Goal: Understand process/instructions: Learn about a topic

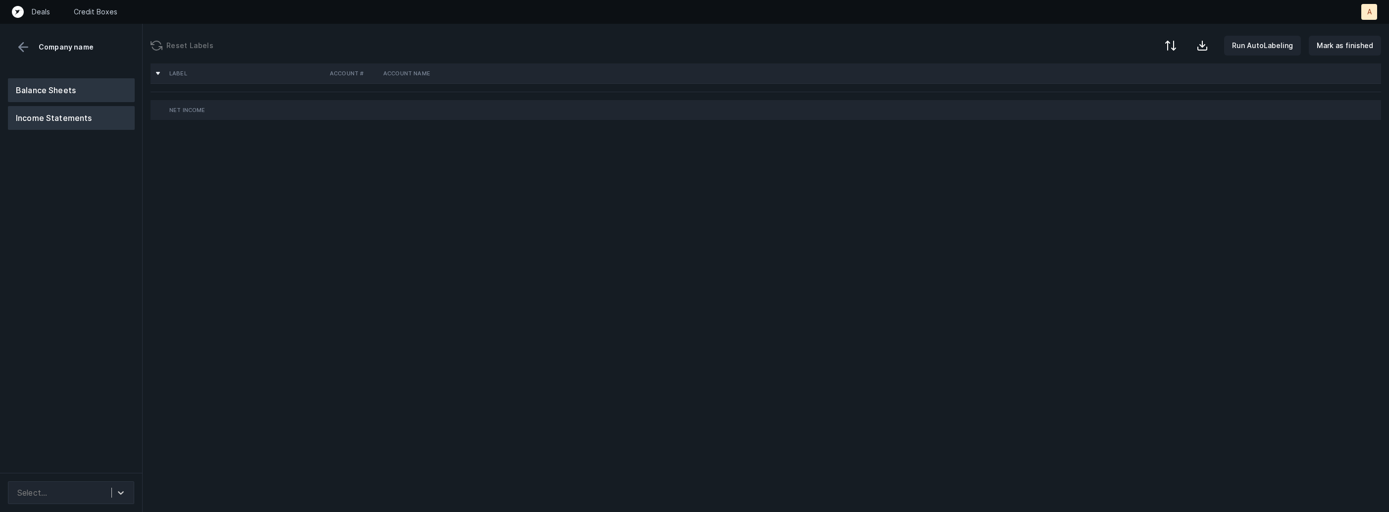
click at [110, 83] on button "Balance Sheets" at bounding box center [71, 90] width 127 height 24
click at [87, 239] on div "Balance Sheets Income Statements" at bounding box center [71, 271] width 143 height 402
click at [117, 489] on icon at bounding box center [121, 492] width 10 height 10
click at [133, 235] on div "Balance Sheets Income Statements" at bounding box center [71, 271] width 143 height 402
click at [120, 494] on div at bounding box center [120, 492] width 18 height 18
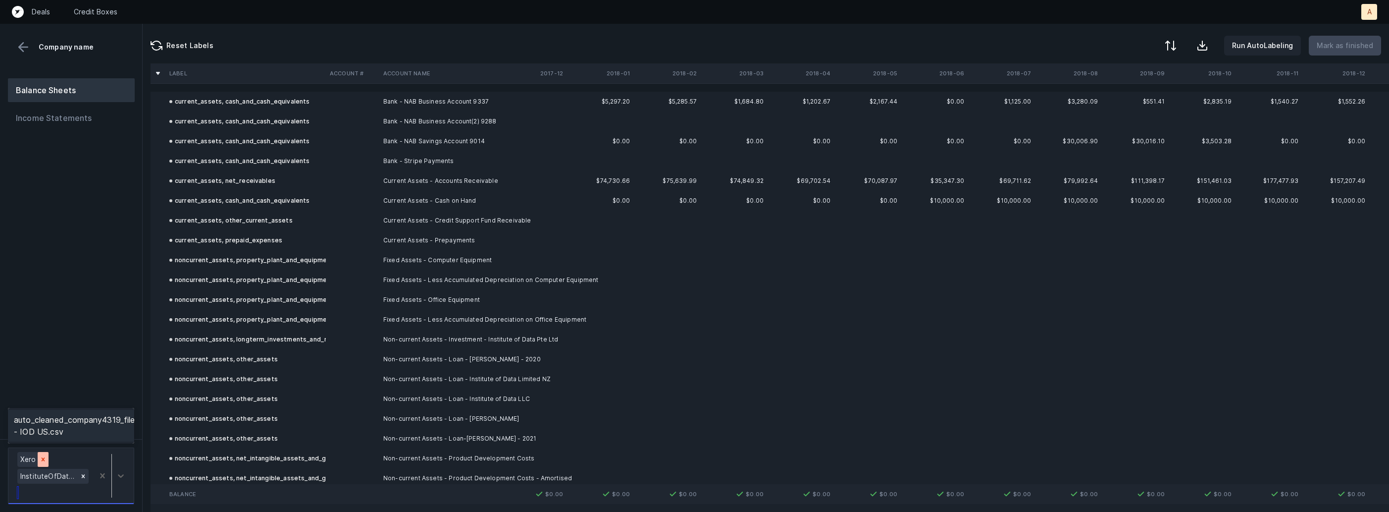
click at [40, 461] on icon at bounding box center [43, 459] width 7 height 7
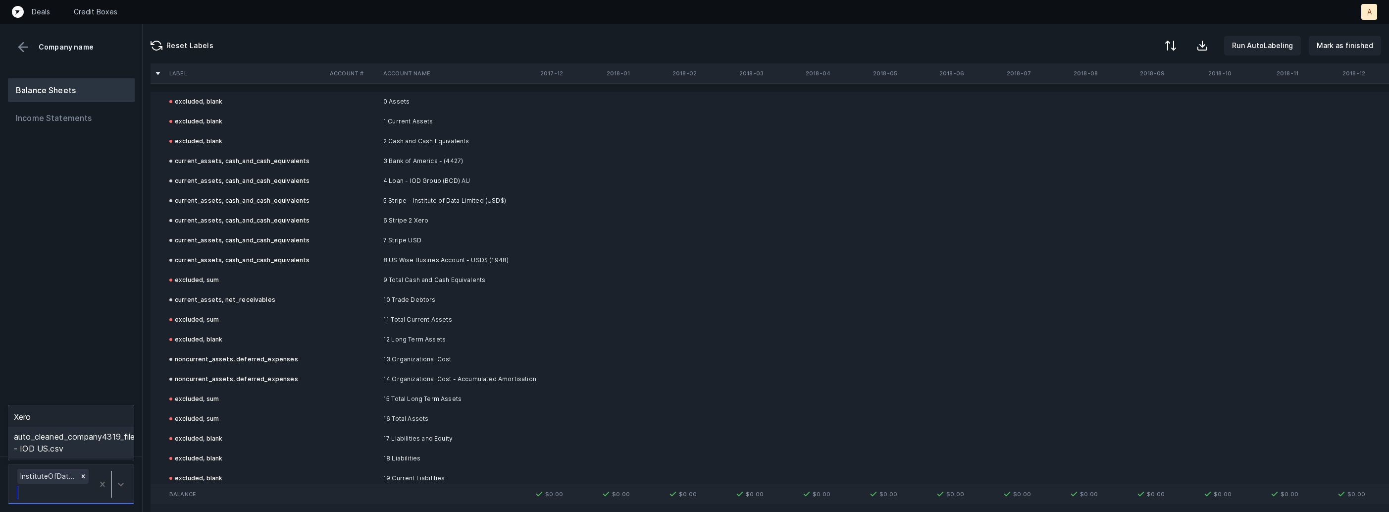
click at [110, 446] on div "auto_cleaned_company4319_fileID_32885_tabBS - IOD US.csv" at bounding box center [71, 442] width 126 height 32
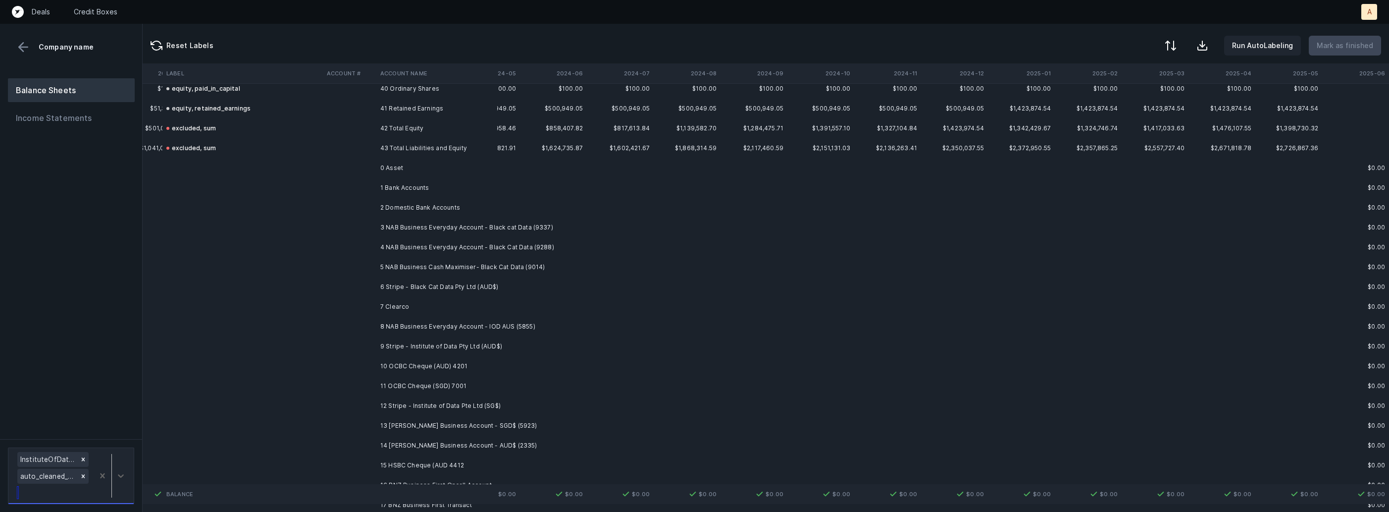
scroll to position [808, 4860]
click at [430, 211] on td "2 Domestic Bank Accounts" at bounding box center [436, 205] width 121 height 20
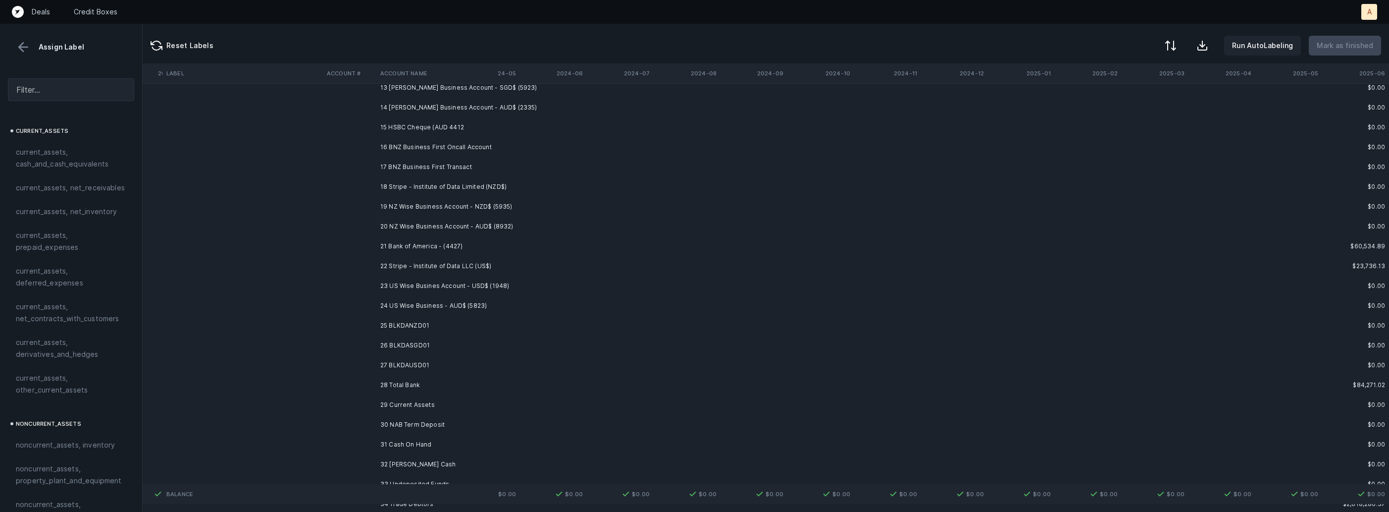
scroll to position [1207, 4860]
click at [400, 300] on td "27 BLKDAUSD01" at bounding box center [436, 301] width 121 height 20
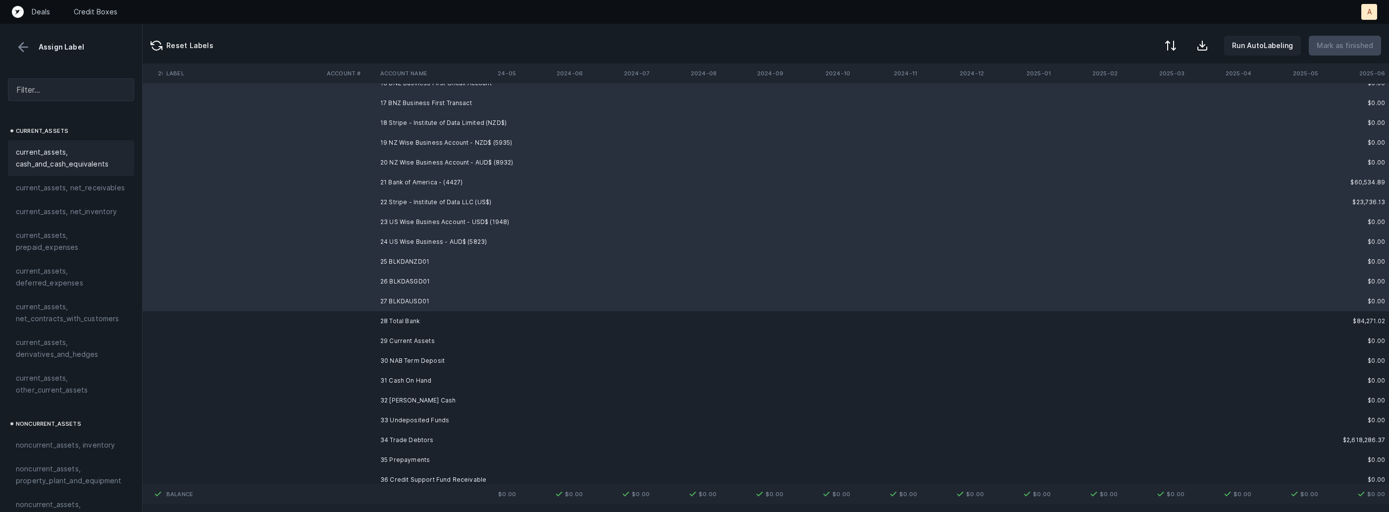
click at [93, 162] on span "current_assets, cash_and_cash_equivalents" at bounding box center [71, 158] width 110 height 24
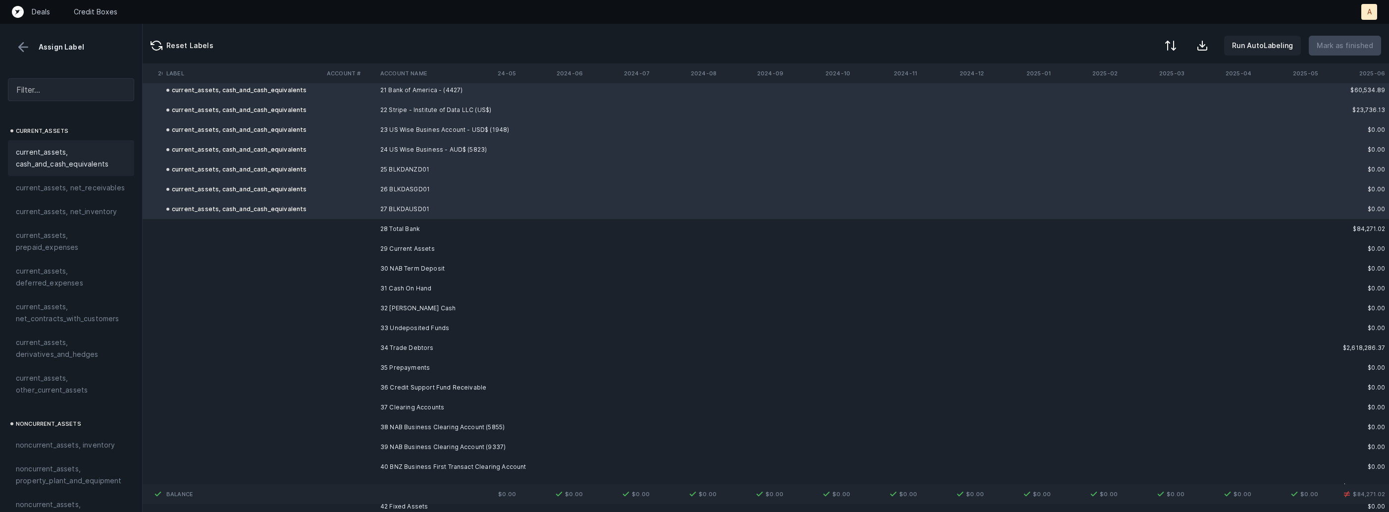
scroll to position [1366, 4860]
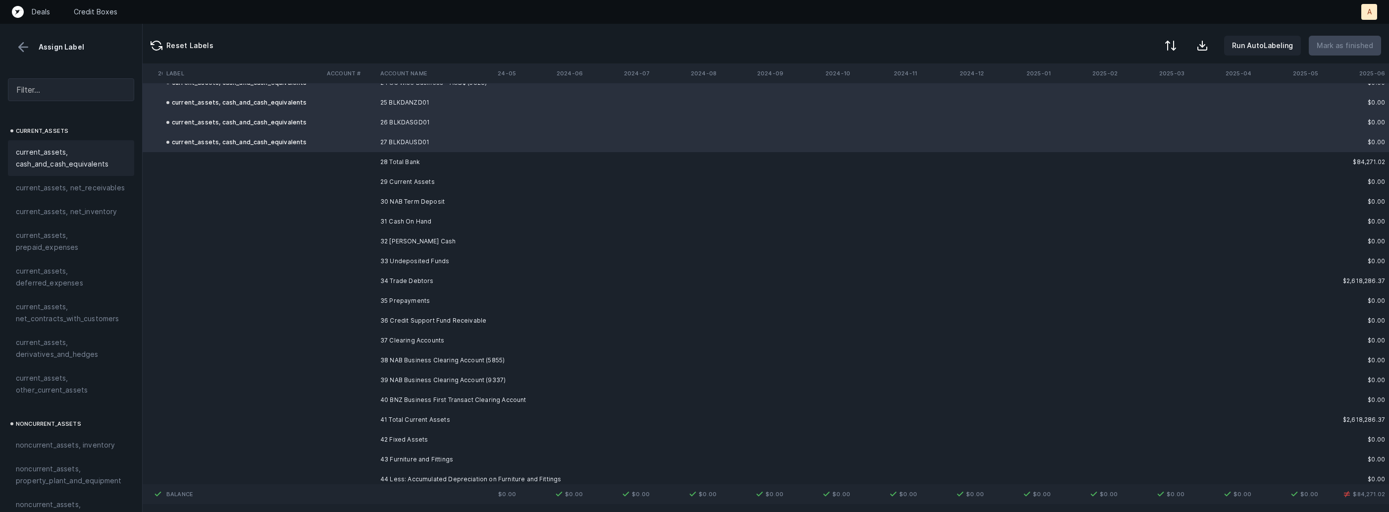
click at [394, 207] on td "30 NAB Term Deposit" at bounding box center [436, 202] width 121 height 20
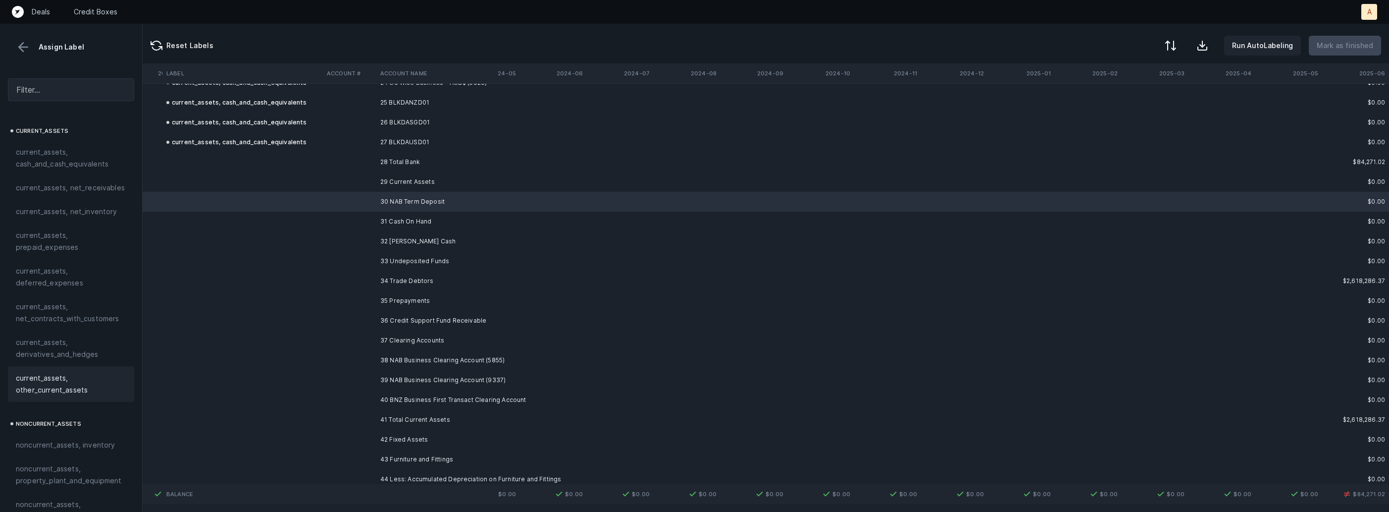
click at [84, 381] on span "current_assets, other_current_assets" at bounding box center [71, 384] width 110 height 24
click at [444, 253] on td "33 Undeposited Funds" at bounding box center [436, 261] width 121 height 20
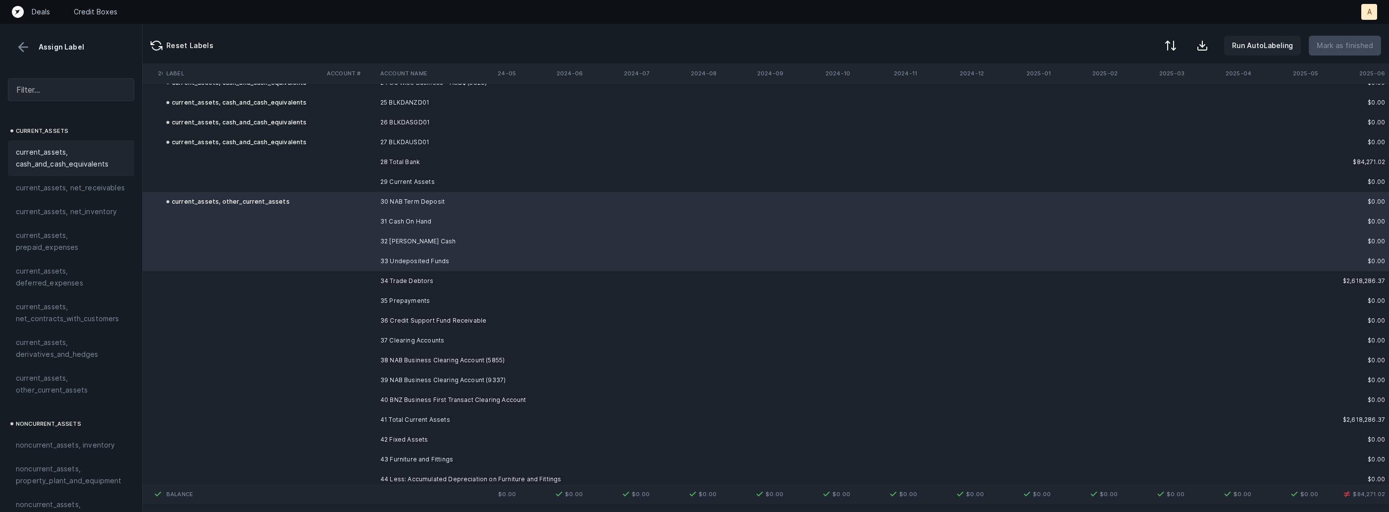
click at [66, 149] on span "current_assets, cash_and_cash_equivalents" at bounding box center [71, 158] width 110 height 24
click at [399, 281] on td "34 Trade Debtors" at bounding box center [436, 281] width 121 height 20
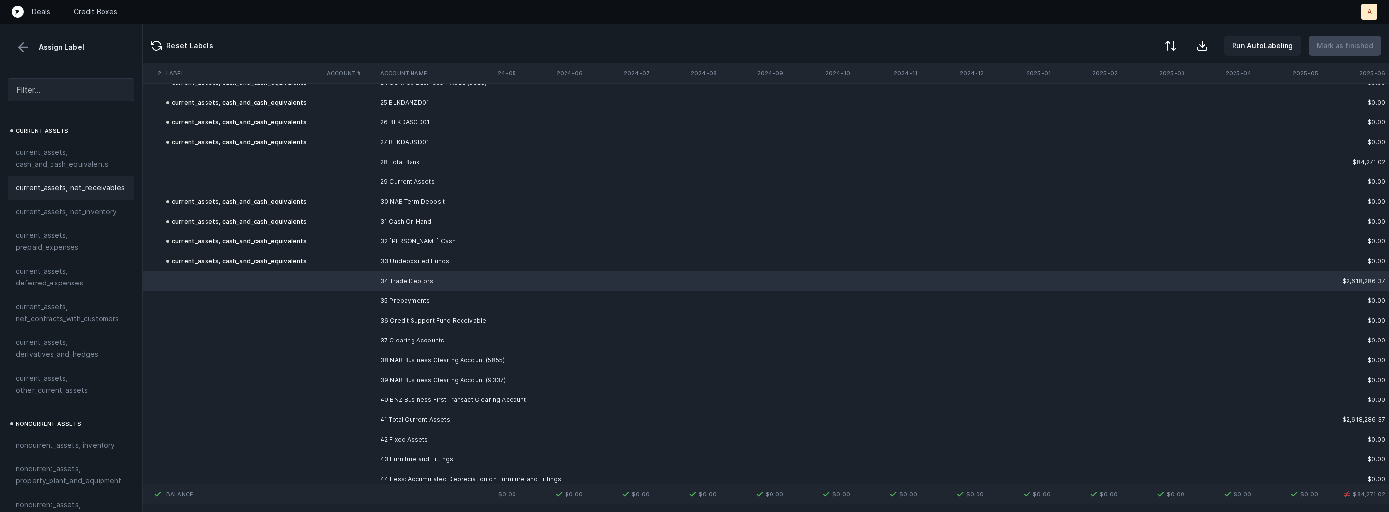
click at [97, 192] on span "current_assets, net_receivables" at bounding box center [70, 188] width 109 height 12
click at [357, 296] on td at bounding box center [349, 301] width 53 height 20
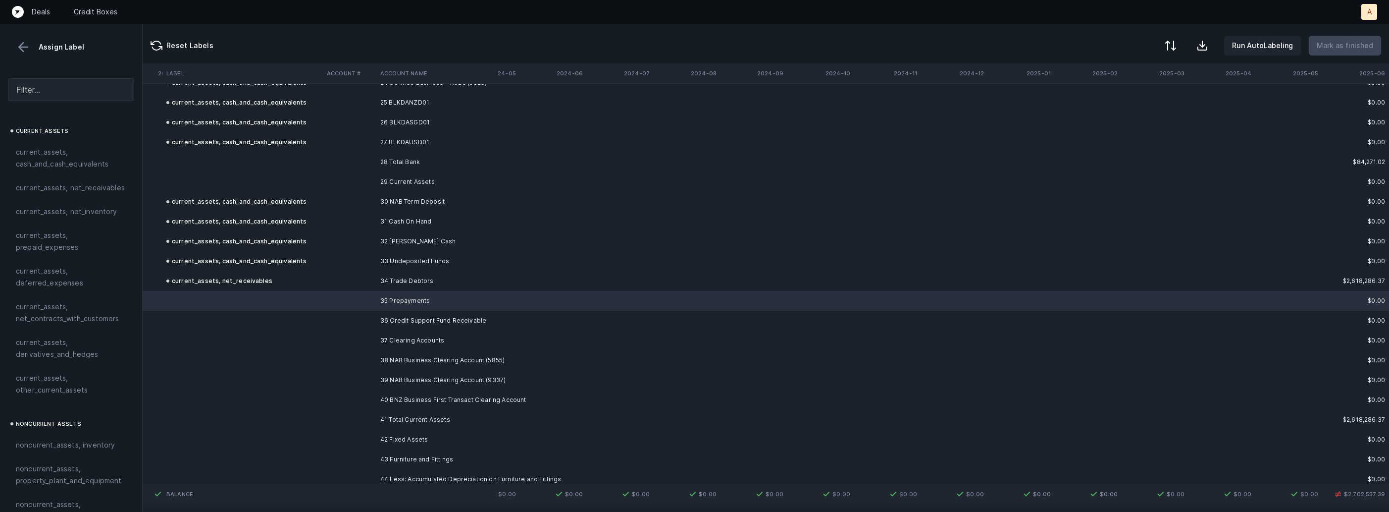
click at [77, 246] on span "current_assets, prepaid_expenses" at bounding box center [71, 241] width 110 height 24
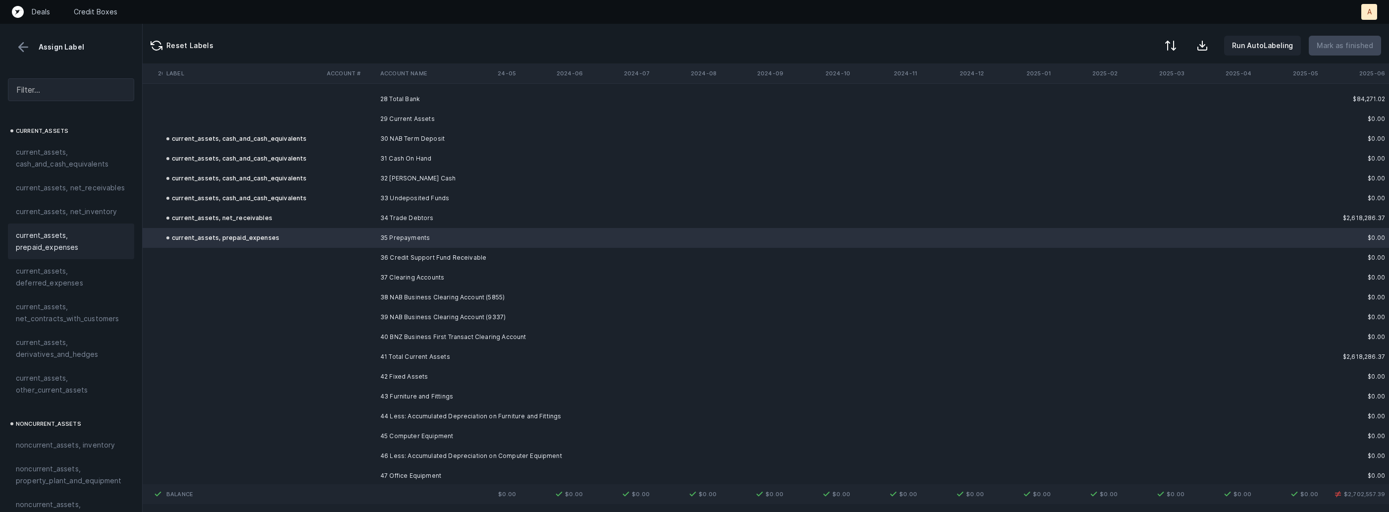
scroll to position [1459, 4860]
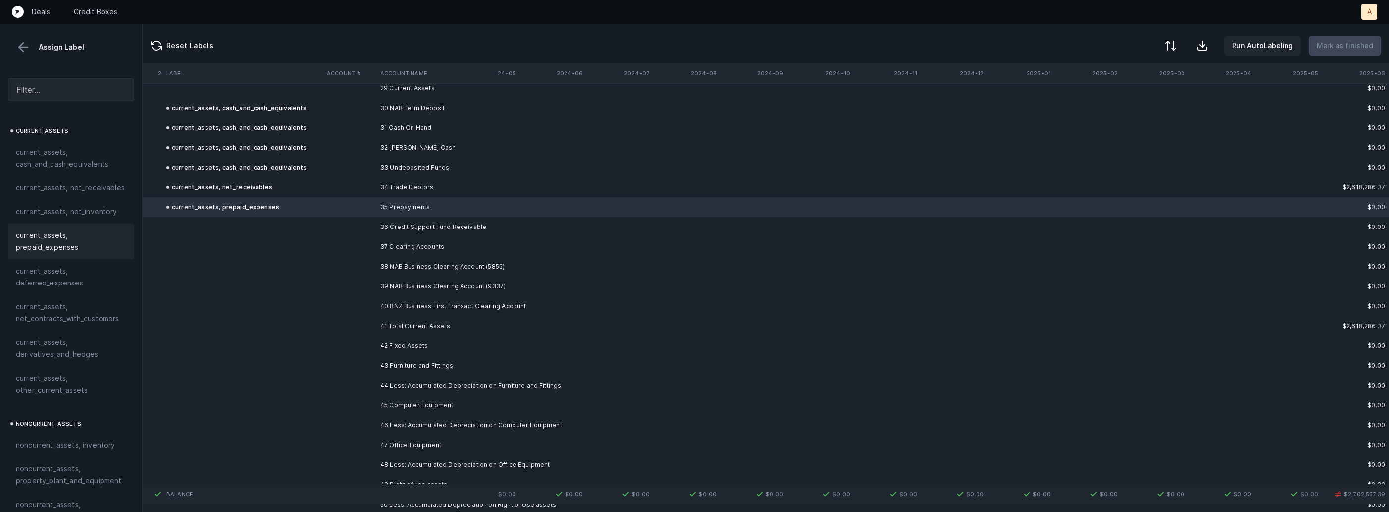
click at [398, 228] on td "36 Credit Support Fund Receivable" at bounding box center [436, 227] width 121 height 20
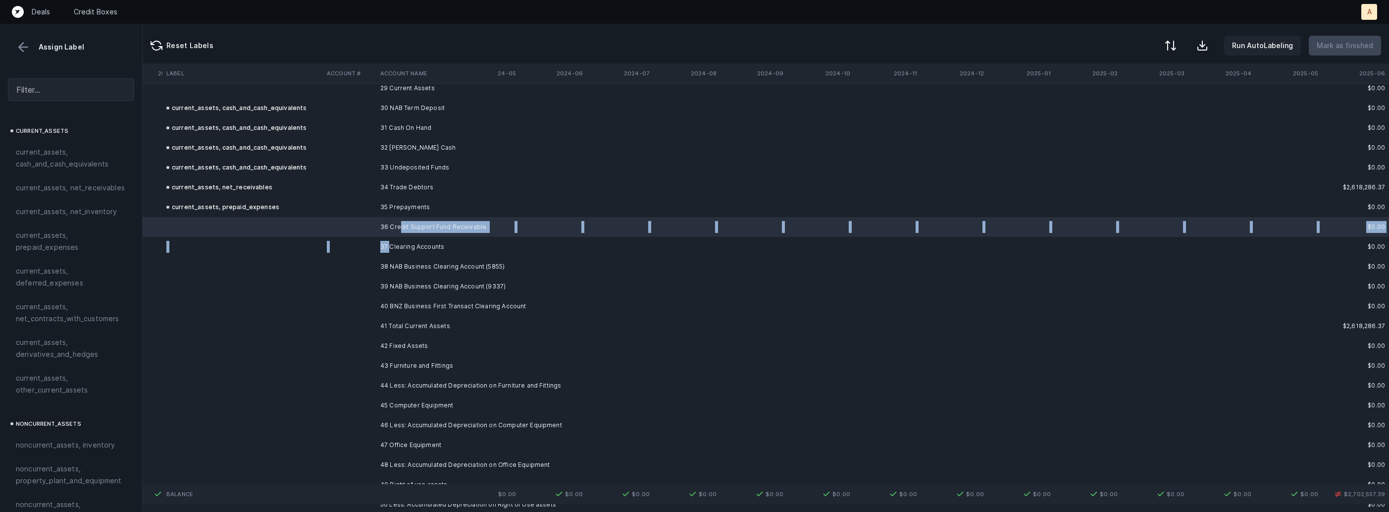
click at [391, 246] on td "37 Clearing Accounts" at bounding box center [436, 247] width 121 height 20
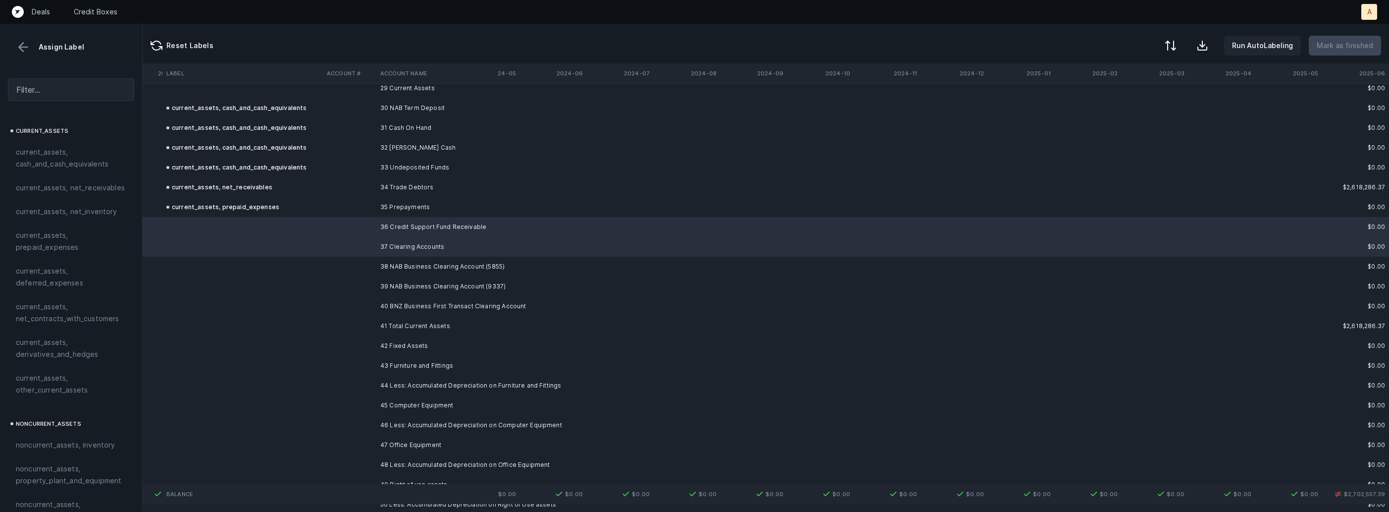
click at [393, 296] on td "40 BNZ Business First Transact Clearing Account" at bounding box center [436, 306] width 121 height 20
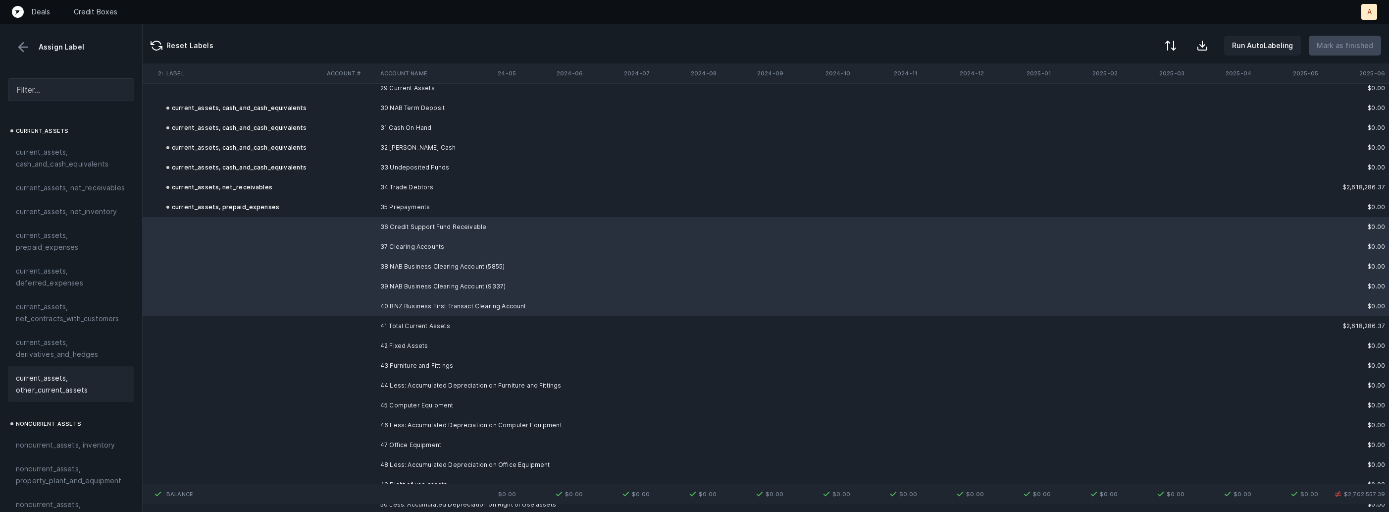
click at [60, 387] on span "current_assets, other_current_assets" at bounding box center [71, 384] width 110 height 24
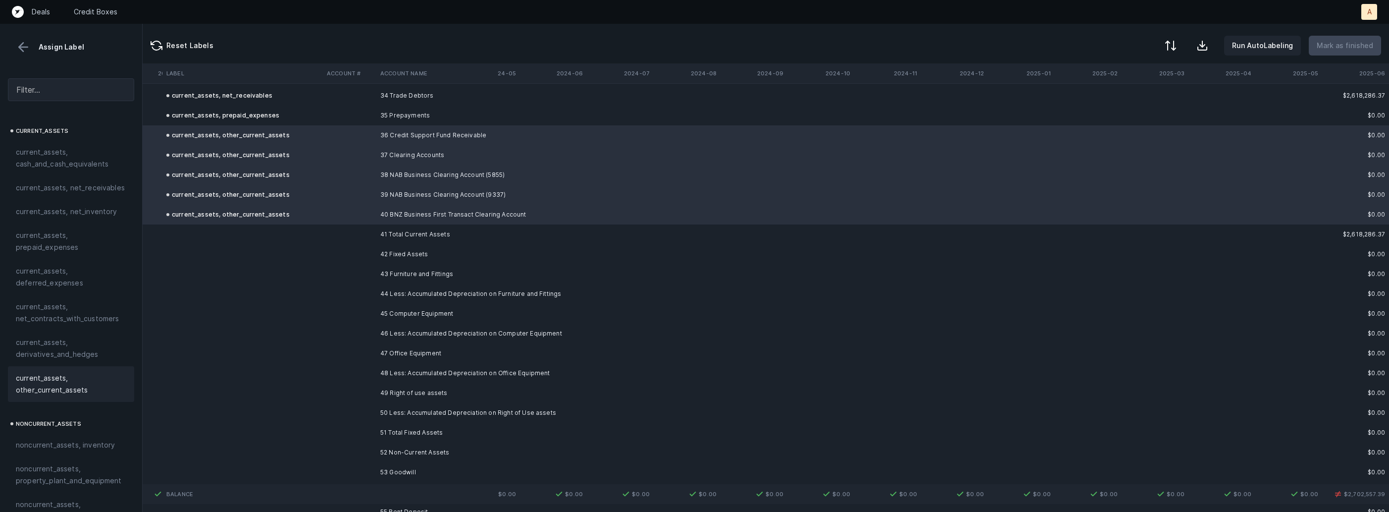
scroll to position [1626, 4860]
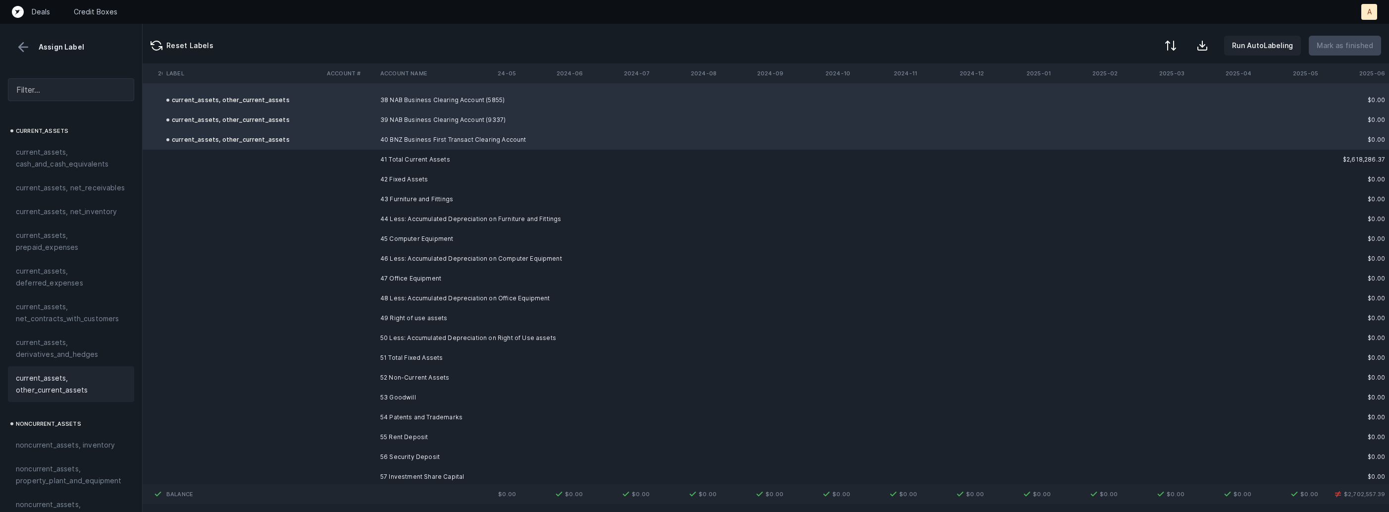
click at [405, 201] on td "43 Furniture and Fittings" at bounding box center [436, 199] width 121 height 20
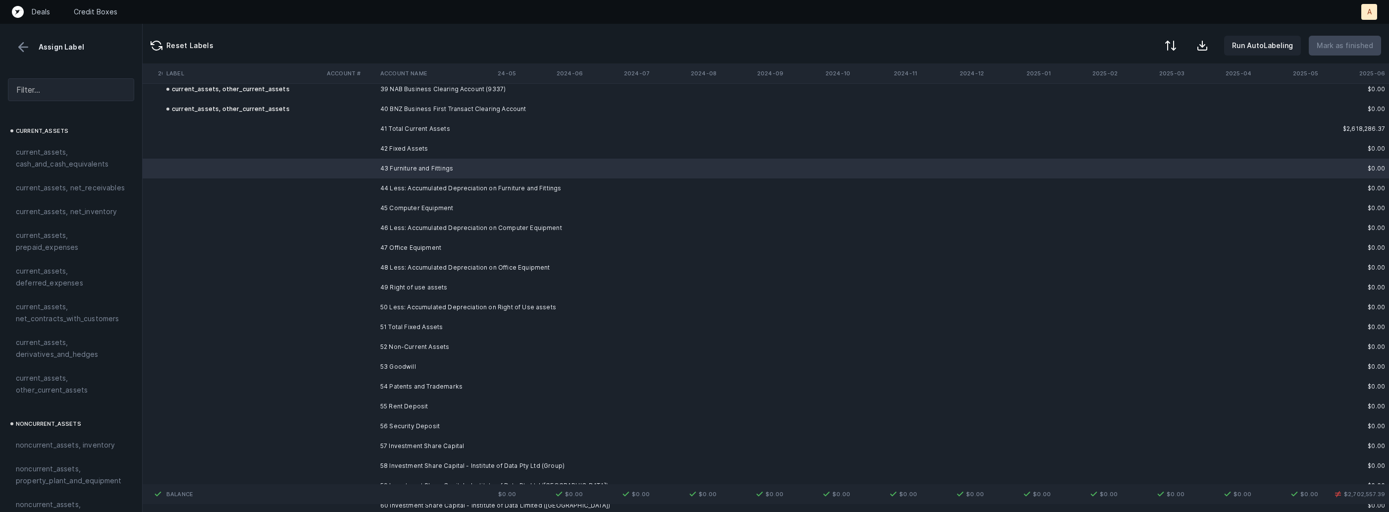
scroll to position [1657, 4860]
click at [411, 262] on td "48 Less: Accumulated Depreciation on Office Equipment" at bounding box center [436, 267] width 121 height 20
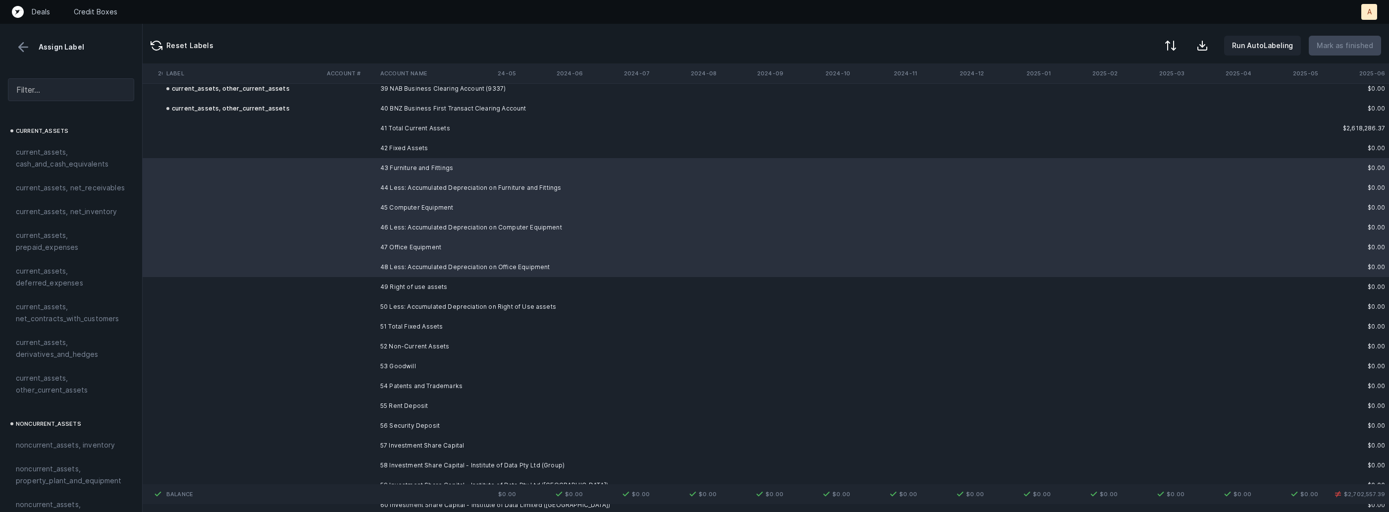
click at [405, 303] on td "50 Less: Accumulated Depreciation on Right of Use assets" at bounding box center [436, 307] width 121 height 20
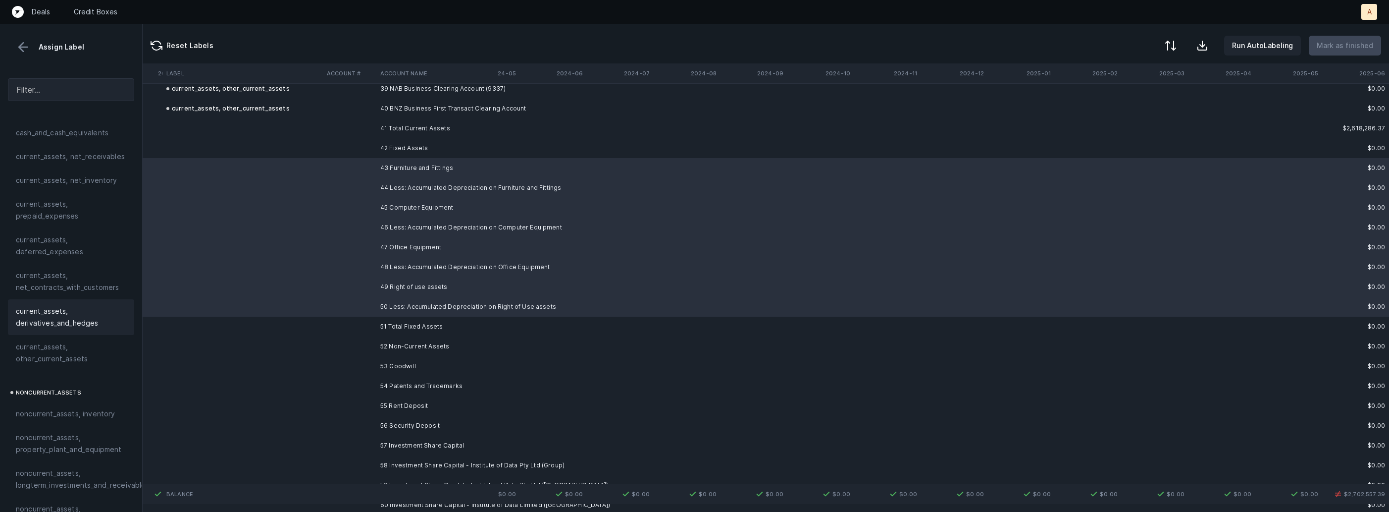
scroll to position [143, 0]
click at [47, 339] on span "noncurrent_assets, property_plant_and_equipment" at bounding box center [71, 332] width 110 height 24
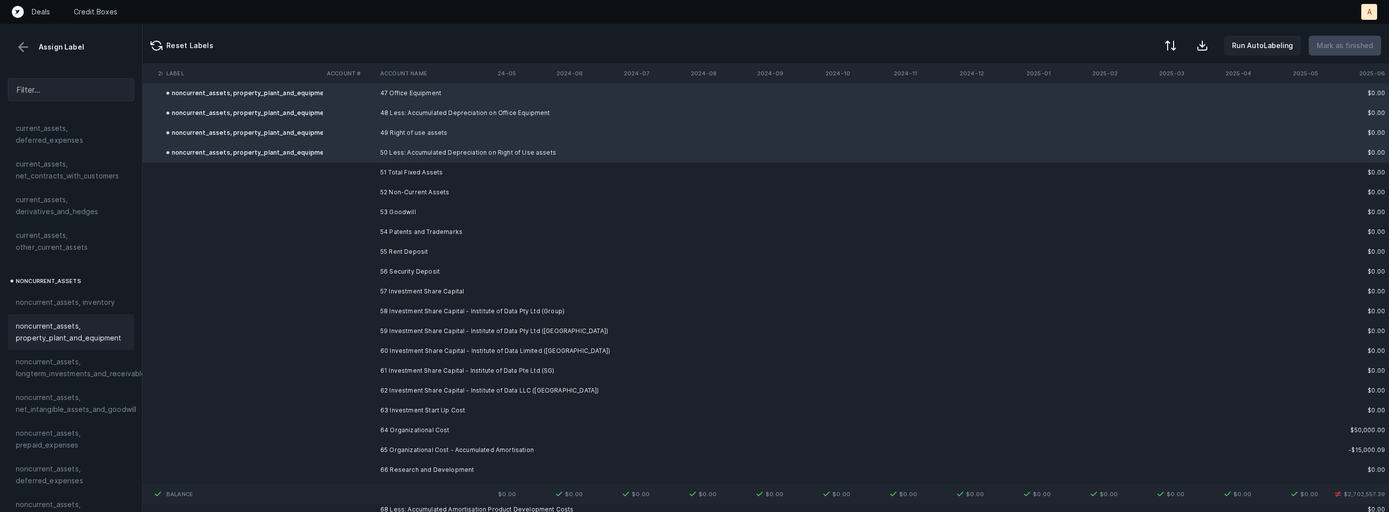
scroll to position [1813, 4860]
click at [433, 212] on td "53 Goodwill" at bounding box center [436, 210] width 121 height 20
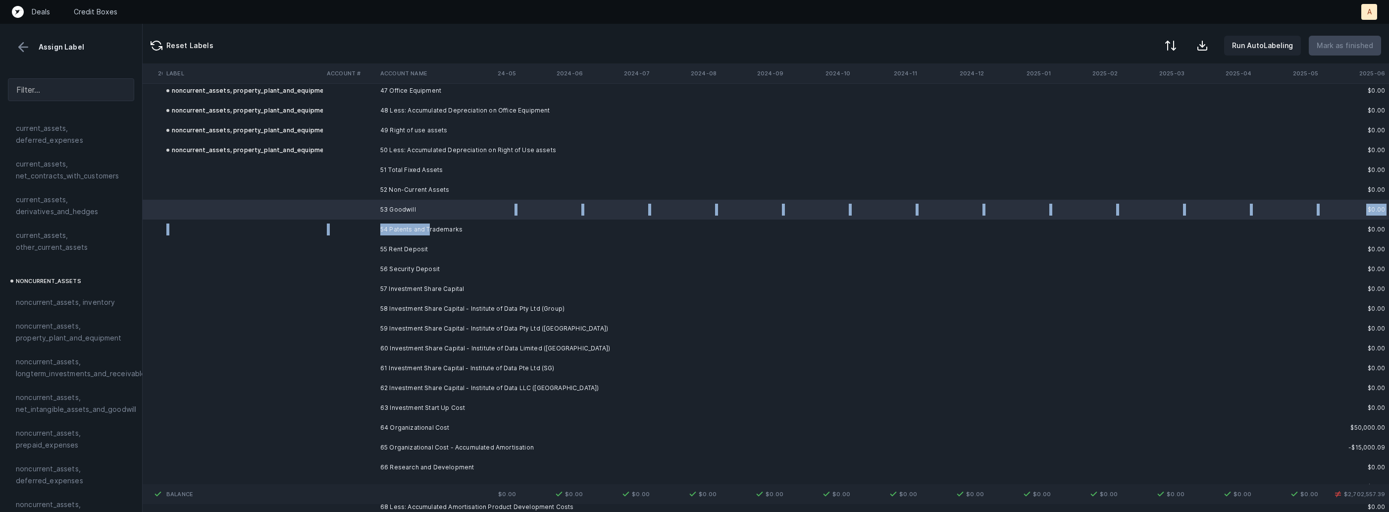
click at [430, 226] on td "54 Patents and Trademarks" at bounding box center [436, 229] width 121 height 20
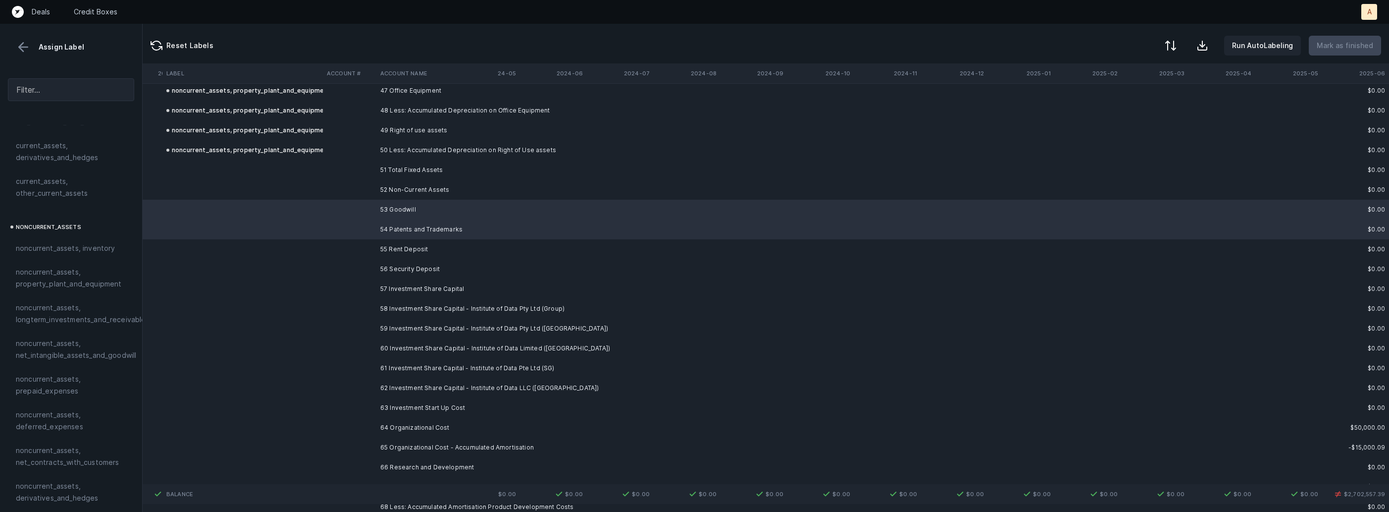
scroll to position [234, 0]
click at [68, 306] on span "noncurrent_assets, net_intangible_assets_and_goodwill" at bounding box center [76, 312] width 120 height 24
click at [310, 249] on td at bounding box center [242, 249] width 160 height 20
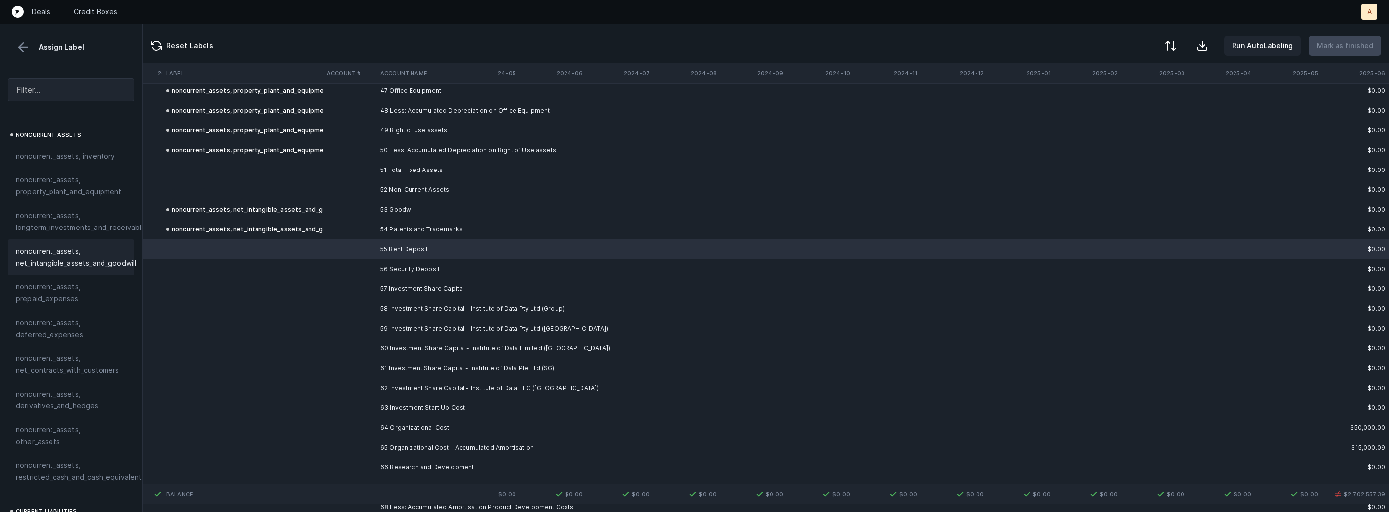
scroll to position [330, 0]
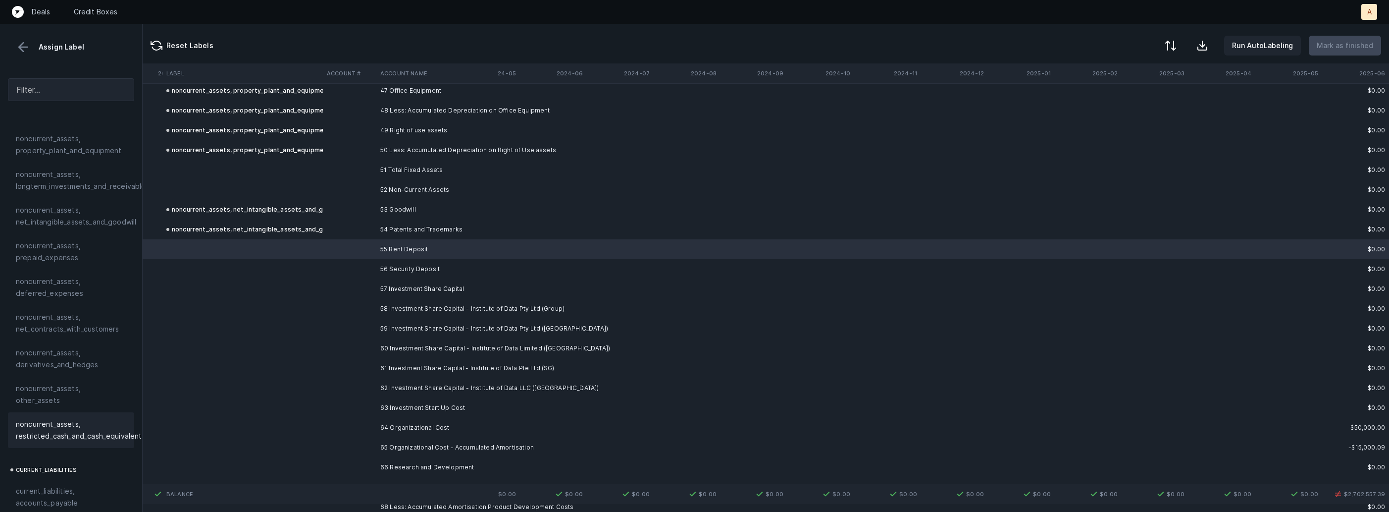
click at [65, 418] on span "noncurrent_assets, restricted_cash_and_cash_equivalents" at bounding box center [81, 430] width 130 height 24
click at [332, 266] on td at bounding box center [349, 269] width 53 height 20
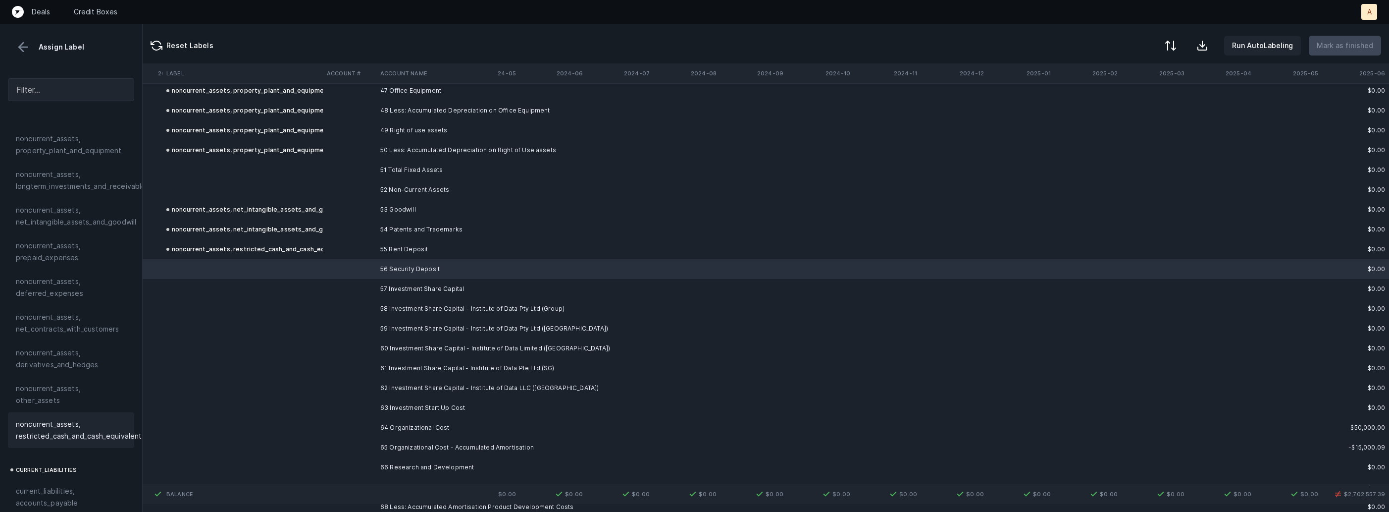
click at [80, 418] on span "noncurrent_assets, restricted_cash_and_cash_equivalents" at bounding box center [81, 430] width 130 height 24
click at [387, 281] on td "57 Investment Share Capital" at bounding box center [436, 289] width 121 height 20
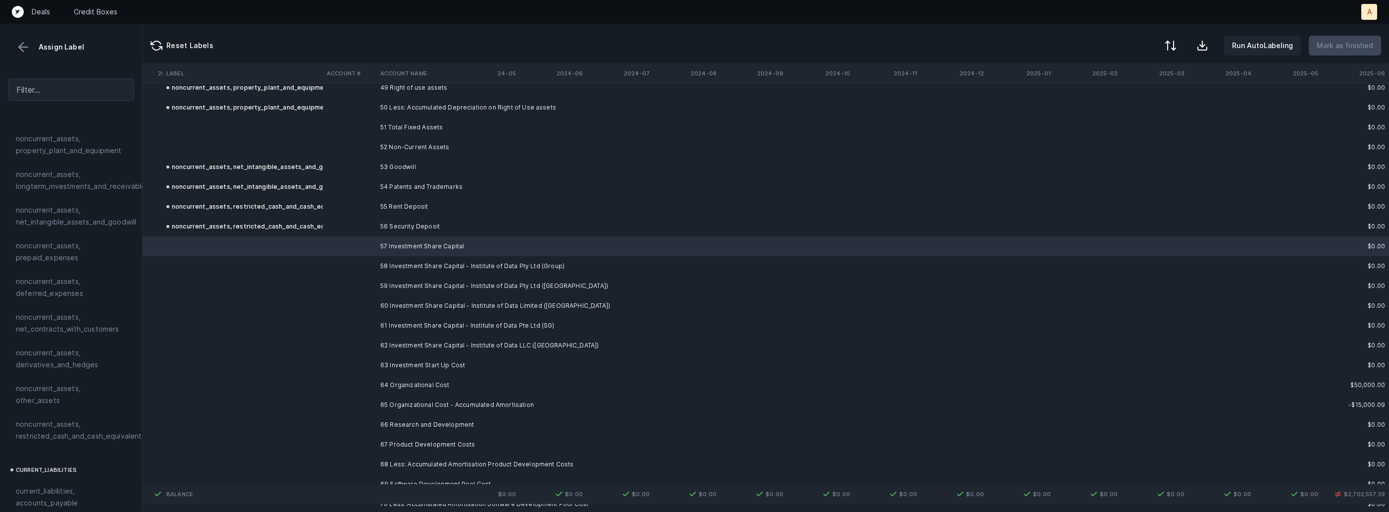
scroll to position [1858, 4860]
click at [418, 361] on td "63 Investment Start Up Cost" at bounding box center [436, 363] width 121 height 20
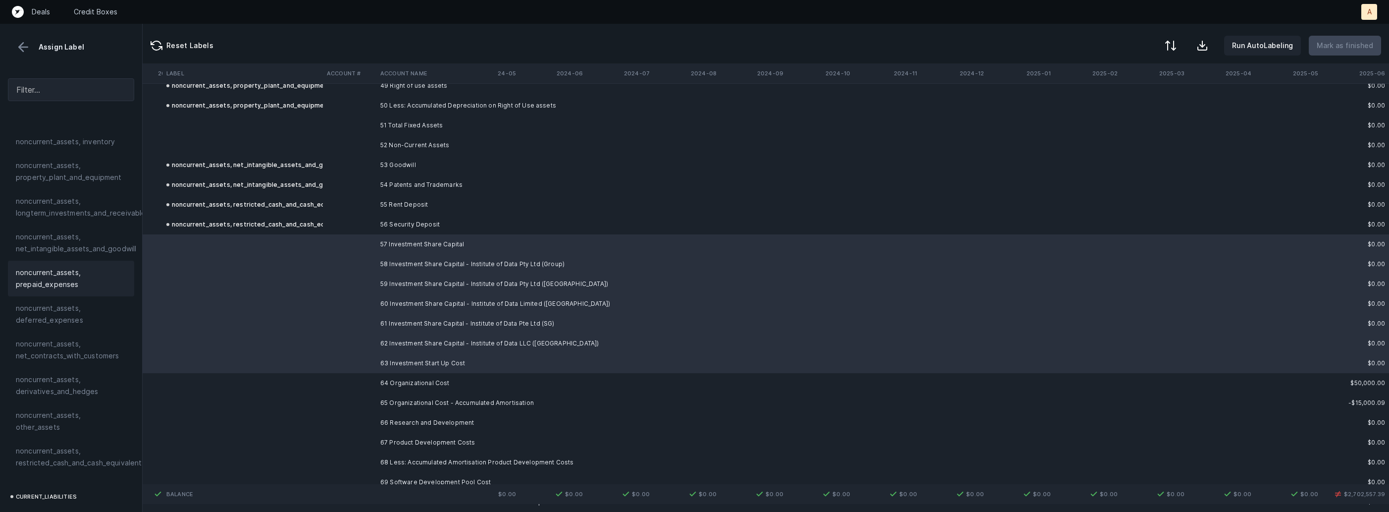
scroll to position [303, 0]
click at [102, 205] on span "noncurrent_assets, longterm_investments_and_receivables" at bounding box center [83, 208] width 134 height 24
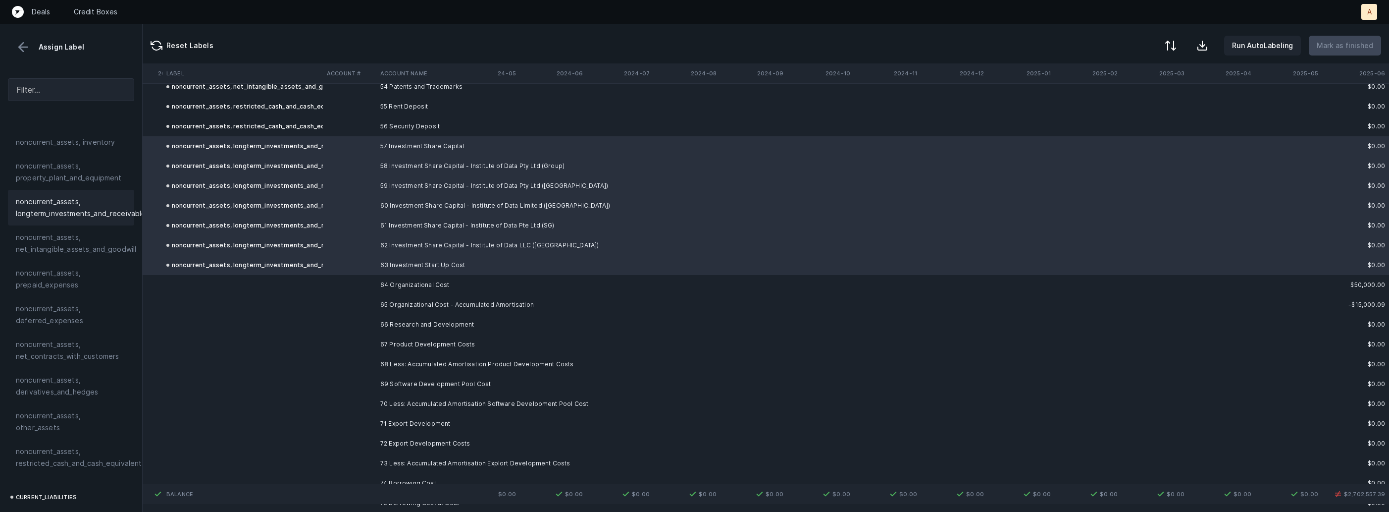
scroll to position [1969, 4860]
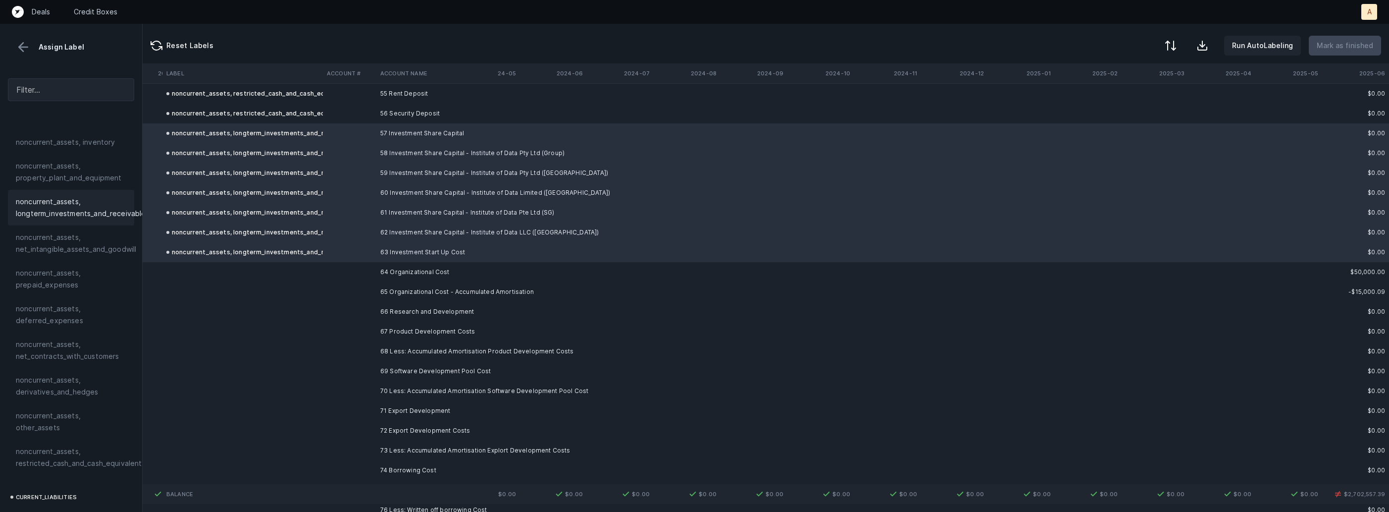
click at [406, 268] on td "64 Organizational Cost" at bounding box center [436, 272] width 121 height 20
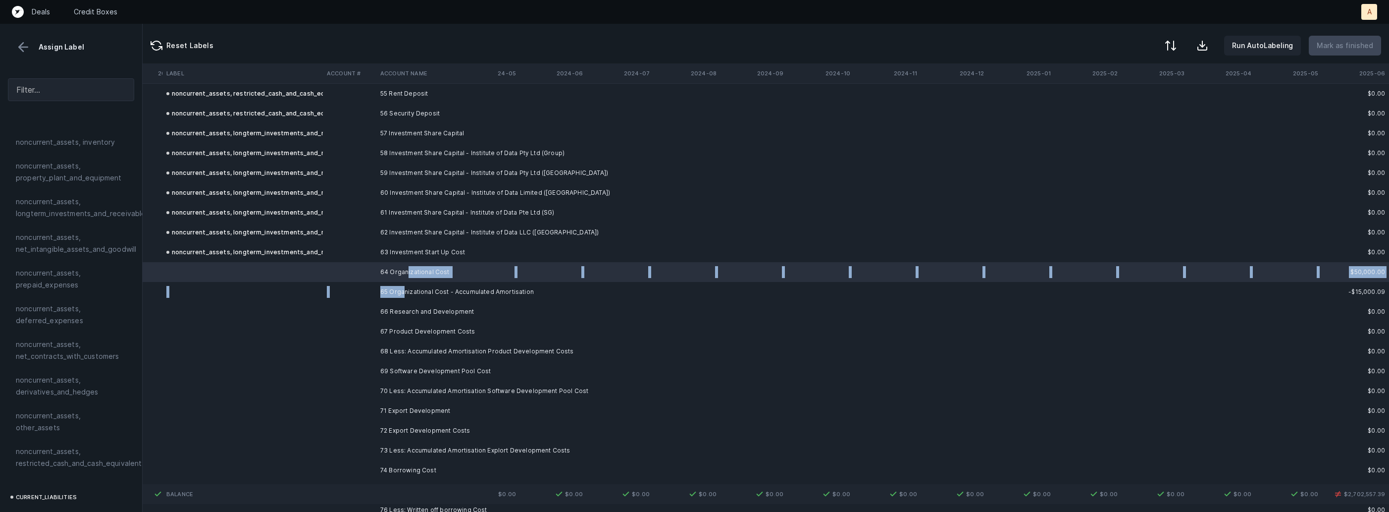
click at [405, 288] on td "65 Organizational Cost - Accumulated Amortisation" at bounding box center [436, 292] width 121 height 20
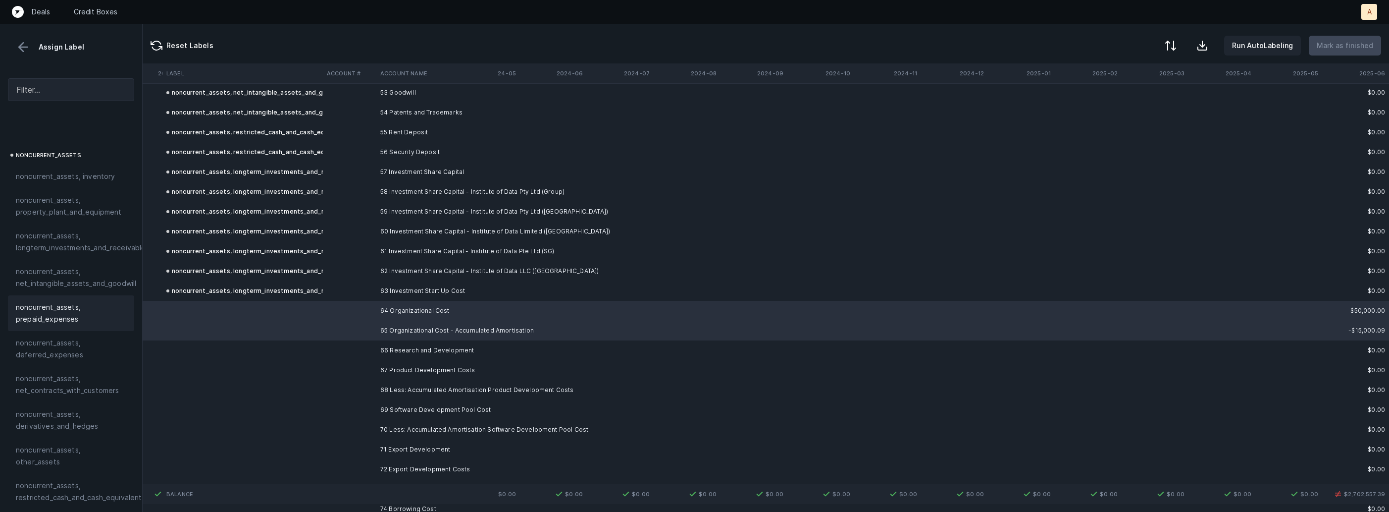
scroll to position [285, 0]
click at [63, 317] on div "noncurrent_assets, deferred_expenses" at bounding box center [71, 332] width 126 height 36
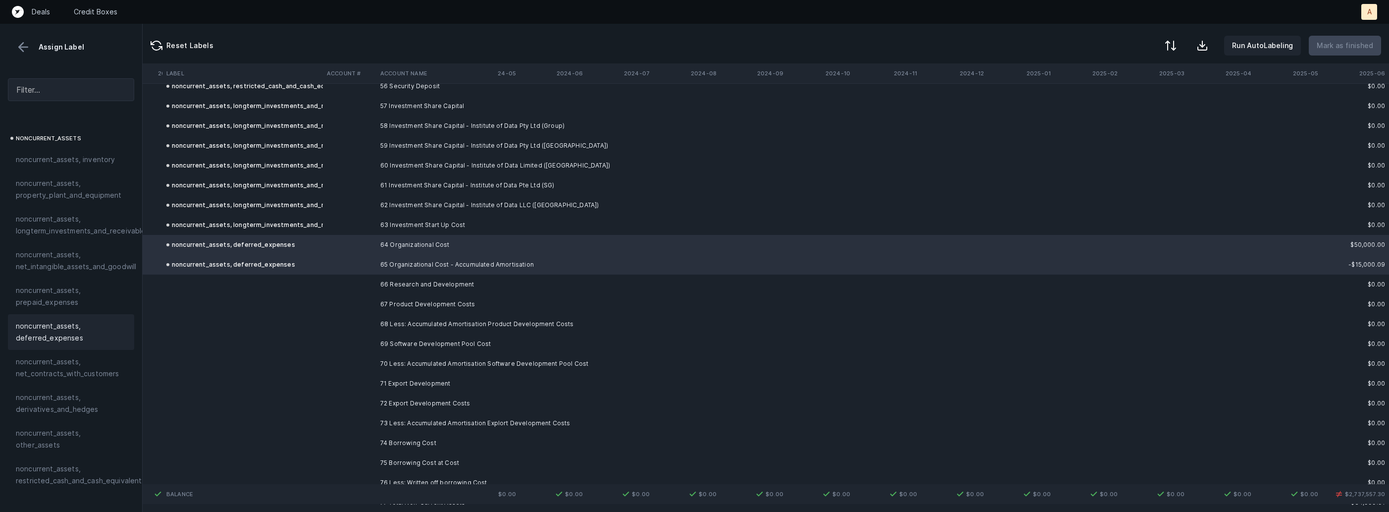
scroll to position [2001, 4860]
click at [323, 275] on td at bounding box center [349, 279] width 53 height 20
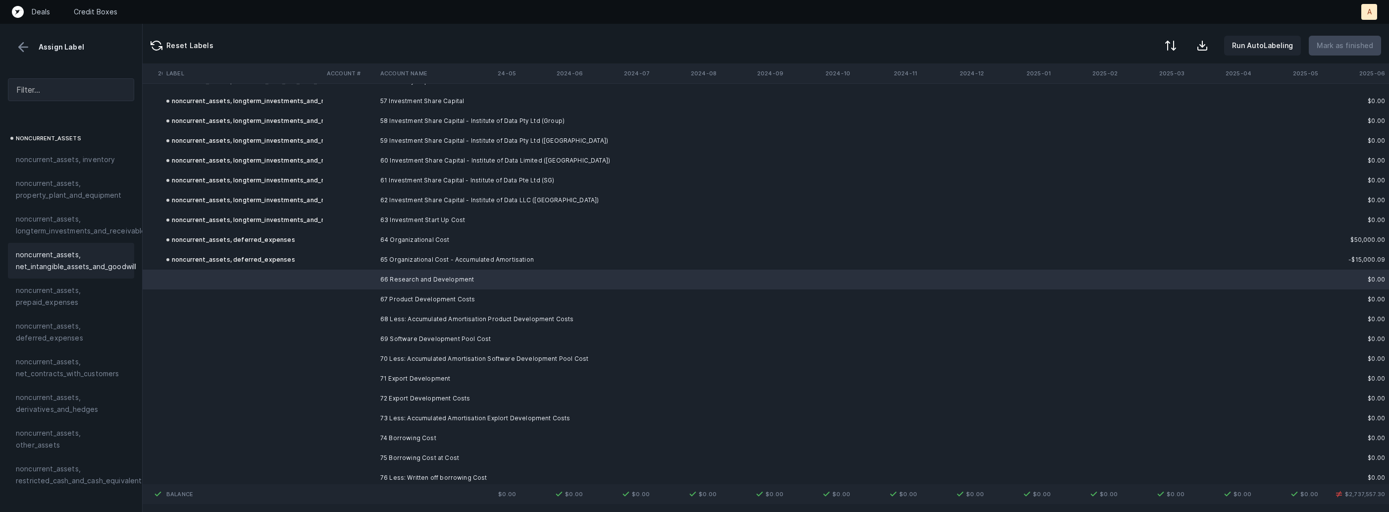
click at [89, 265] on span "noncurrent_assets, net_intangible_assets_and_goodwill" at bounding box center [76, 261] width 120 height 24
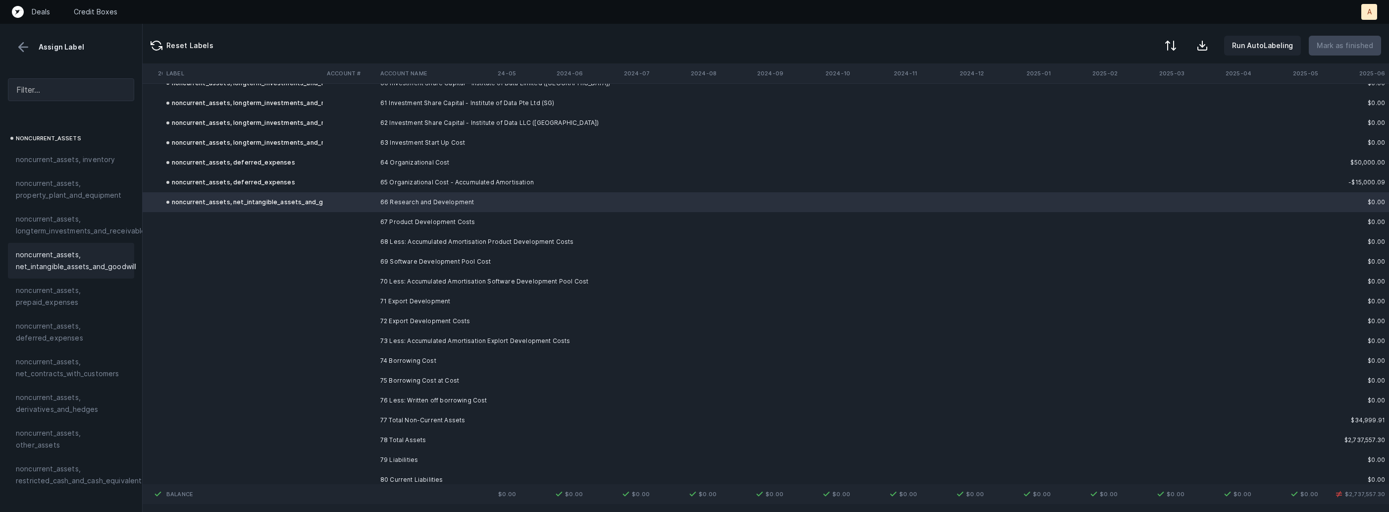
scroll to position [2081, 4860]
click at [317, 217] on td at bounding box center [242, 219] width 160 height 20
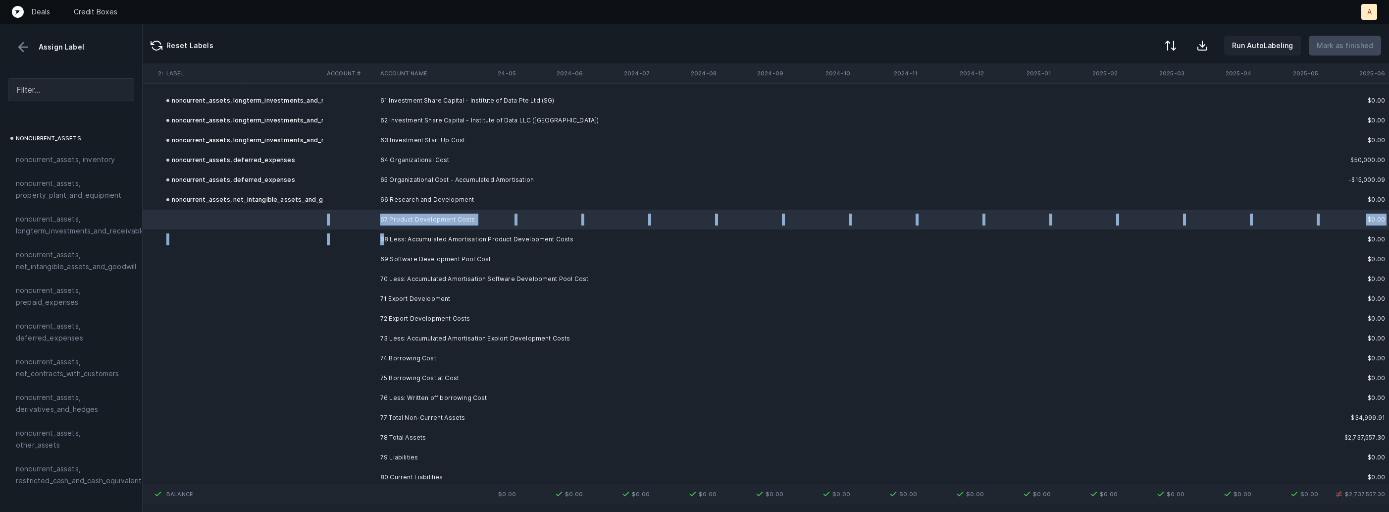
click at [384, 237] on td "68 Less: Accumulated Amortisation Product Development Costs" at bounding box center [436, 239] width 121 height 20
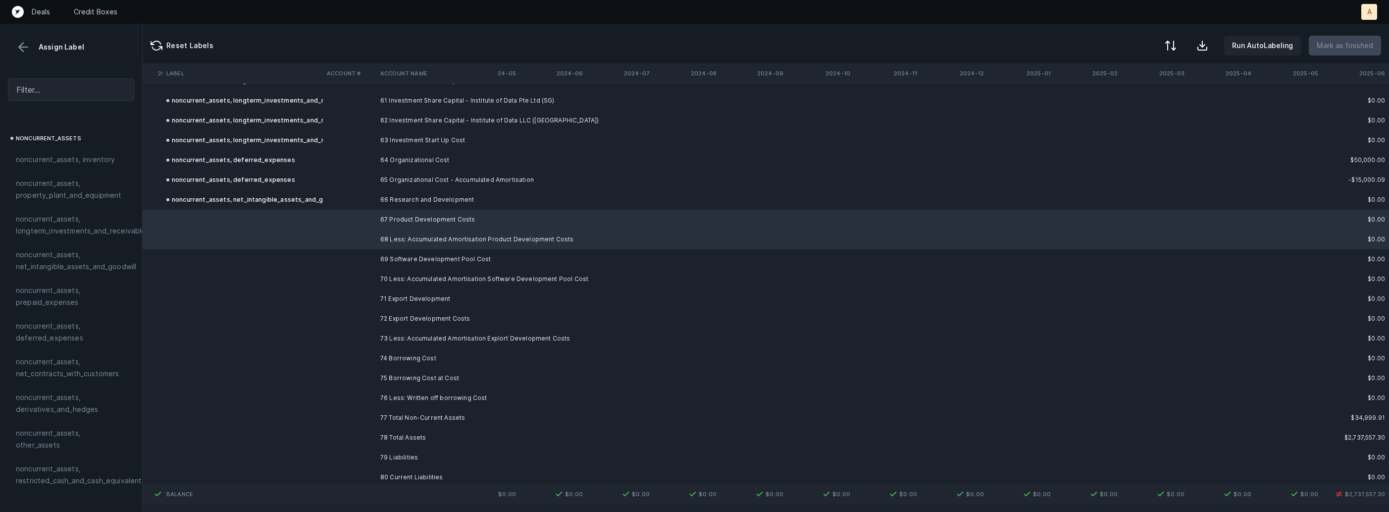
click at [388, 274] on td "70 Less: Accumulated Amortisation Software Development Pool Cost" at bounding box center [436, 279] width 121 height 20
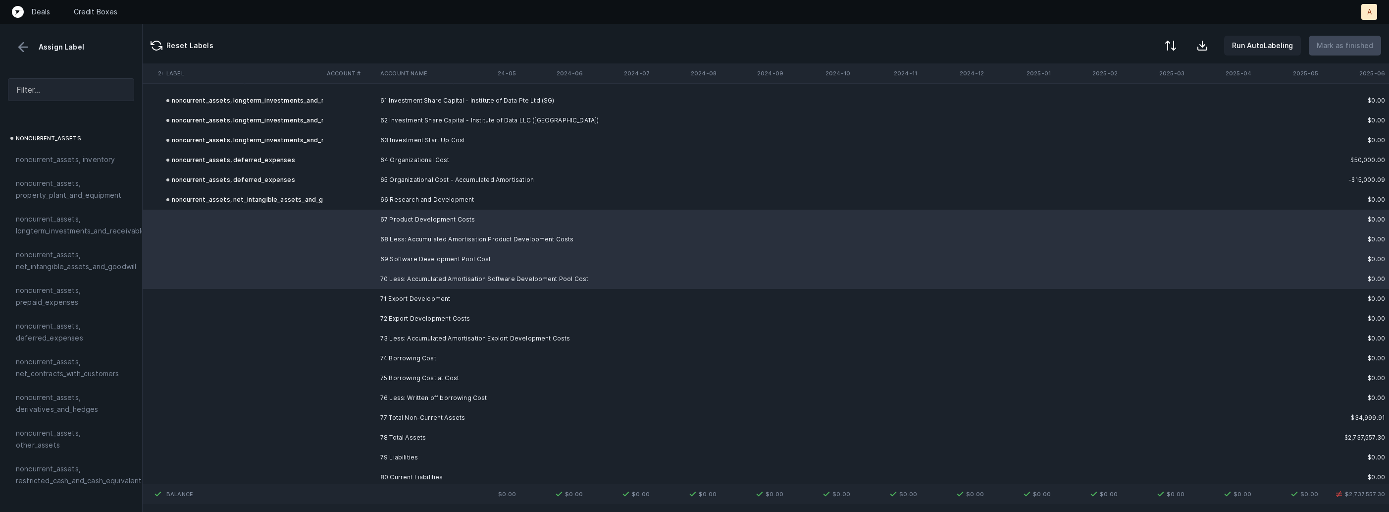
click at [401, 333] on td "73 Less: Accumulated Amortisation Explort Development Costs" at bounding box center [436, 338] width 121 height 20
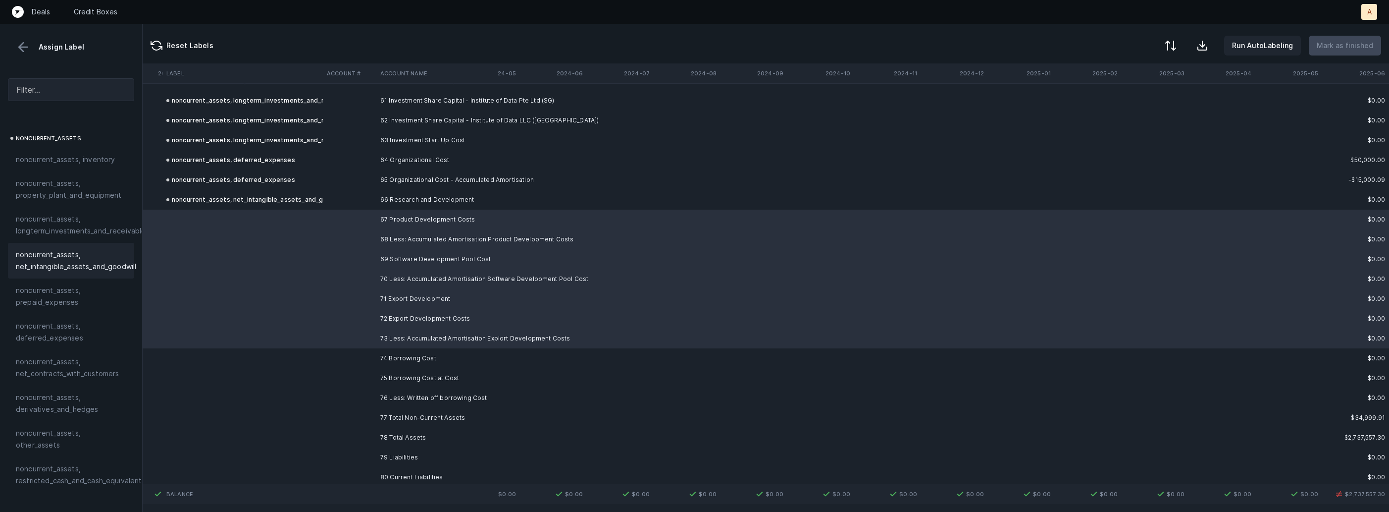
click at [90, 261] on span "noncurrent_assets, net_intangible_assets_and_goodwill" at bounding box center [76, 261] width 120 height 24
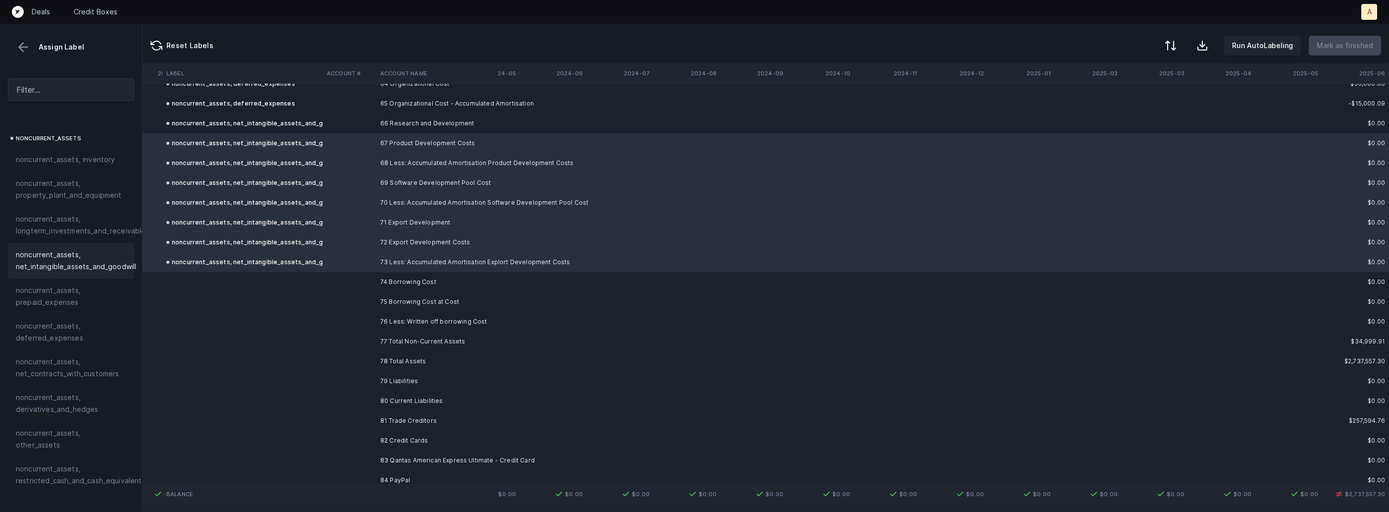
scroll to position [2161, 4860]
click at [373, 276] on td at bounding box center [349, 278] width 53 height 20
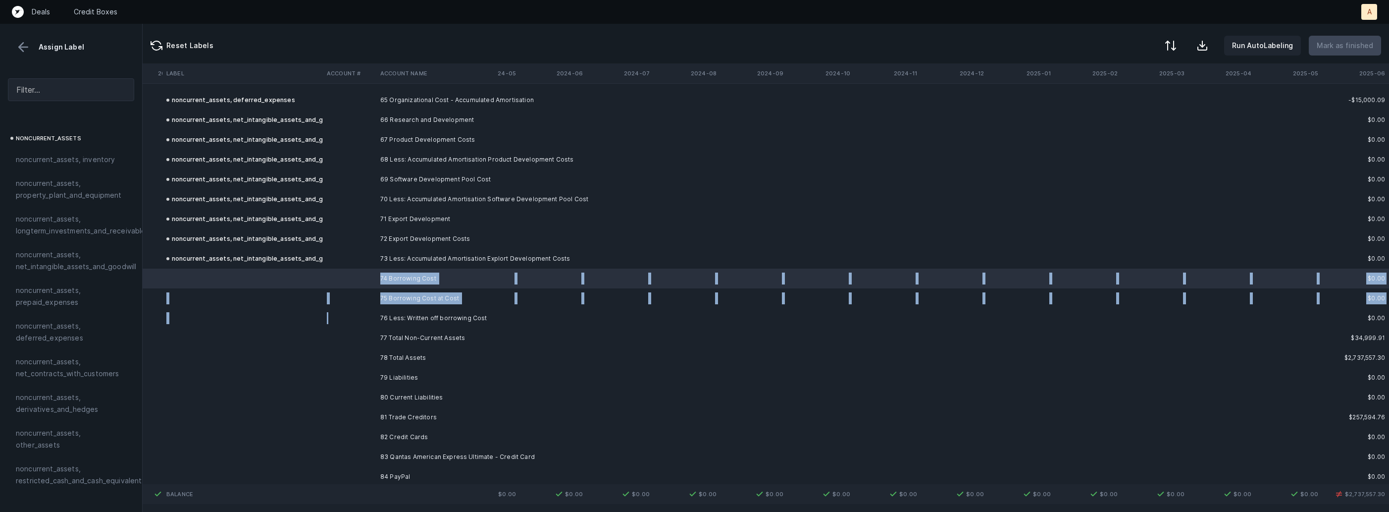
click at [370, 316] on td at bounding box center [349, 318] width 53 height 20
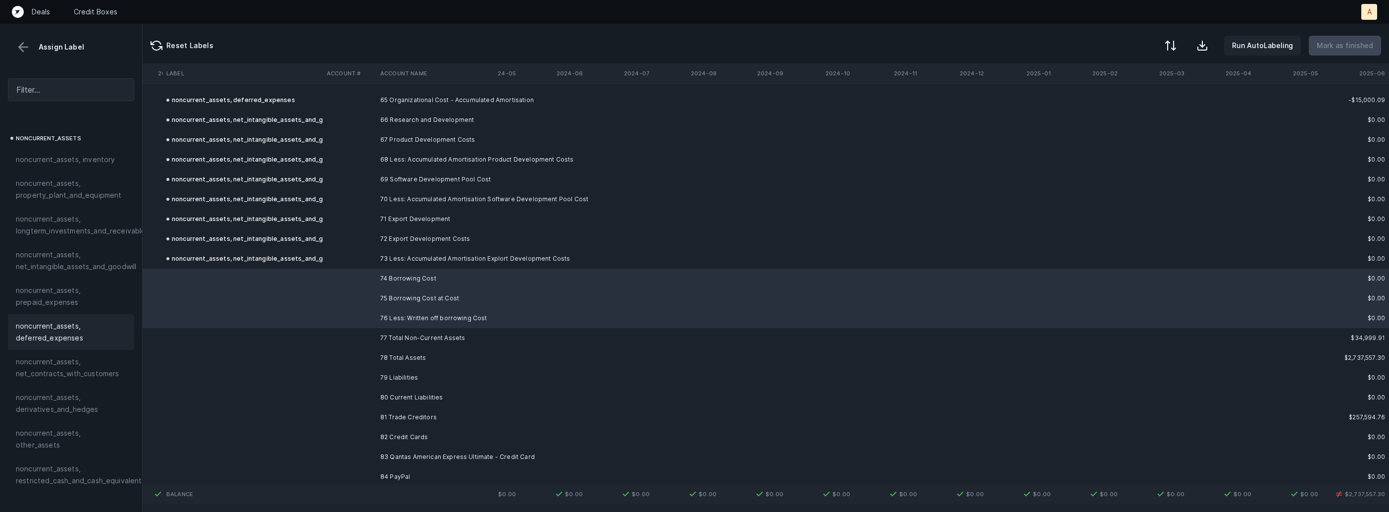
click at [67, 324] on span "noncurrent_assets, deferred_expenses" at bounding box center [71, 332] width 110 height 24
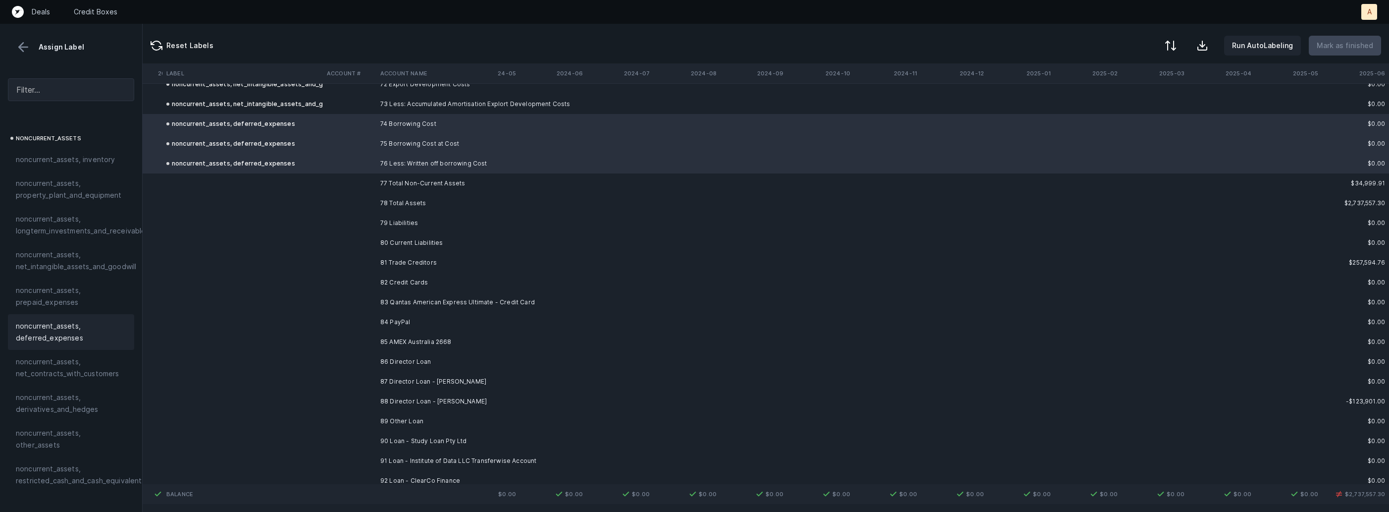
scroll to position [2320, 4860]
click at [317, 249] on td at bounding box center [242, 258] width 160 height 20
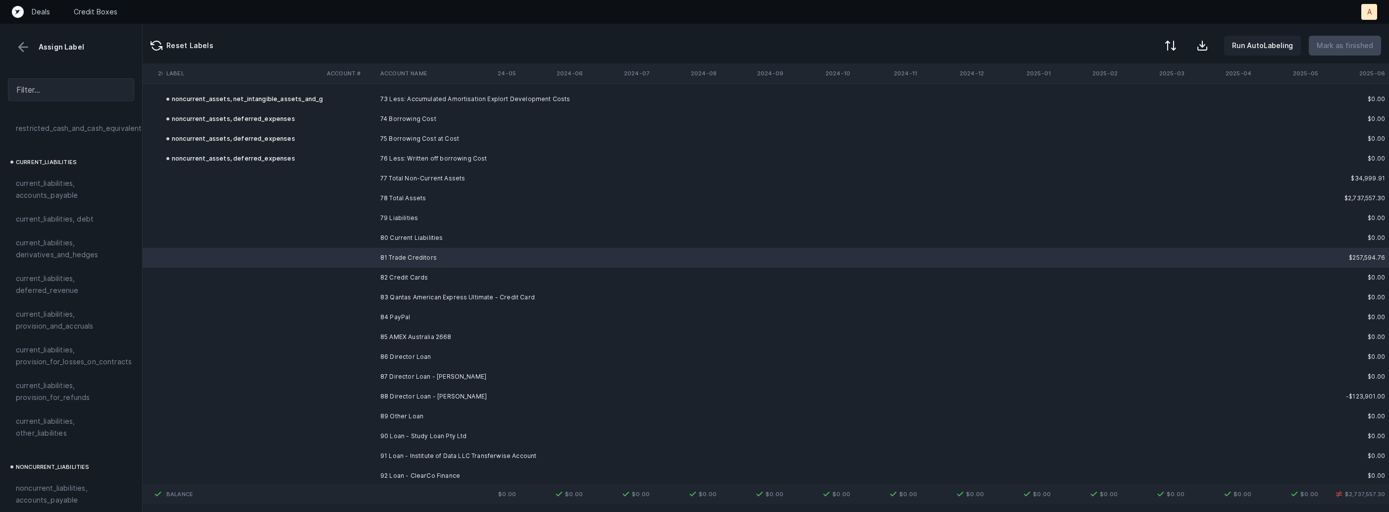
scroll to position [641, 0]
click at [56, 173] on span "current_liabilities, accounts_payable" at bounding box center [71, 185] width 110 height 24
click at [355, 278] on td at bounding box center [349, 277] width 53 height 20
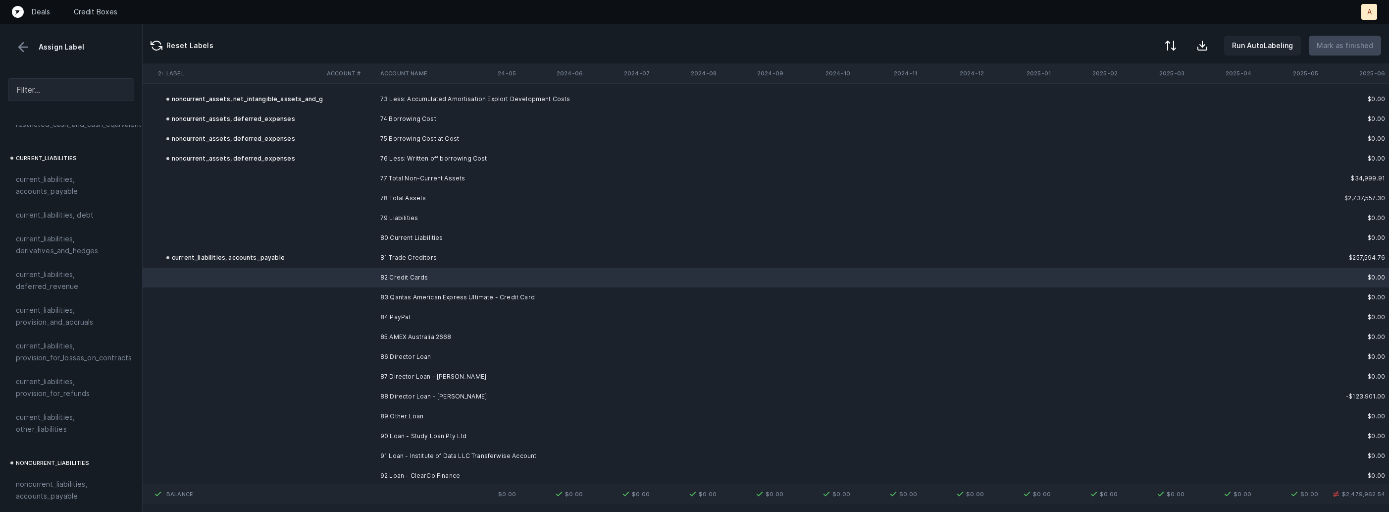
click at [358, 288] on td at bounding box center [349, 297] width 53 height 20
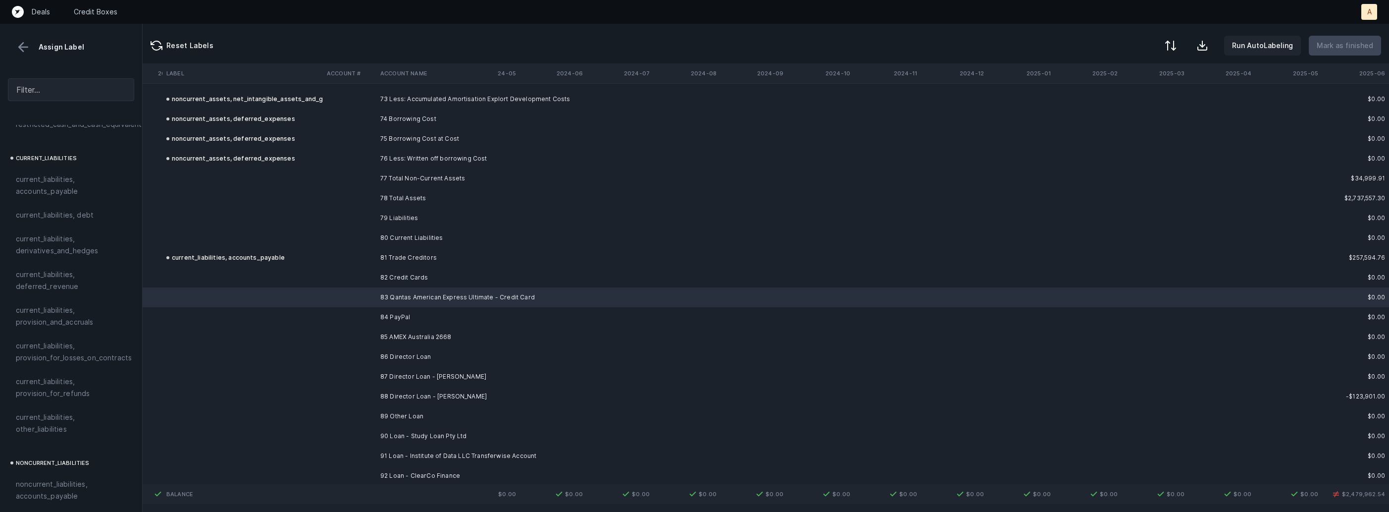
click at [359, 279] on td at bounding box center [349, 277] width 53 height 20
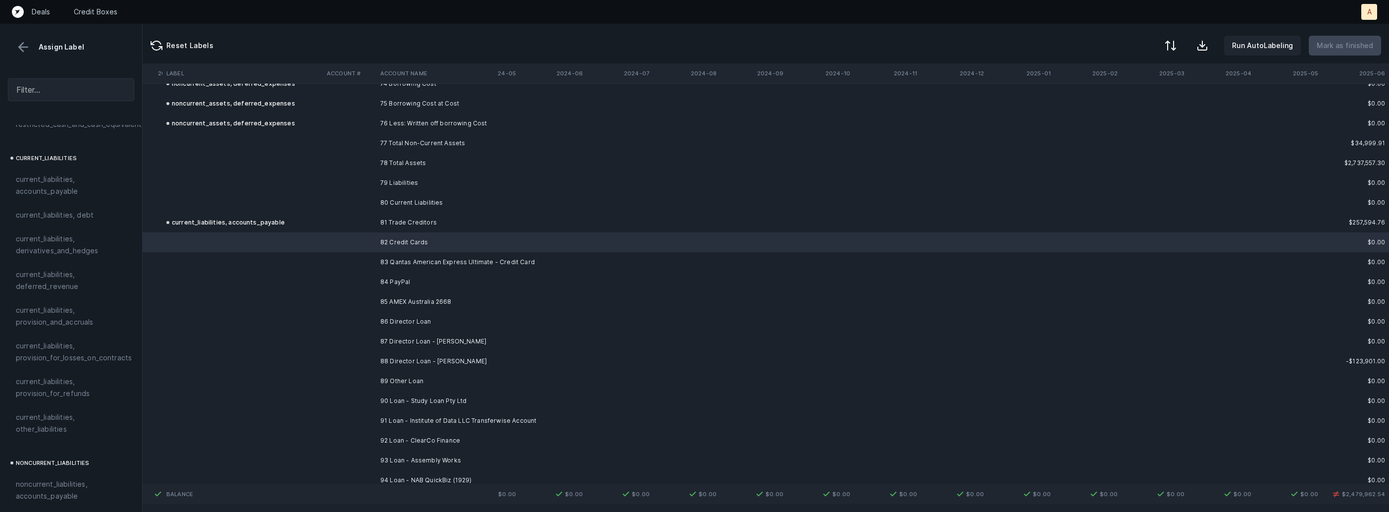
scroll to position [2356, 4860]
click at [381, 266] on td "83 Qantas American Express Ultimate - Credit Card" at bounding box center [436, 262] width 121 height 20
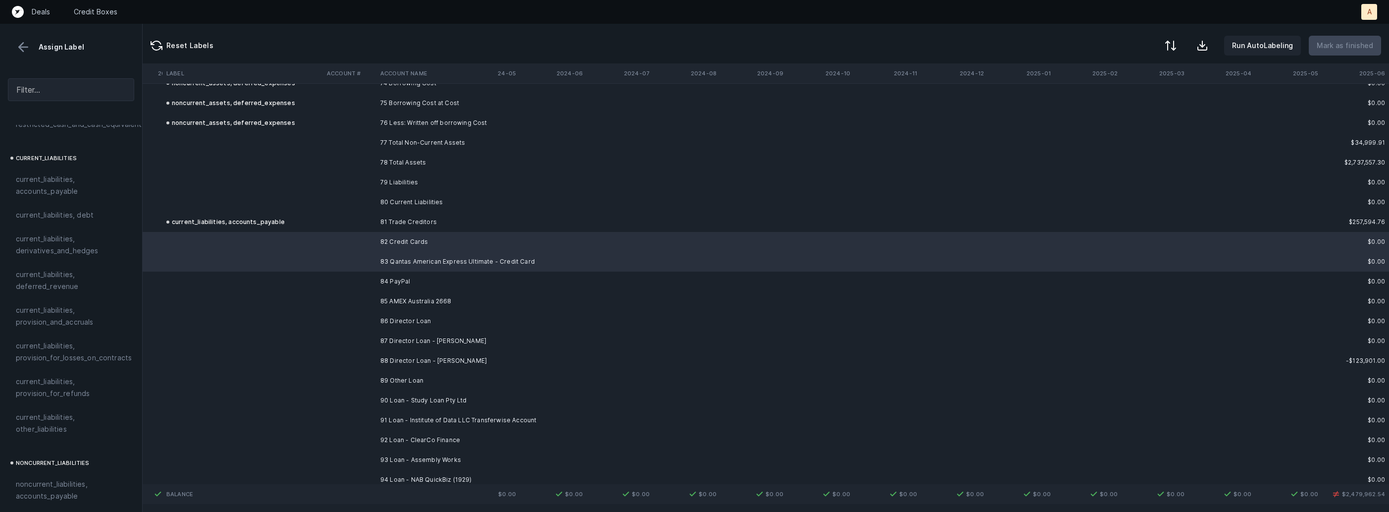
click at [394, 300] on td "85 AMEX Australia 2668" at bounding box center [436, 301] width 121 height 20
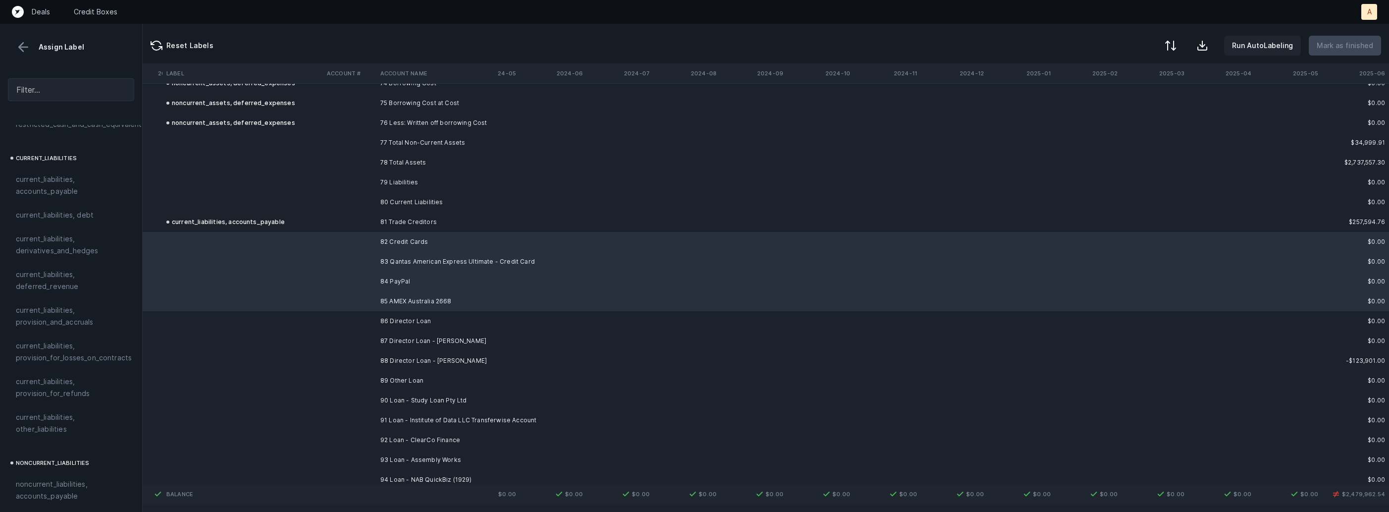
click at [65, 181] on span "current_liabilities, accounts_payable" at bounding box center [71, 185] width 110 height 24
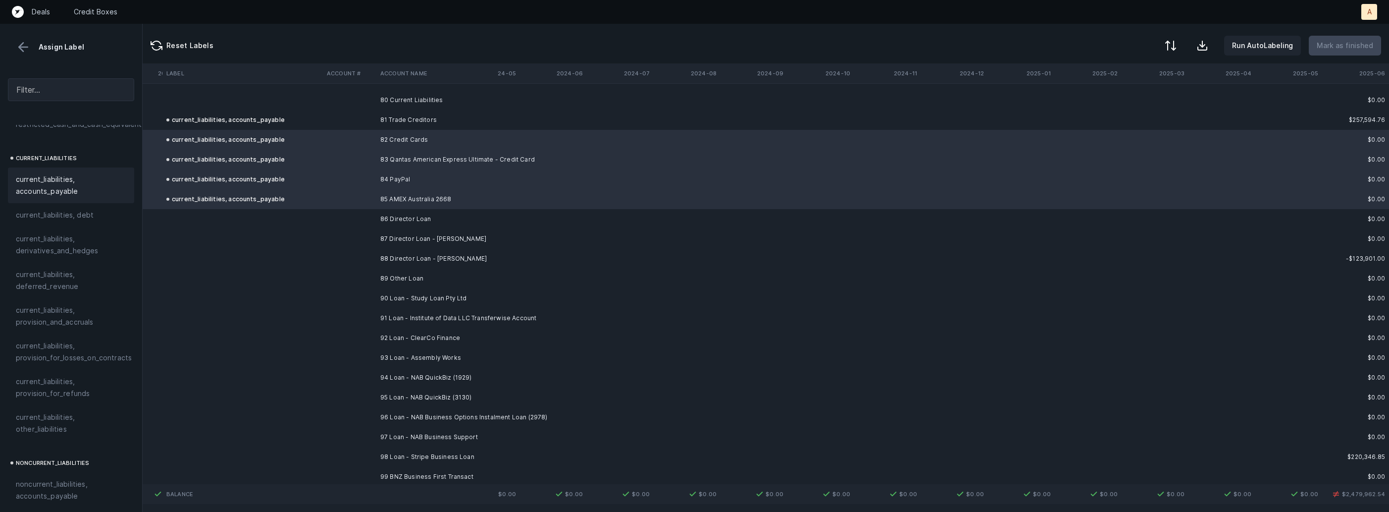
scroll to position [2470, 4860]
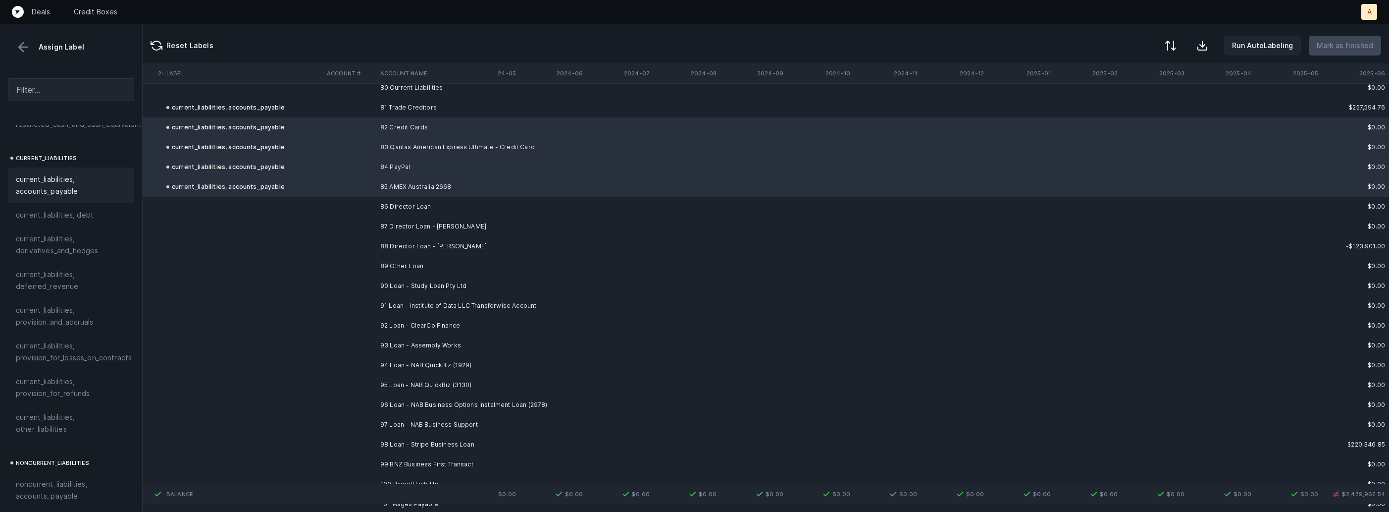
click at [408, 203] on td "86 Director Loan" at bounding box center [436, 207] width 121 height 20
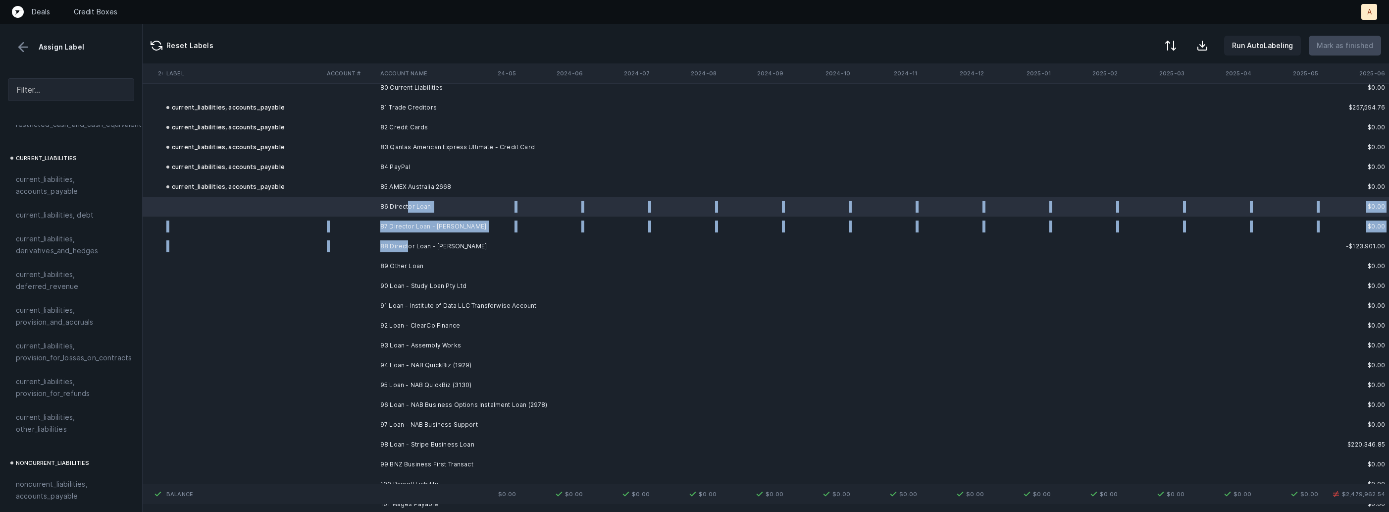
click at [407, 247] on td "88 Director Loan - [PERSON_NAME]" at bounding box center [436, 246] width 121 height 20
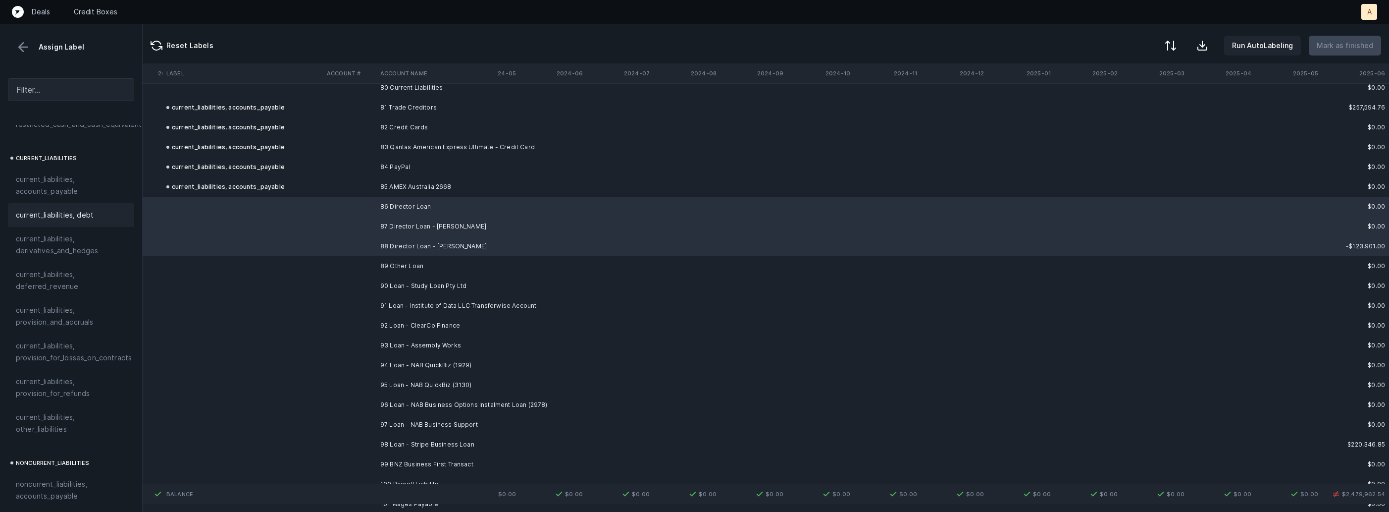
click at [37, 209] on span "current_liabilities, debt" at bounding box center [55, 215] width 78 height 12
click at [338, 270] on td at bounding box center [349, 266] width 53 height 20
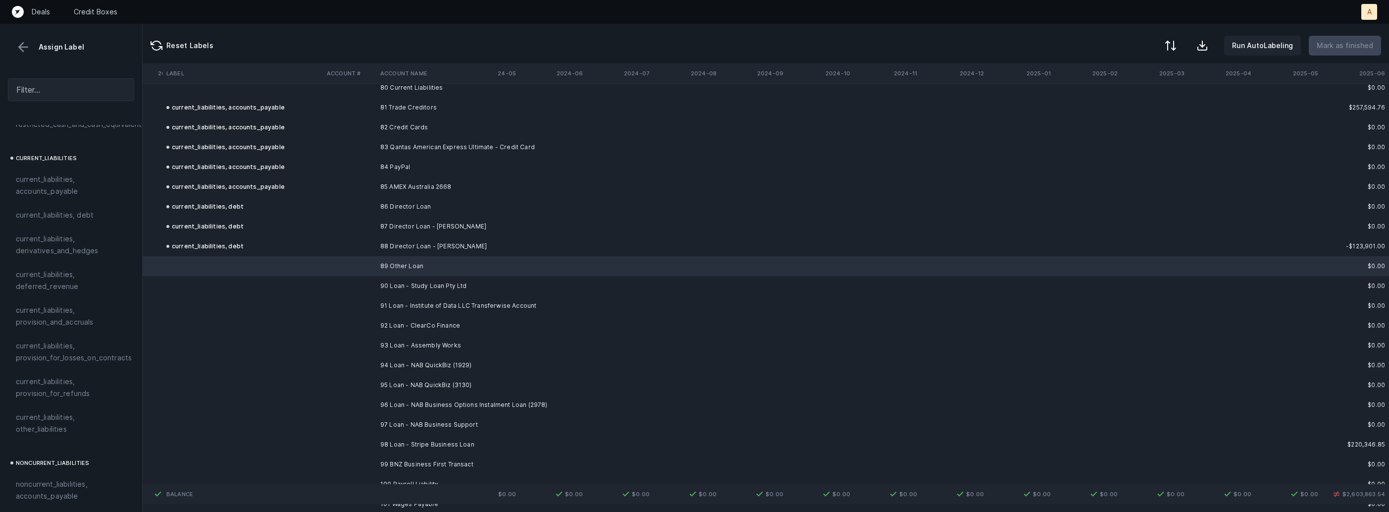
scroll to position [2497, 4860]
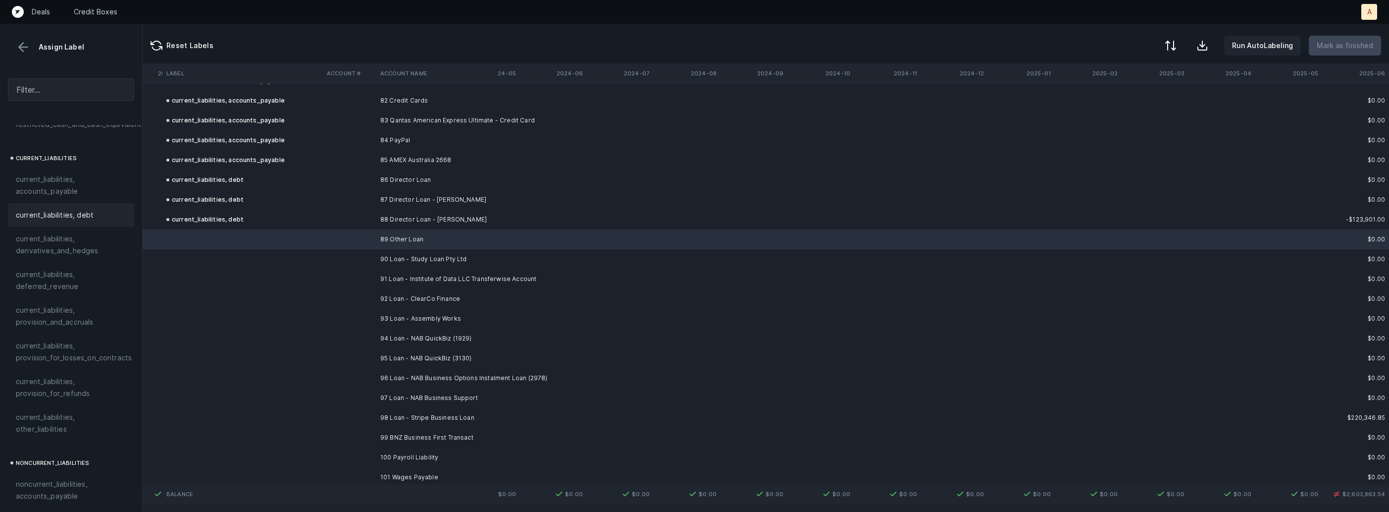
click at [73, 209] on div "current_liabilities, debt" at bounding box center [71, 215] width 126 height 24
click at [344, 256] on td at bounding box center [349, 259] width 53 height 20
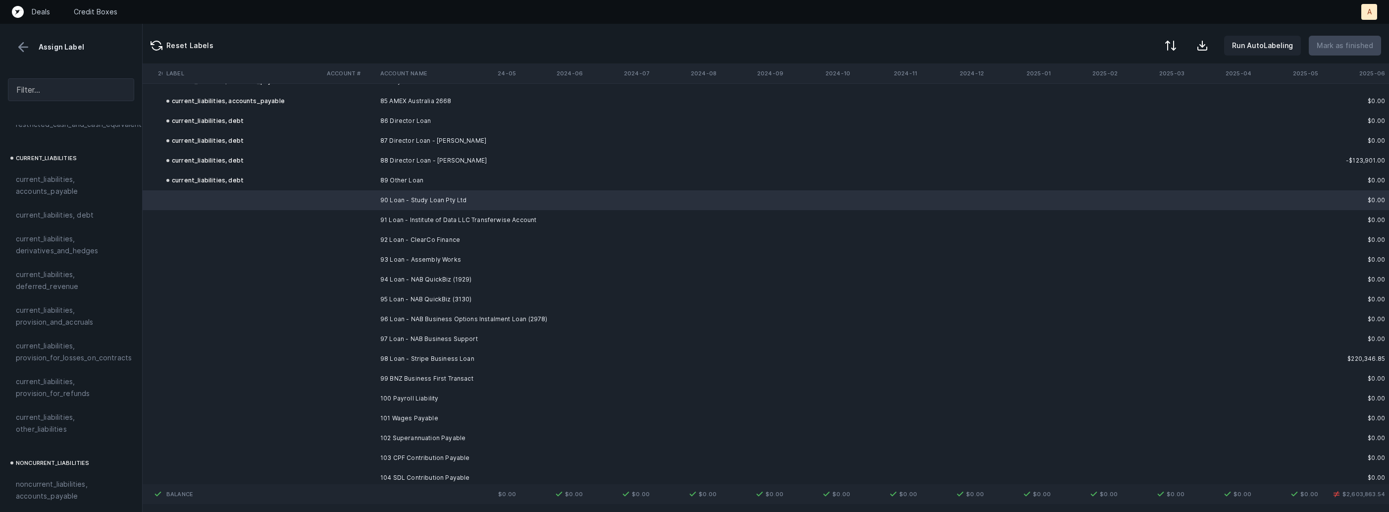
scroll to position [2593, 4860]
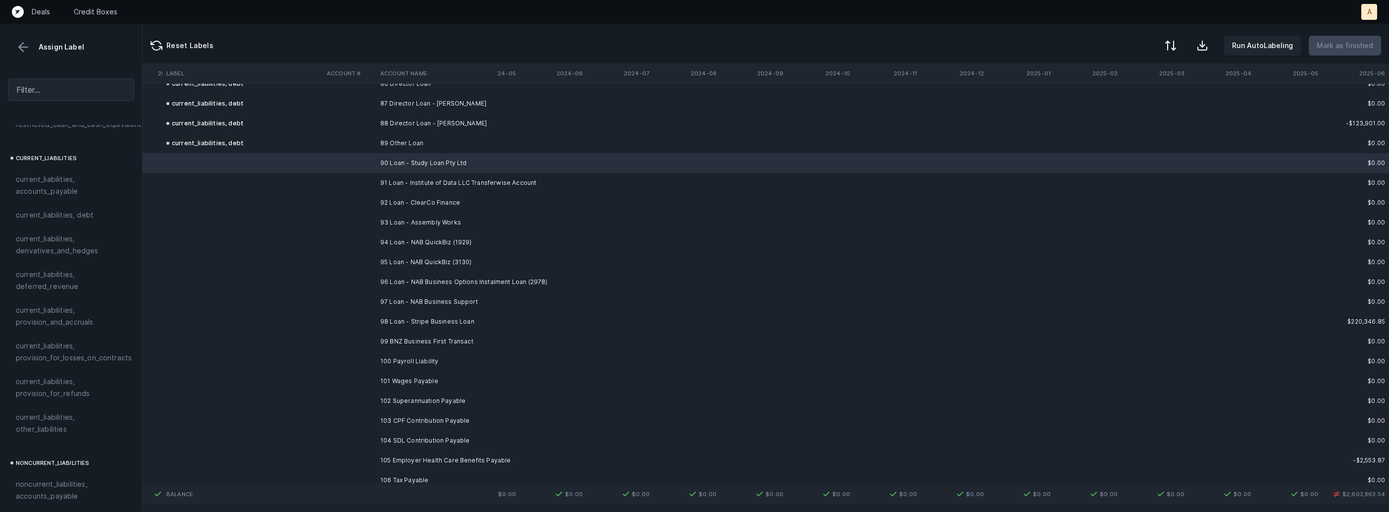
click at [413, 323] on td "98 Loan - Stripe Business Loan" at bounding box center [436, 321] width 121 height 20
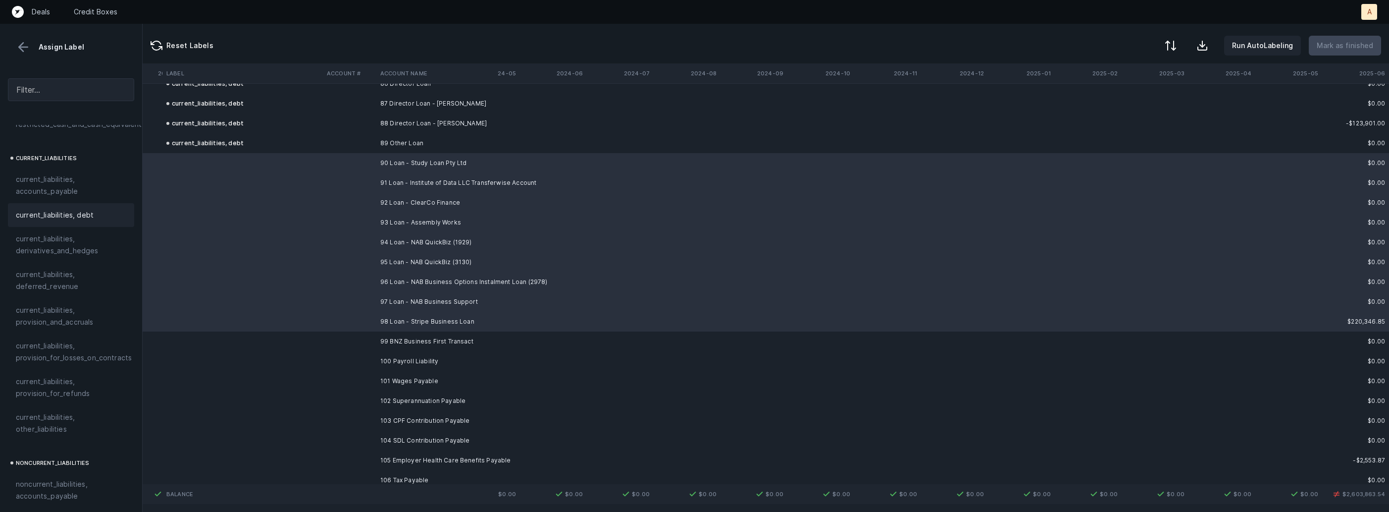
click at [70, 209] on span "current_liabilities, debt" at bounding box center [55, 215] width 78 height 12
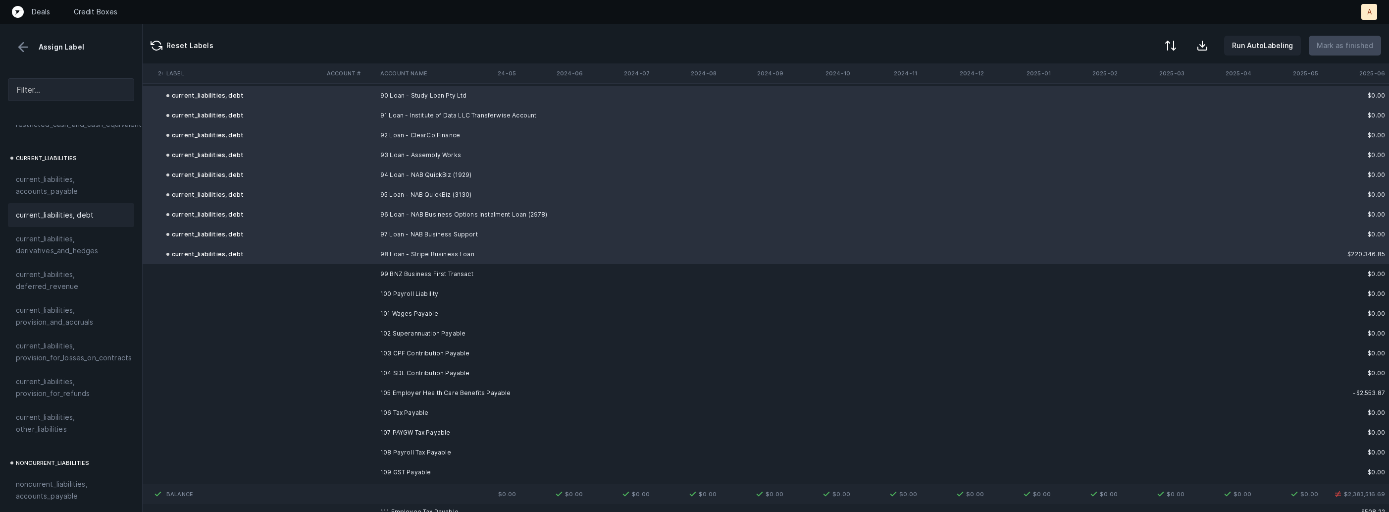
scroll to position [2682, 4860]
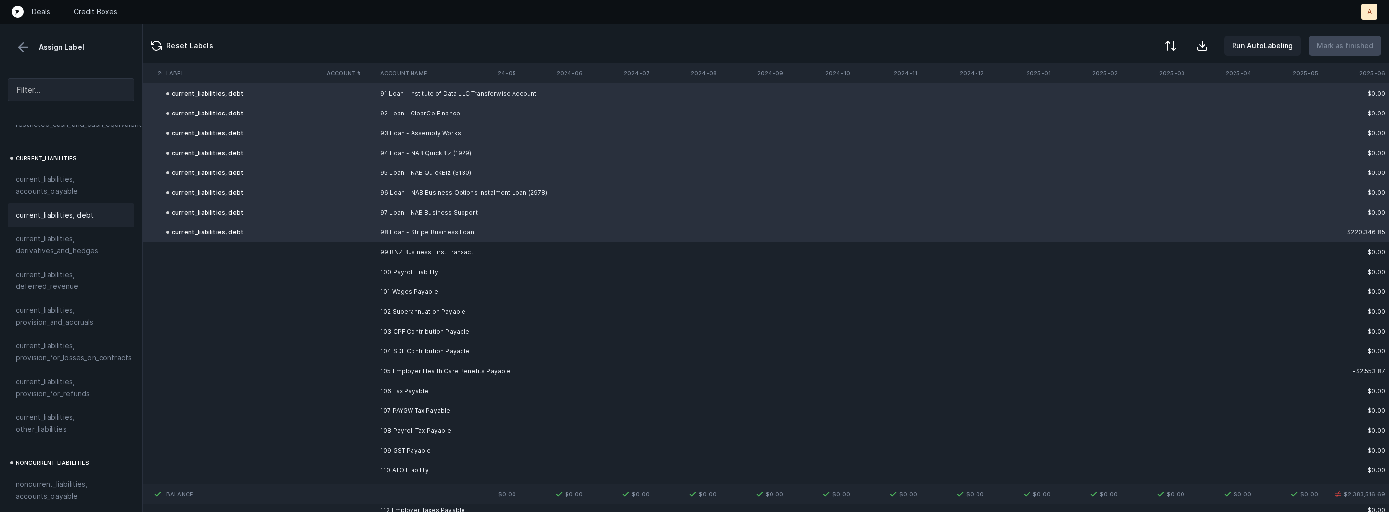
click at [358, 254] on td at bounding box center [349, 252] width 53 height 20
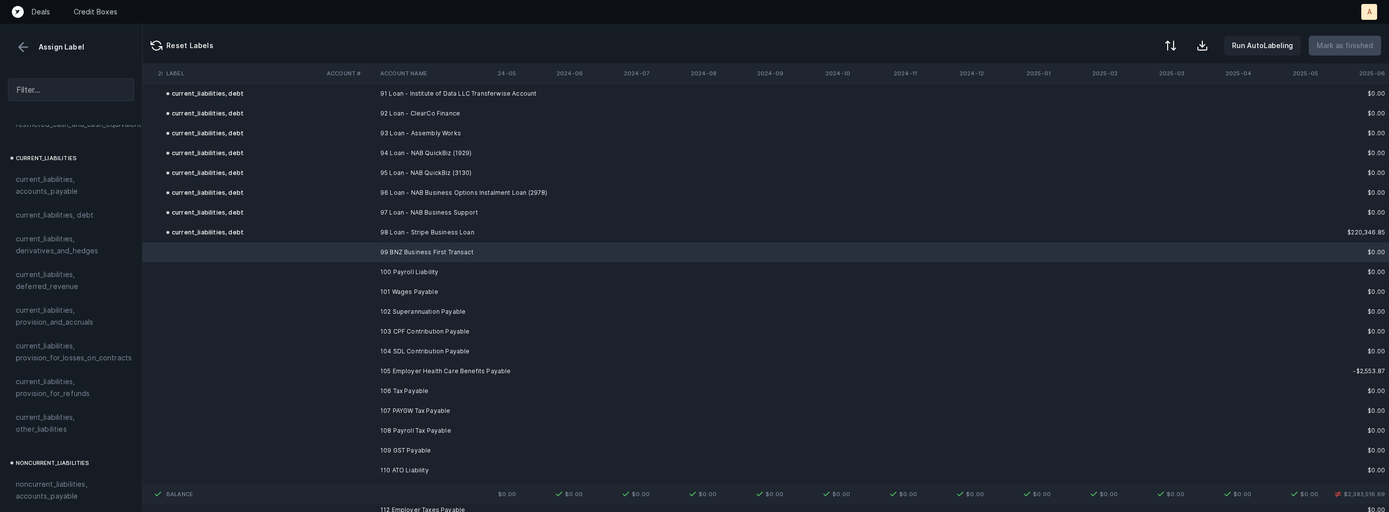
click at [67, 411] on span "current_liabilities, other_liabilities" at bounding box center [71, 423] width 110 height 24
click at [368, 265] on td at bounding box center [349, 272] width 53 height 20
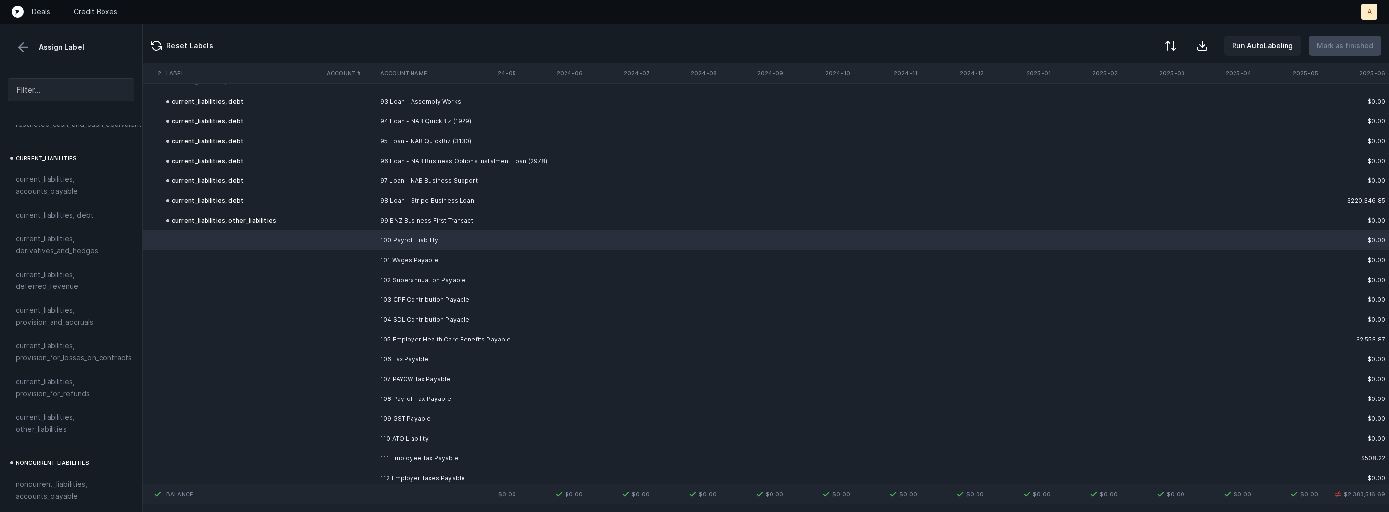
scroll to position [2723, 4860]
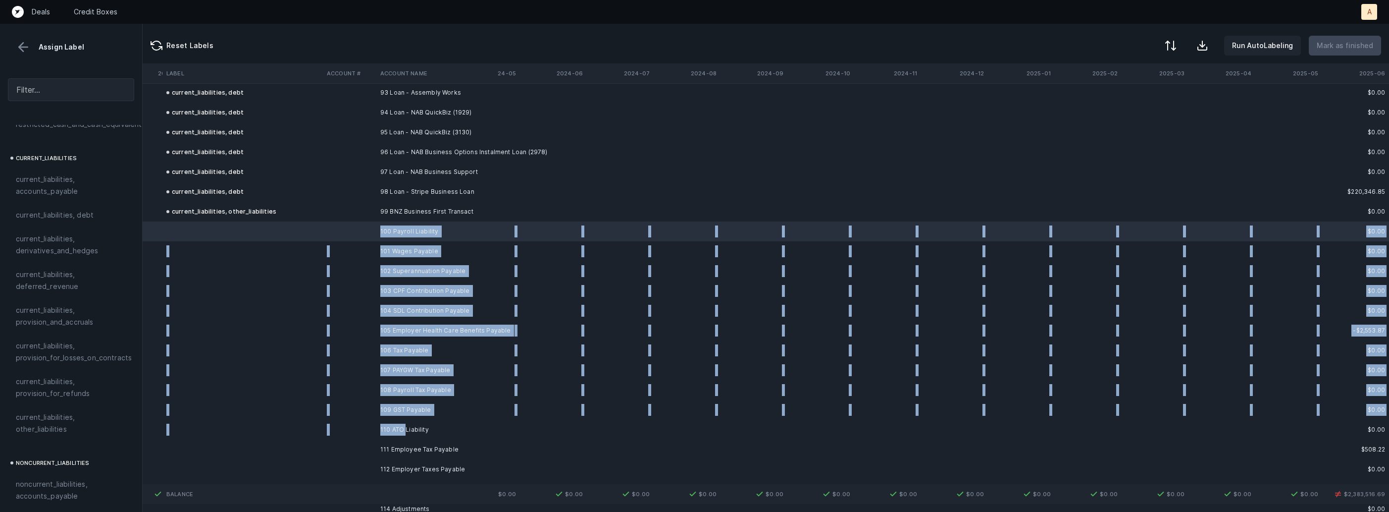
click at [405, 425] on td "110 ATO Liability" at bounding box center [436, 429] width 121 height 20
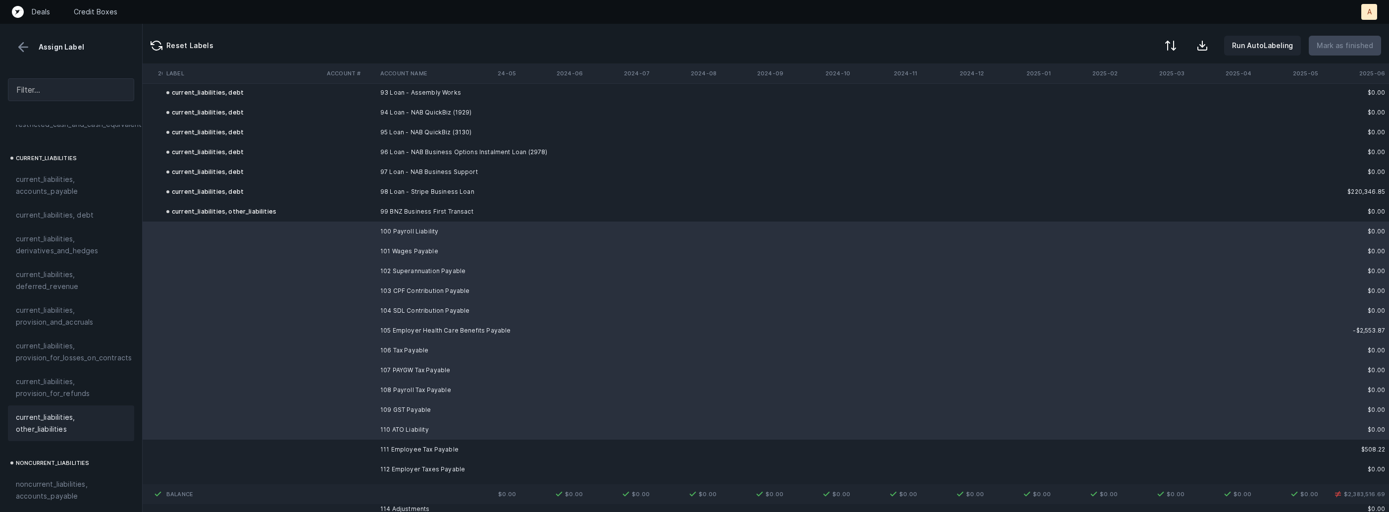
click at [56, 411] on span "current_liabilities, other_liabilities" at bounding box center [71, 423] width 110 height 24
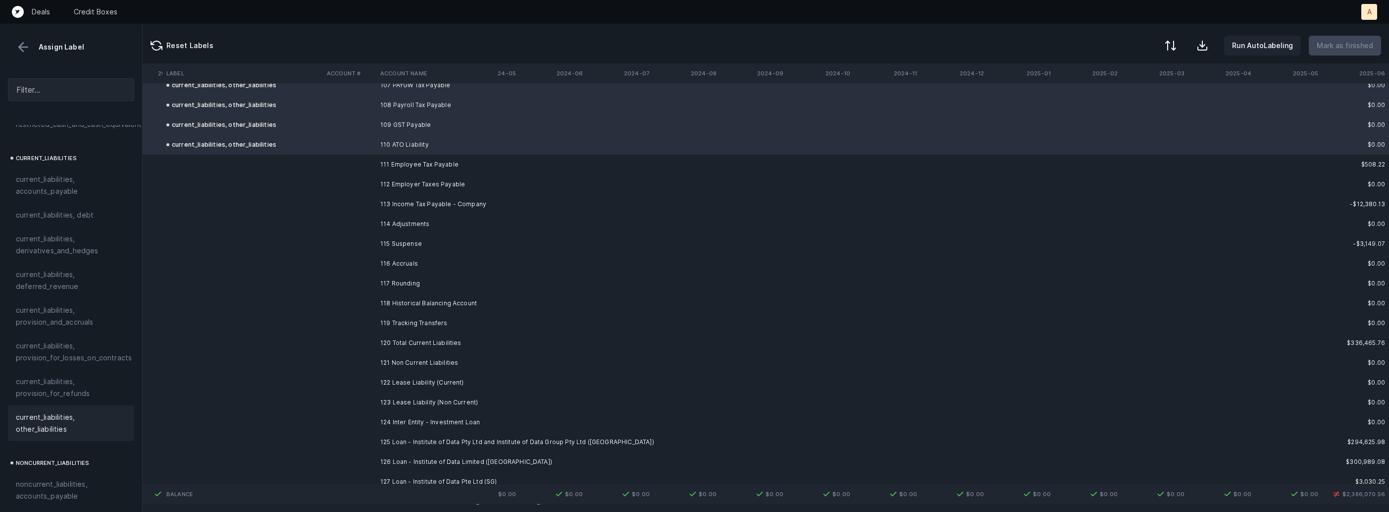
scroll to position [3014, 4860]
click at [435, 160] on td "111 Employee Tax Payable" at bounding box center [436, 158] width 121 height 20
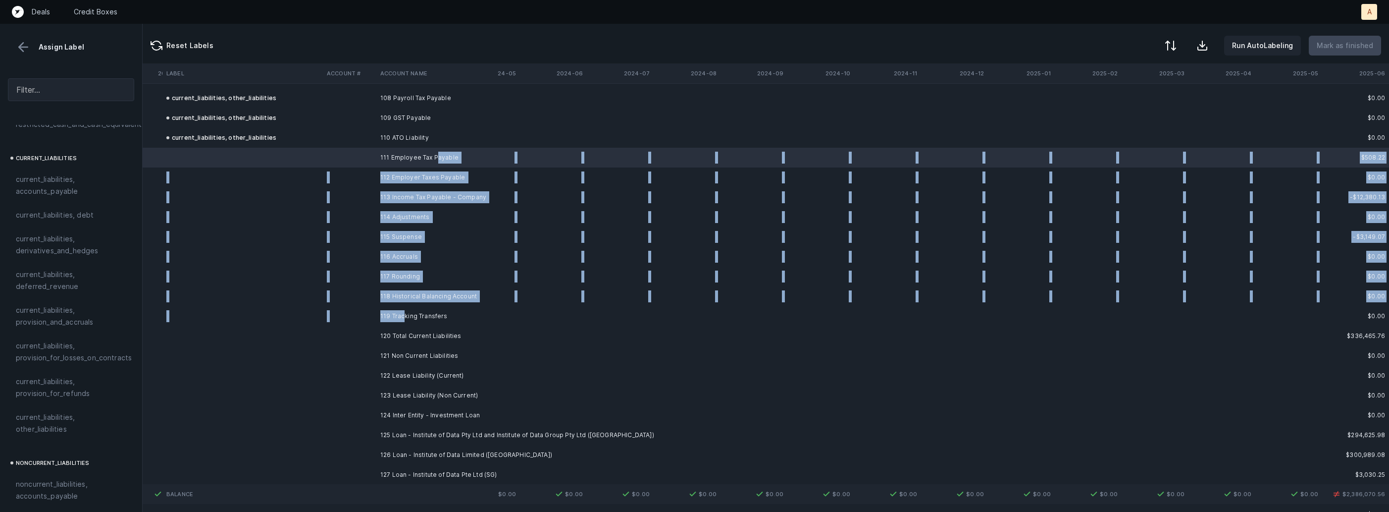
click at [404, 316] on td "119 Tracking Transfers" at bounding box center [436, 316] width 121 height 20
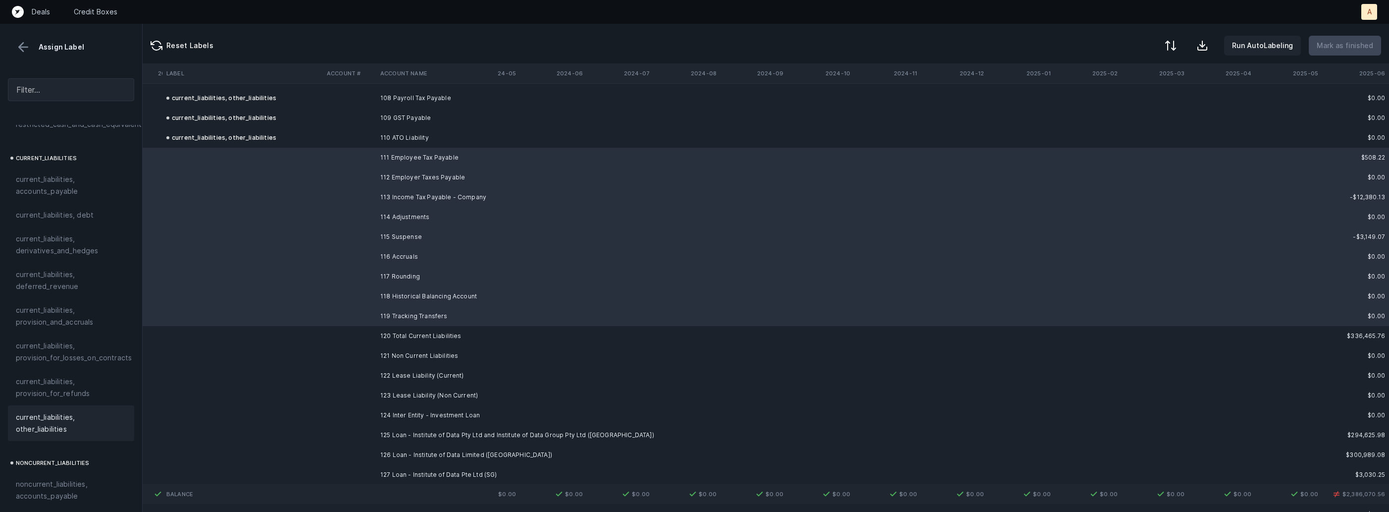
click at [45, 411] on span "current_liabilities, other_liabilities" at bounding box center [71, 423] width 110 height 24
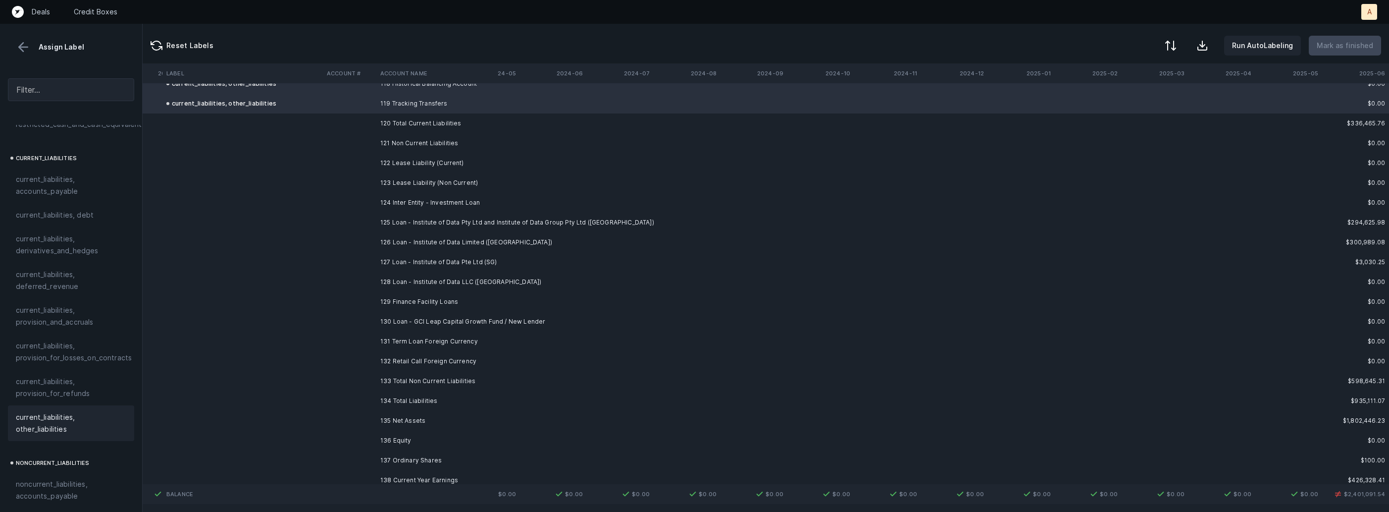
scroll to position [3229, 4860]
click at [411, 160] on td "122 Lease Liability (Current)" at bounding box center [436, 161] width 121 height 20
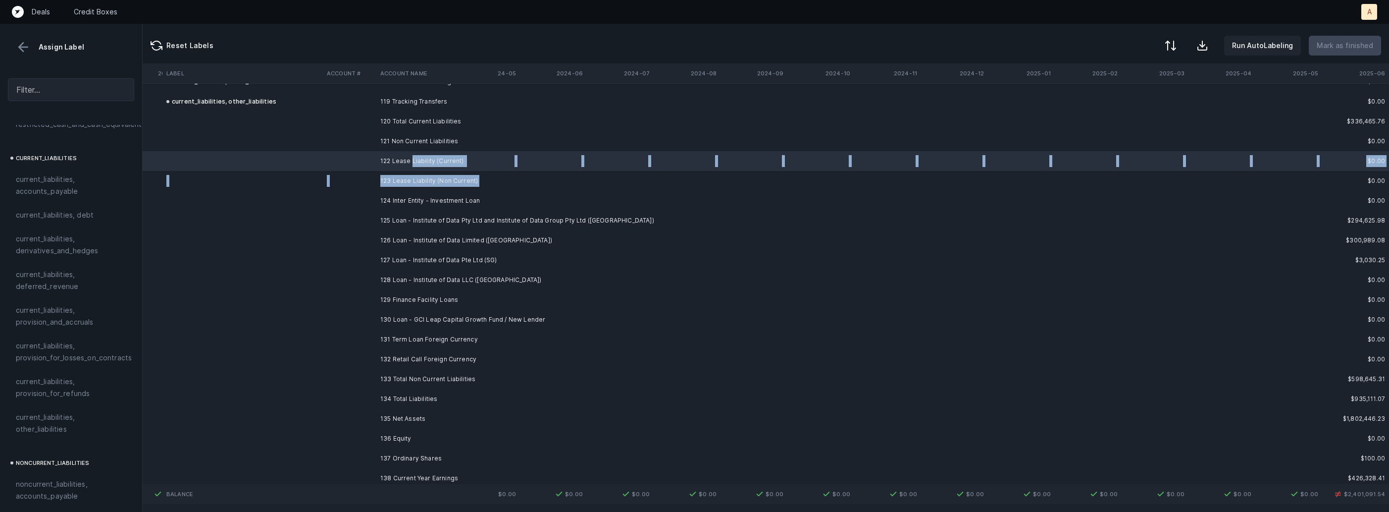
click at [428, 186] on td "123 Lease Liability (Non Current)" at bounding box center [436, 181] width 121 height 20
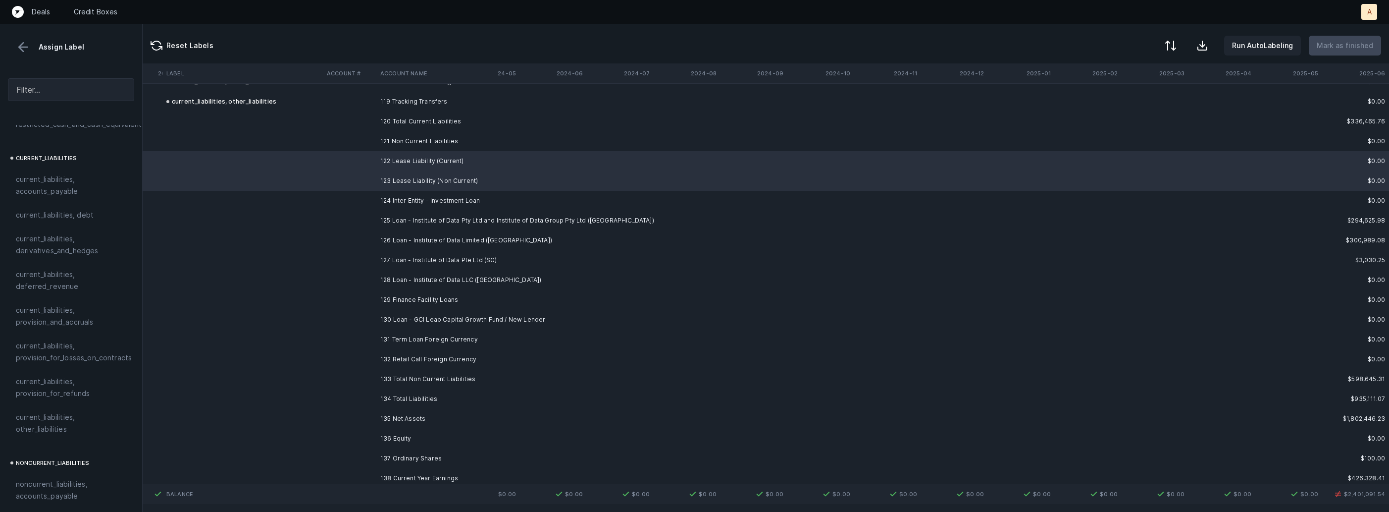
click at [421, 193] on td "124 Inter Entity - Investment Loan" at bounding box center [436, 201] width 121 height 20
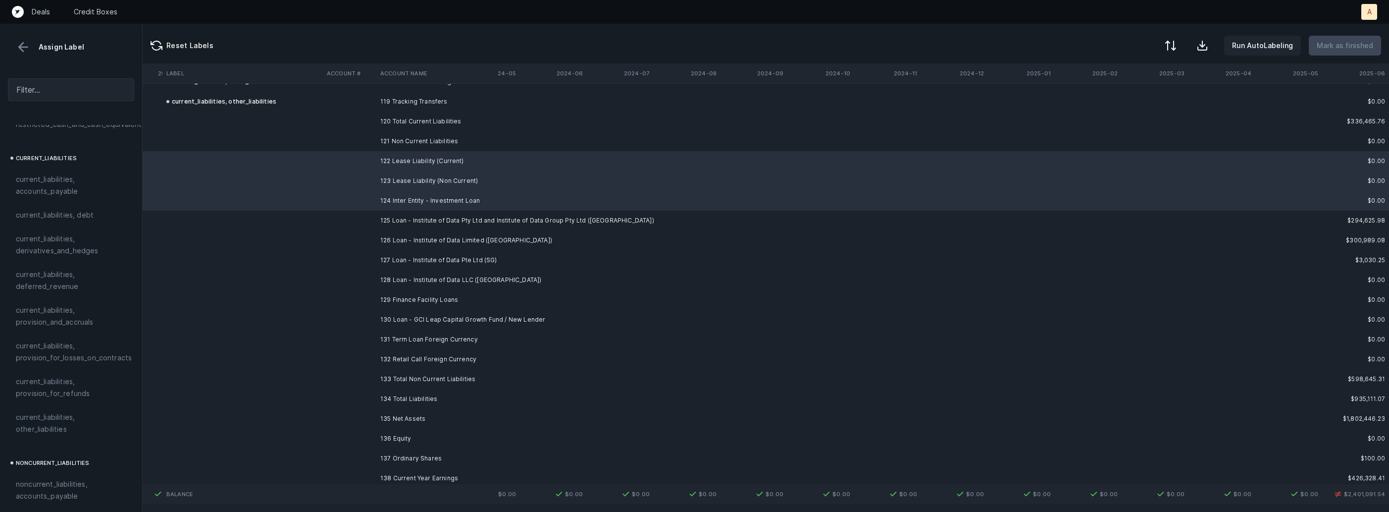
click at [401, 167] on td "122 Lease Liability (Current)" at bounding box center [436, 161] width 121 height 20
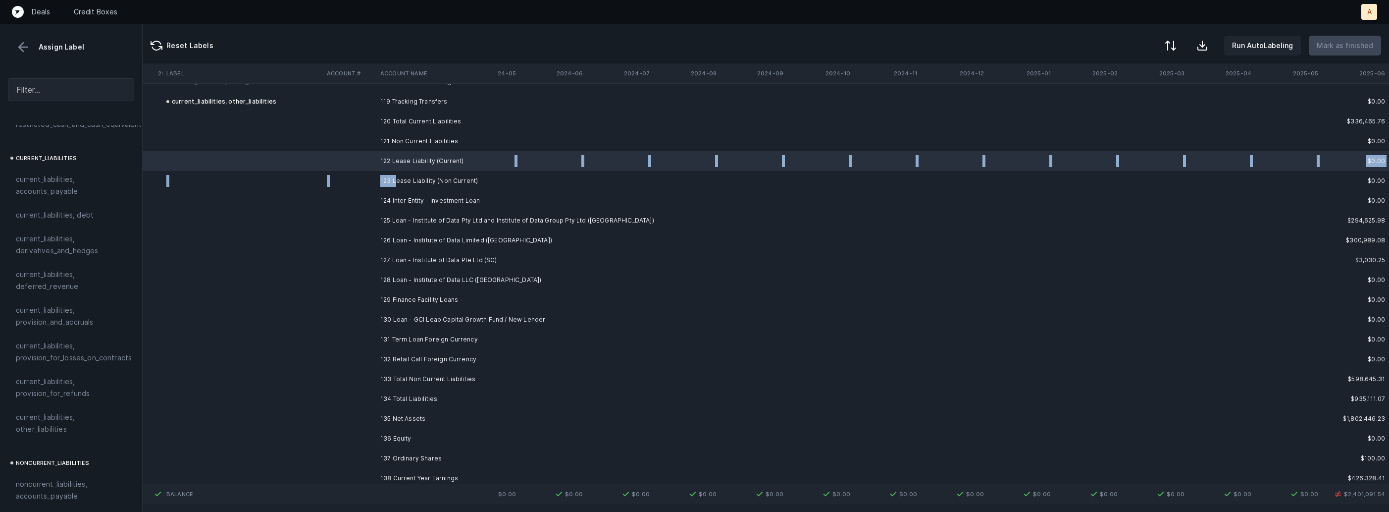
click at [395, 177] on td "123 Lease Liability (Non Current)" at bounding box center [436, 181] width 121 height 20
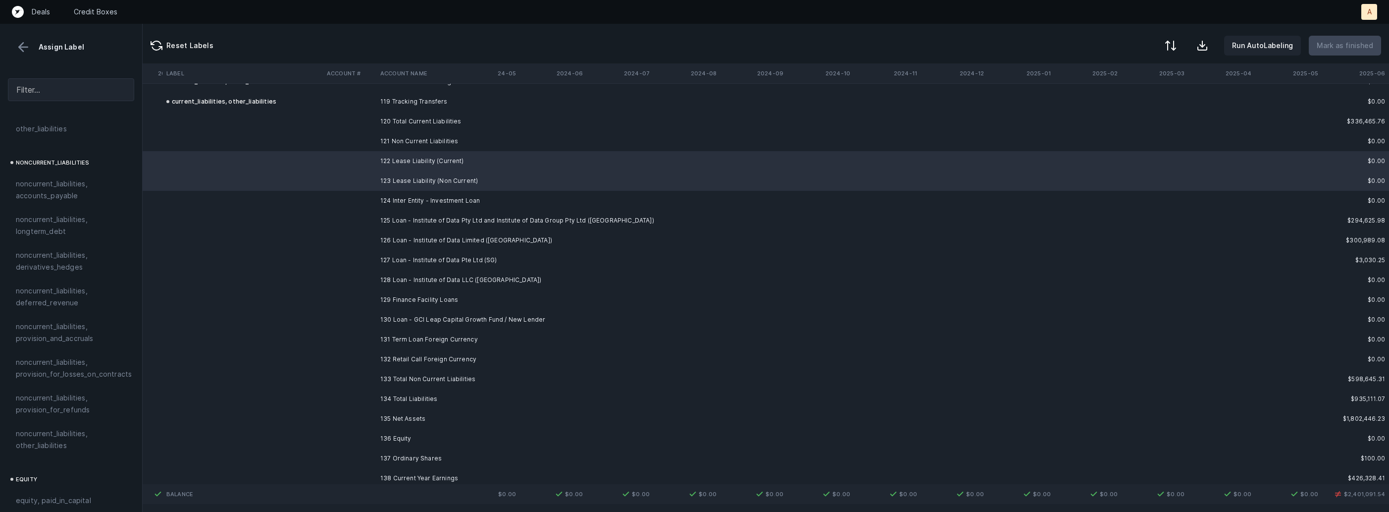
scroll to position [946, 0]
click at [85, 425] on span "noncurrent_liabilities, other_liabilities" at bounding box center [71, 435] width 110 height 24
click at [401, 196] on td "124 Inter Entity - Investment Loan" at bounding box center [436, 201] width 121 height 20
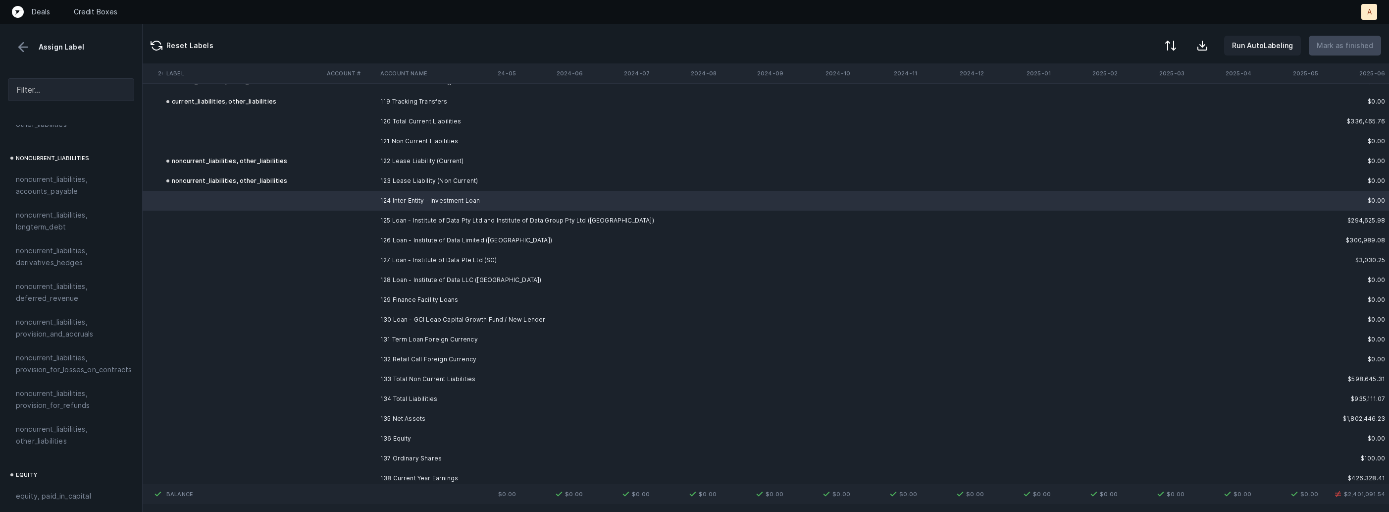
click at [420, 278] on td "128 Loan - Institute of Data LLC ([GEOGRAPHIC_DATA])" at bounding box center [436, 280] width 121 height 20
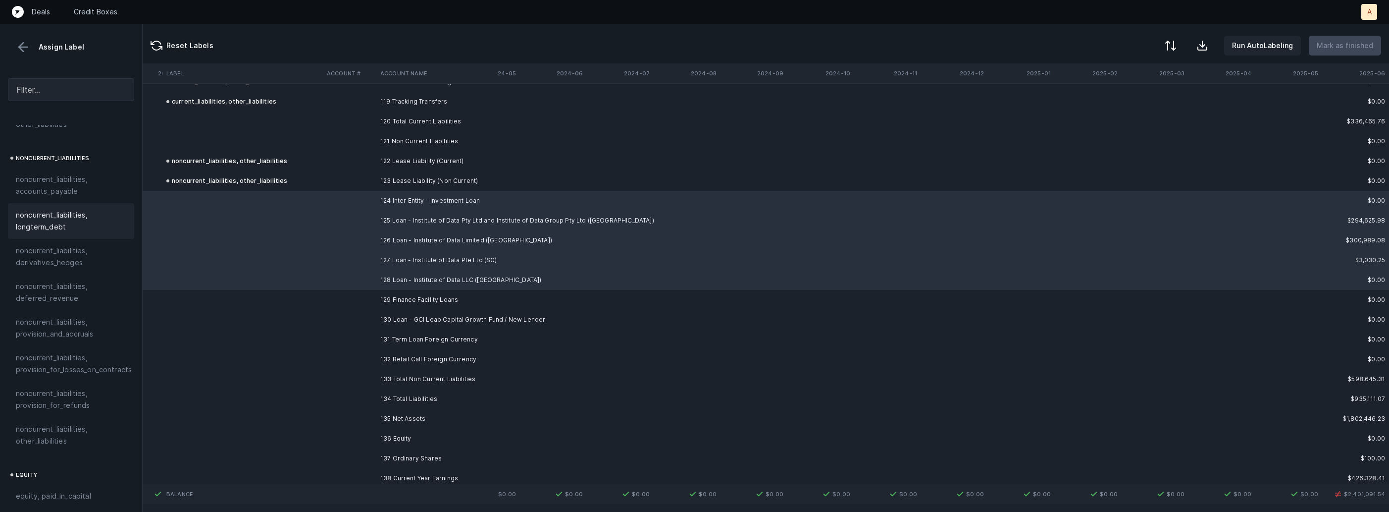
click at [99, 219] on span "noncurrent_liabilities, longterm_debt" at bounding box center [71, 221] width 110 height 24
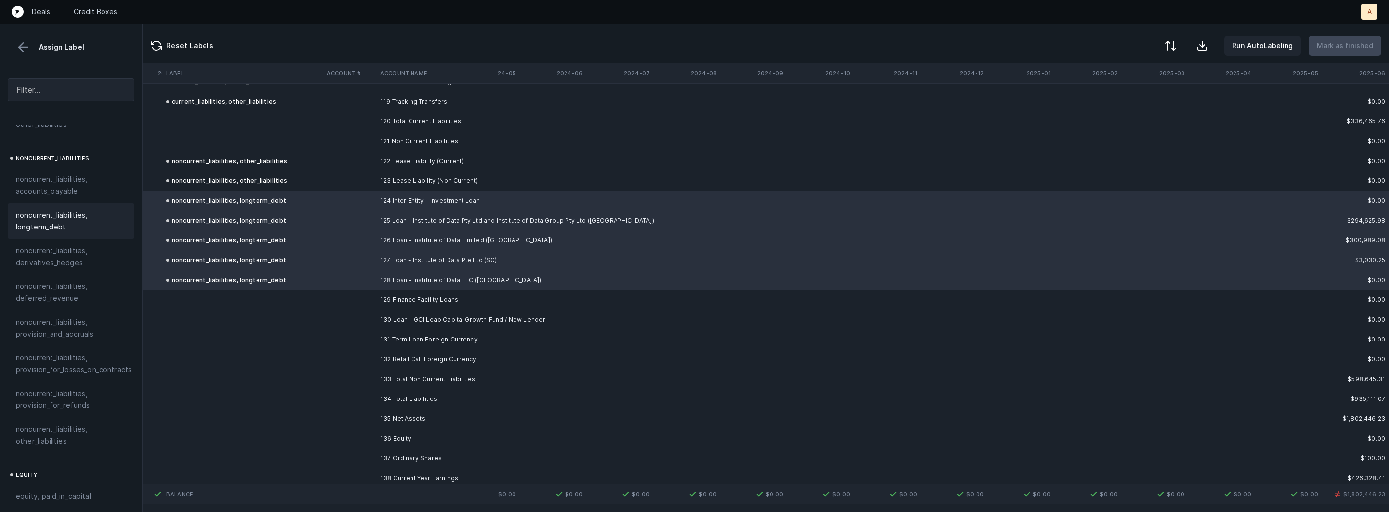
click at [347, 295] on td at bounding box center [349, 300] width 53 height 20
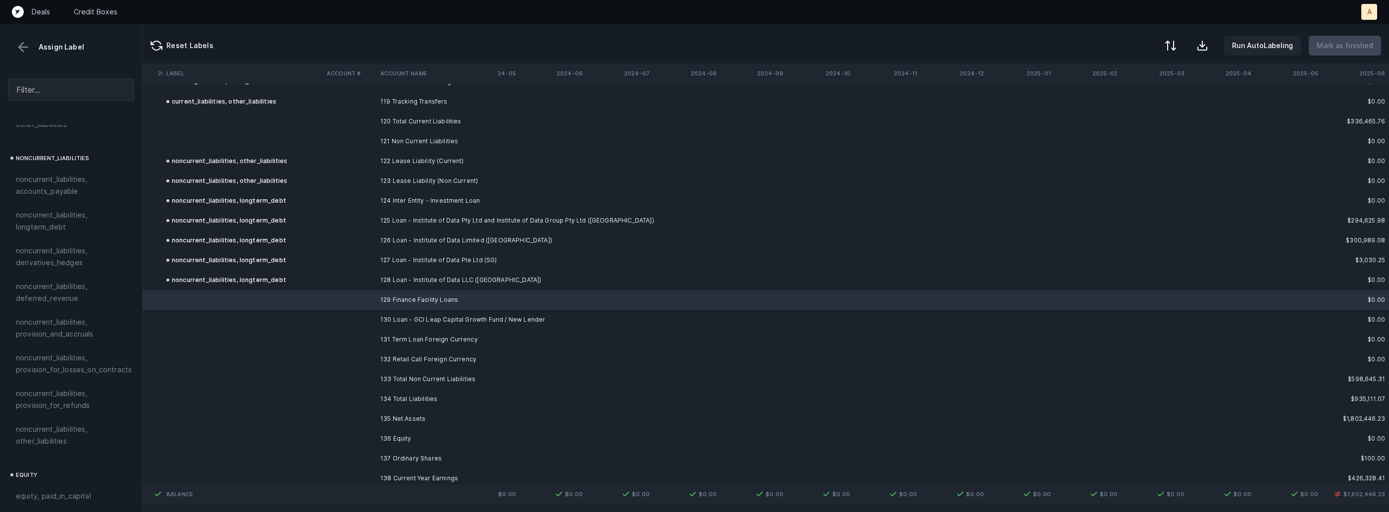
click at [394, 323] on td "130 Loan - GCI Leap Capital Growth Fund / New Lender" at bounding box center [436, 320] width 121 height 20
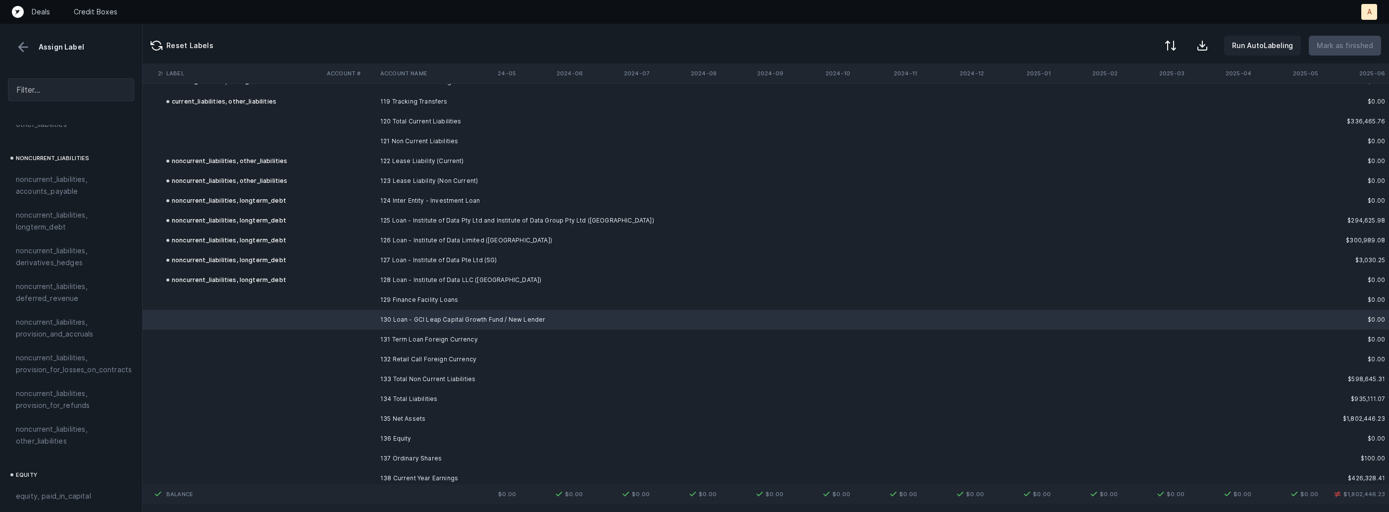
click at [247, 295] on td at bounding box center [242, 300] width 160 height 20
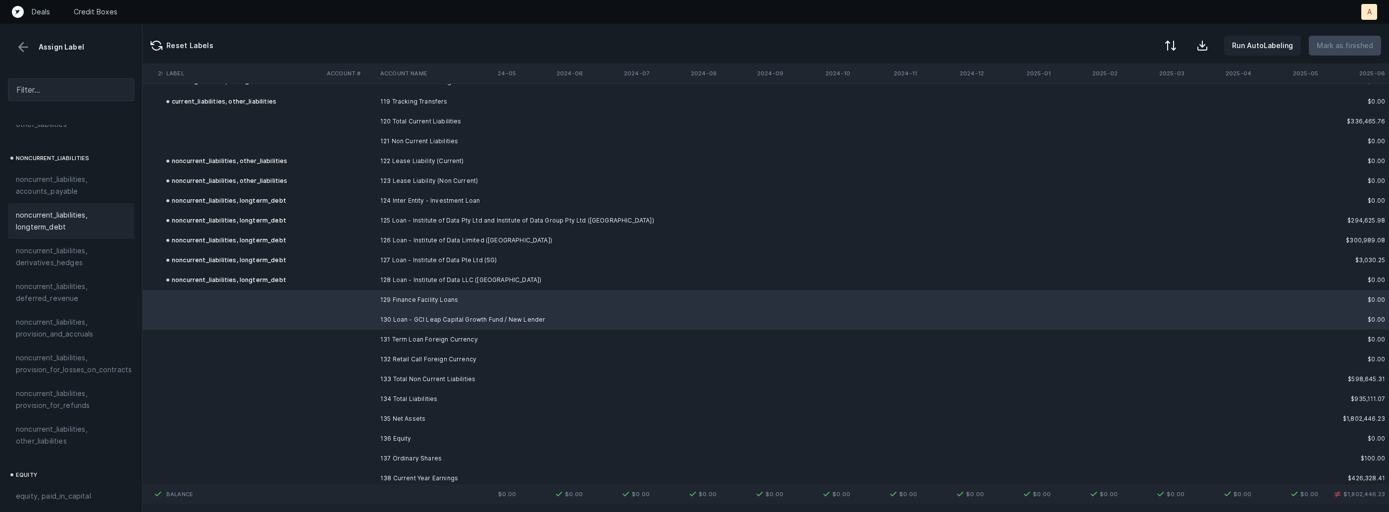
click at [88, 209] on span "noncurrent_liabilities, longterm_debt" at bounding box center [71, 221] width 110 height 24
click at [399, 335] on td "131 Term Loan Foreign Currency" at bounding box center [436, 339] width 121 height 20
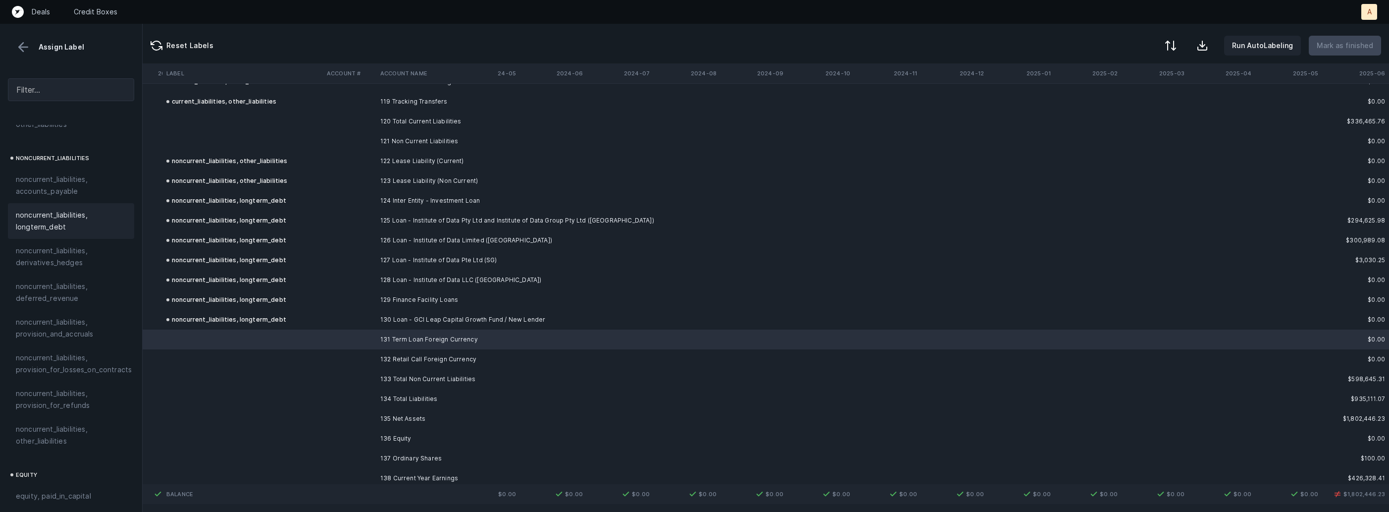
click at [37, 217] on span "noncurrent_liabilities, longterm_debt" at bounding box center [71, 221] width 110 height 24
click at [363, 361] on td at bounding box center [349, 359] width 53 height 20
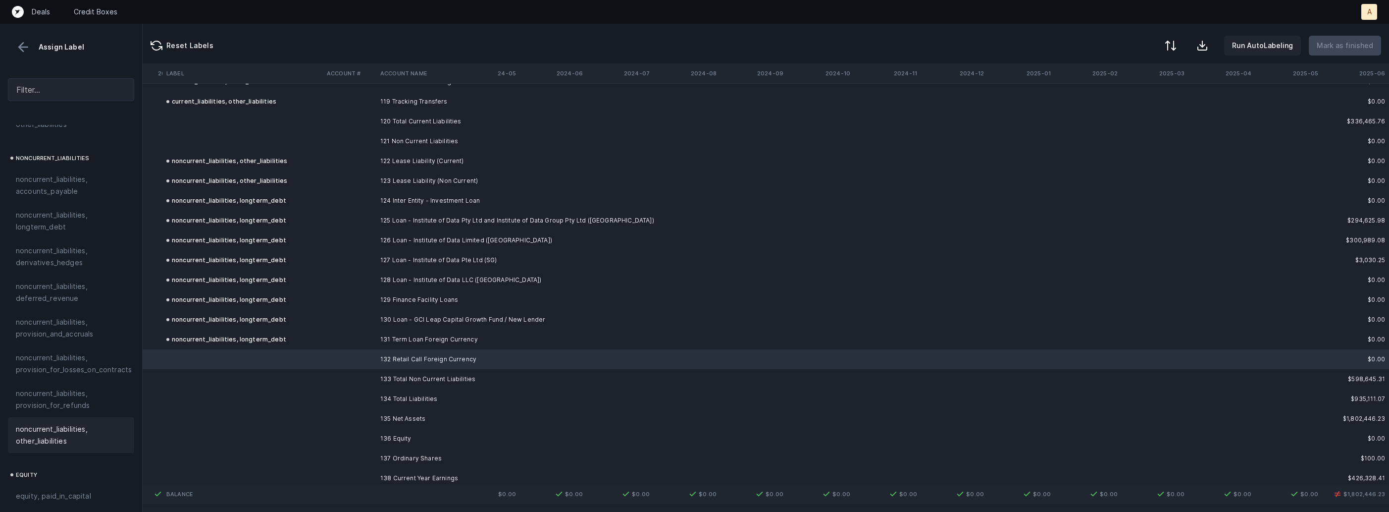
click at [67, 423] on span "noncurrent_liabilities, other_liabilities" at bounding box center [71, 435] width 110 height 24
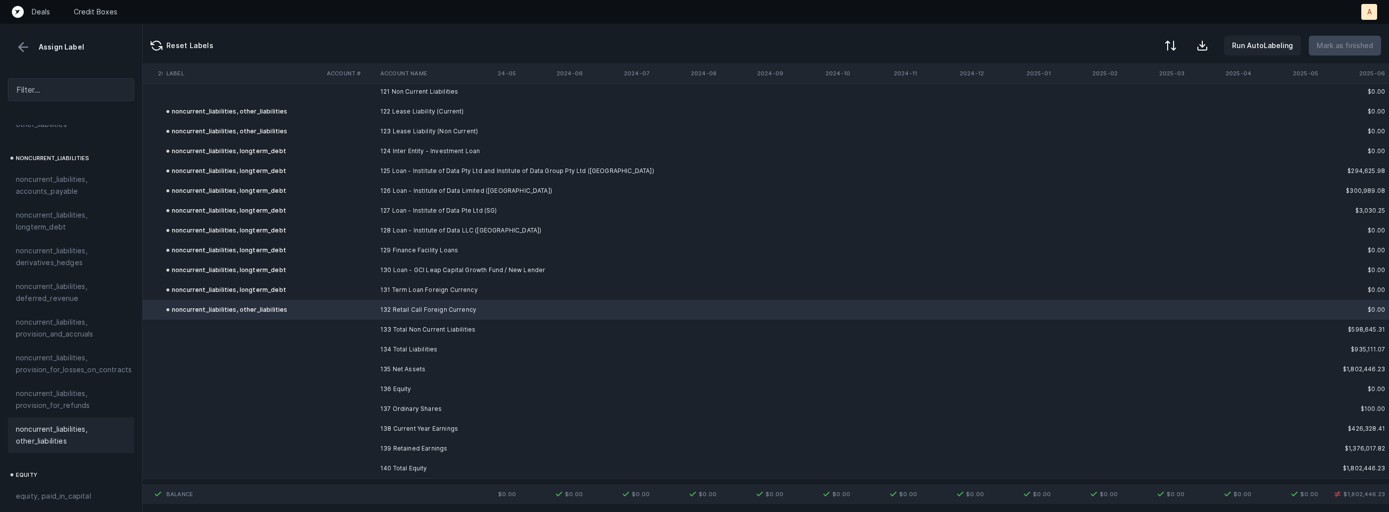
click at [391, 440] on td "139 Retained Earnings" at bounding box center [436, 448] width 121 height 20
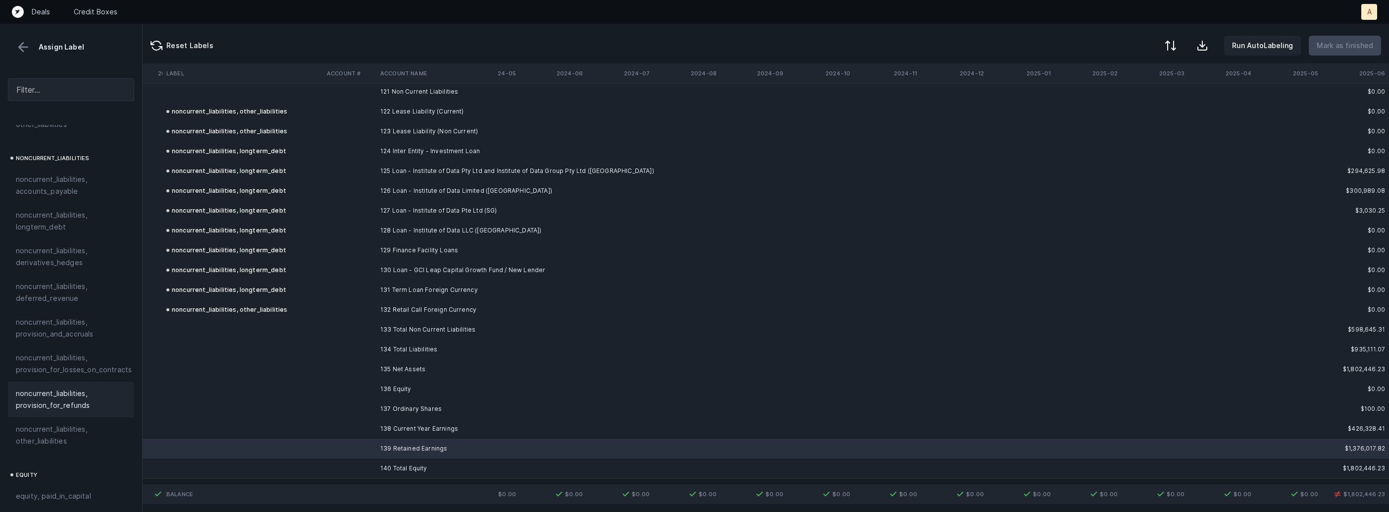
scroll to position [1089, 0]
click at [90, 370] on span "equity, retained_earnings" at bounding box center [59, 376] width 87 height 12
click at [367, 434] on td at bounding box center [349, 428] width 53 height 20
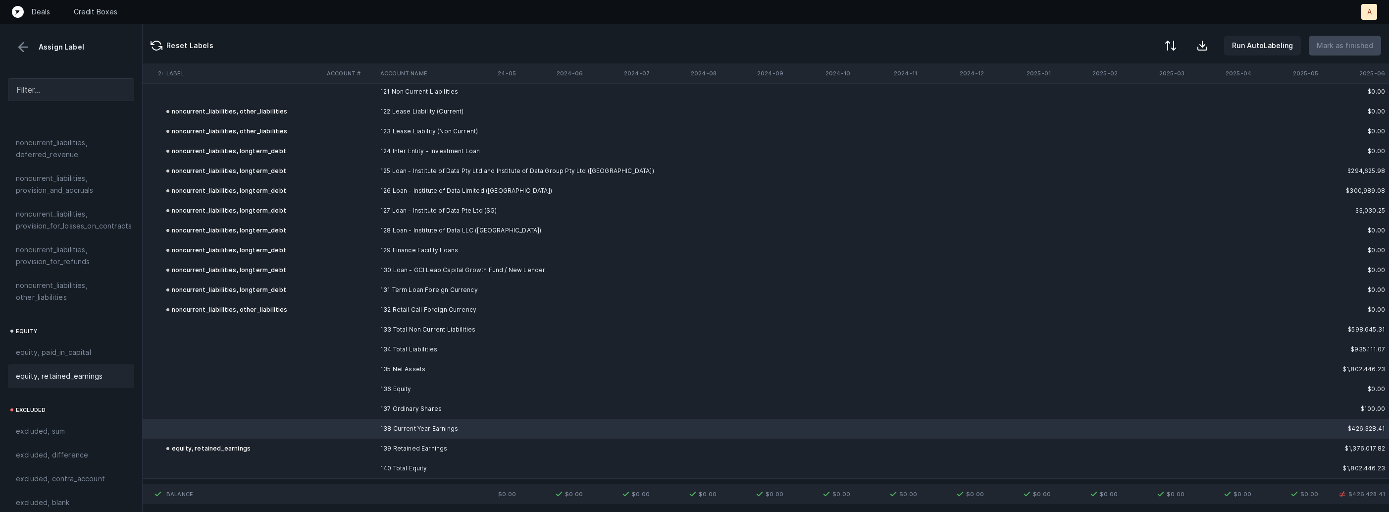
click at [97, 372] on div "equity, retained_earnings" at bounding box center [71, 376] width 126 height 24
click at [231, 409] on td at bounding box center [242, 409] width 160 height 20
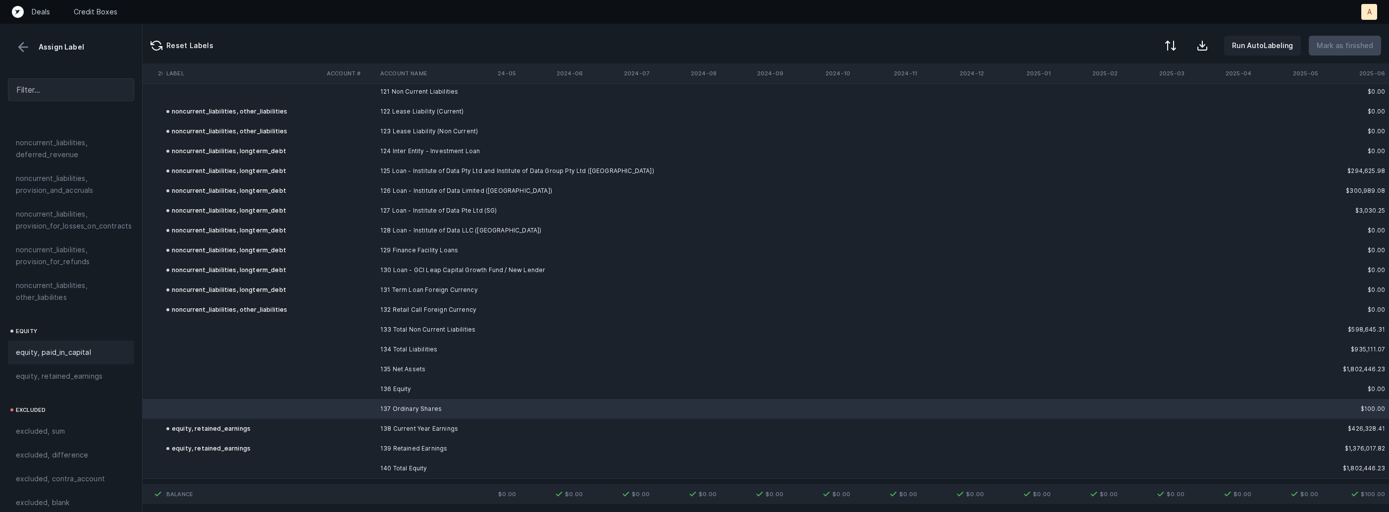
click at [84, 346] on span "equity, paid_in_capital" at bounding box center [53, 352] width 75 height 12
click at [1176, 47] on div at bounding box center [1170, 47] width 12 height 12
click at [1108, 106] on div "By Hum label" at bounding box center [1107, 105] width 44 height 12
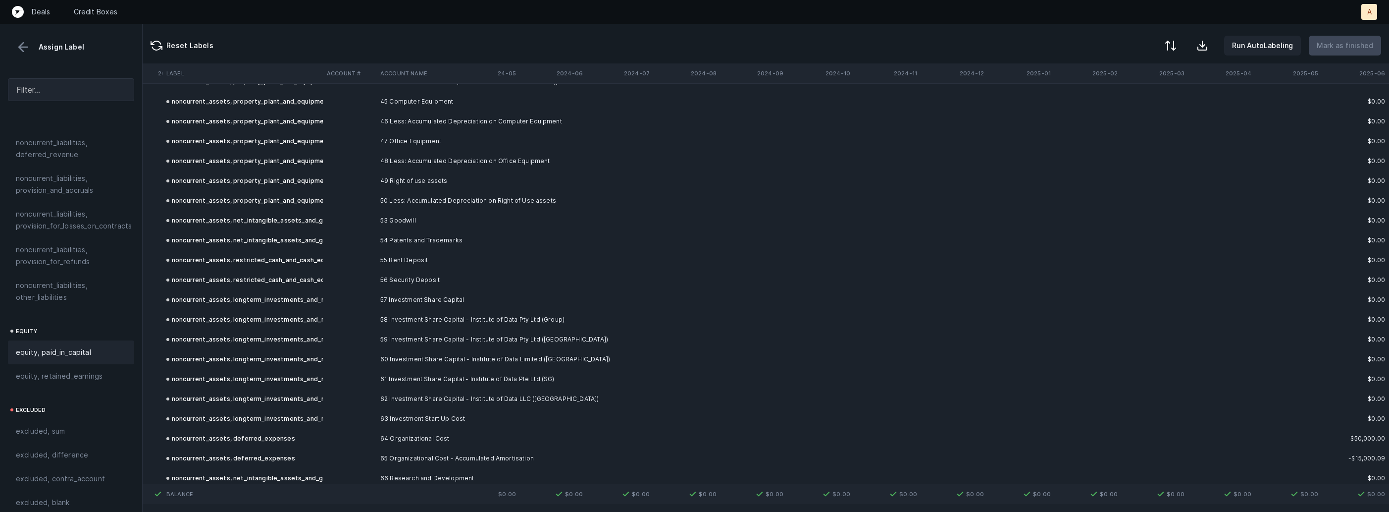
scroll to position [0, 4860]
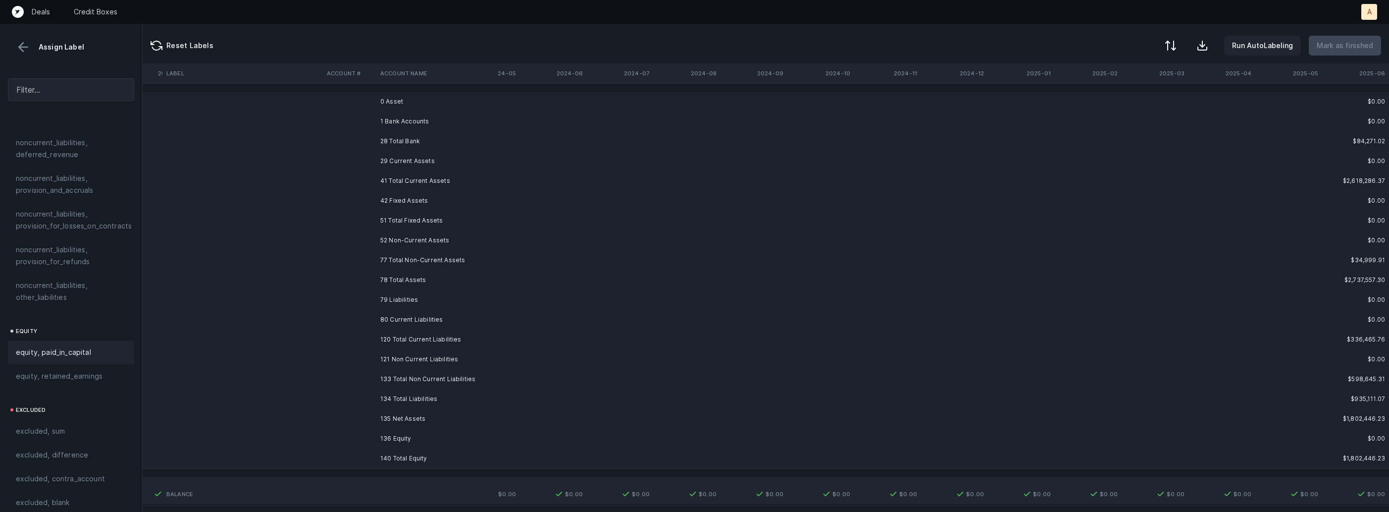
click at [391, 103] on td "0 Asset" at bounding box center [436, 102] width 121 height 20
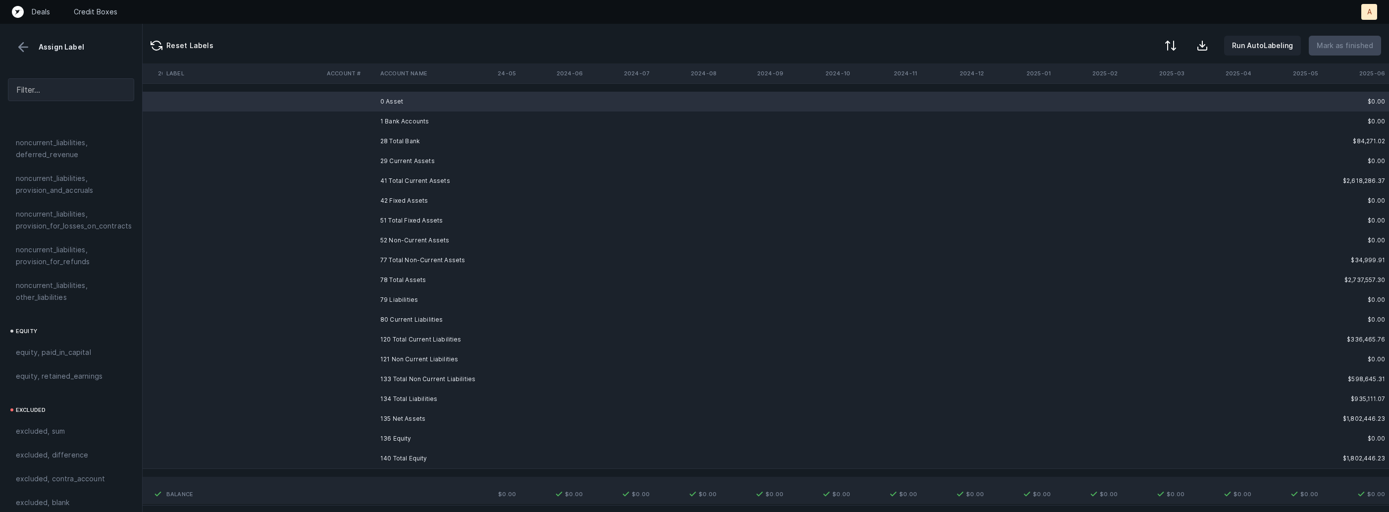
click at [391, 129] on td "1 Bank Accounts" at bounding box center [436, 121] width 121 height 20
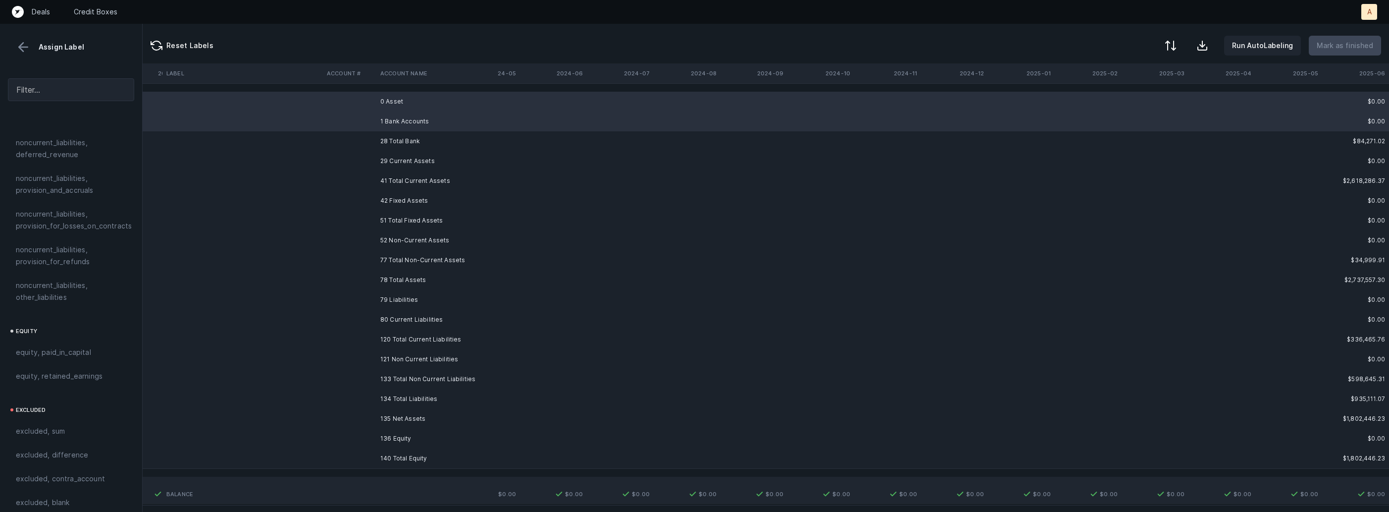
click at [390, 155] on td "29 Current Assets" at bounding box center [436, 161] width 121 height 20
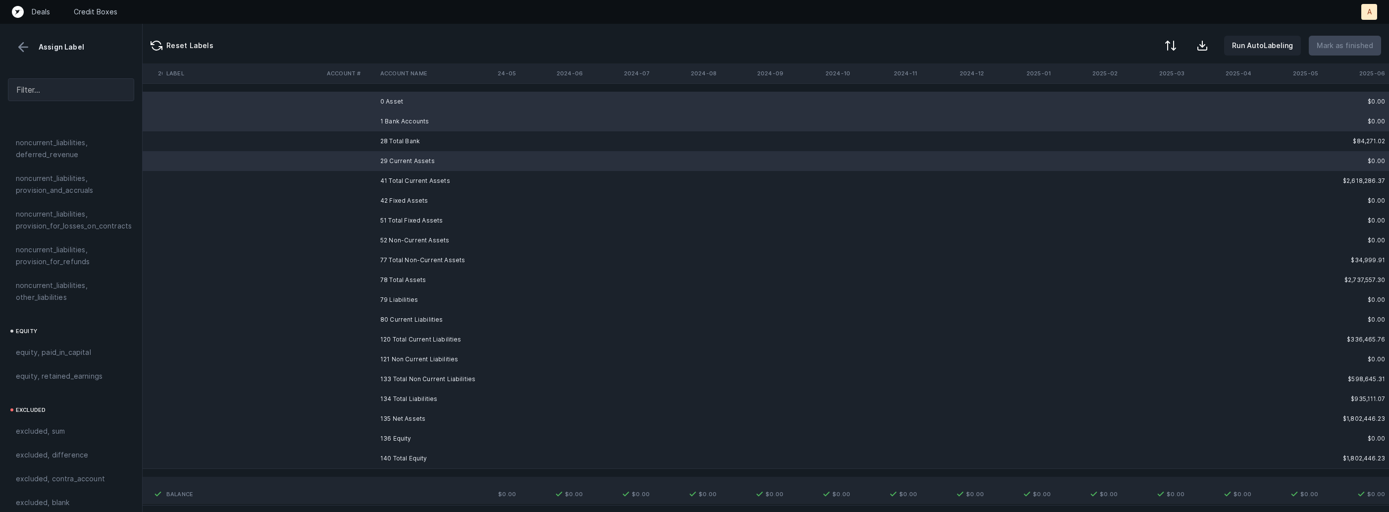
click at [393, 194] on td "42 Fixed Assets" at bounding box center [436, 201] width 121 height 20
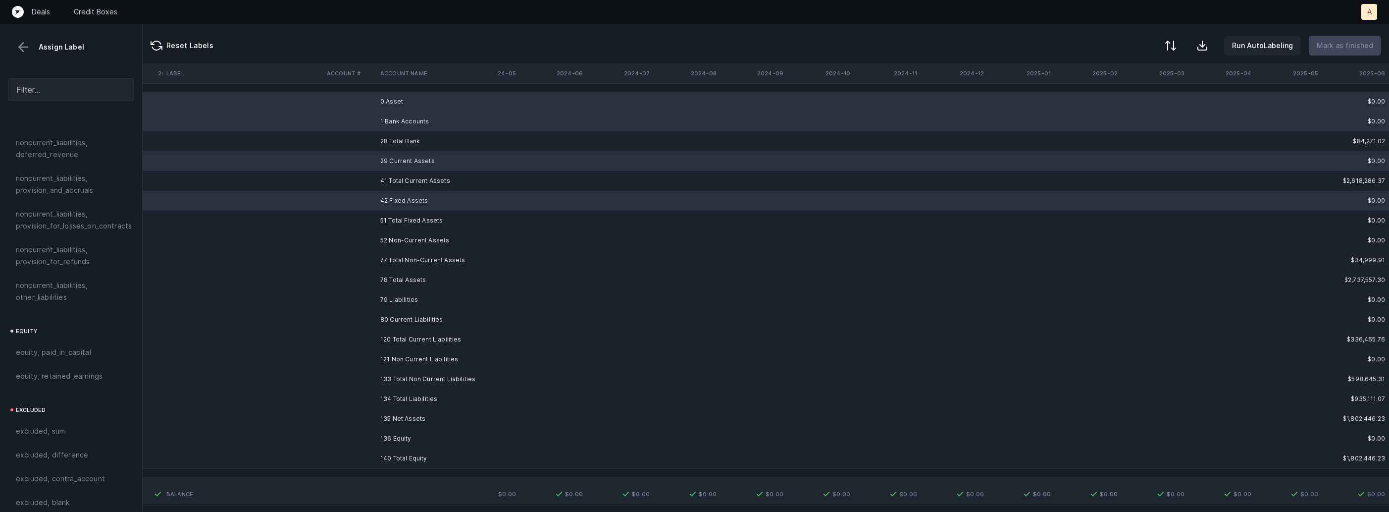
click at [399, 242] on td "52 Non-Current Assets" at bounding box center [436, 240] width 121 height 20
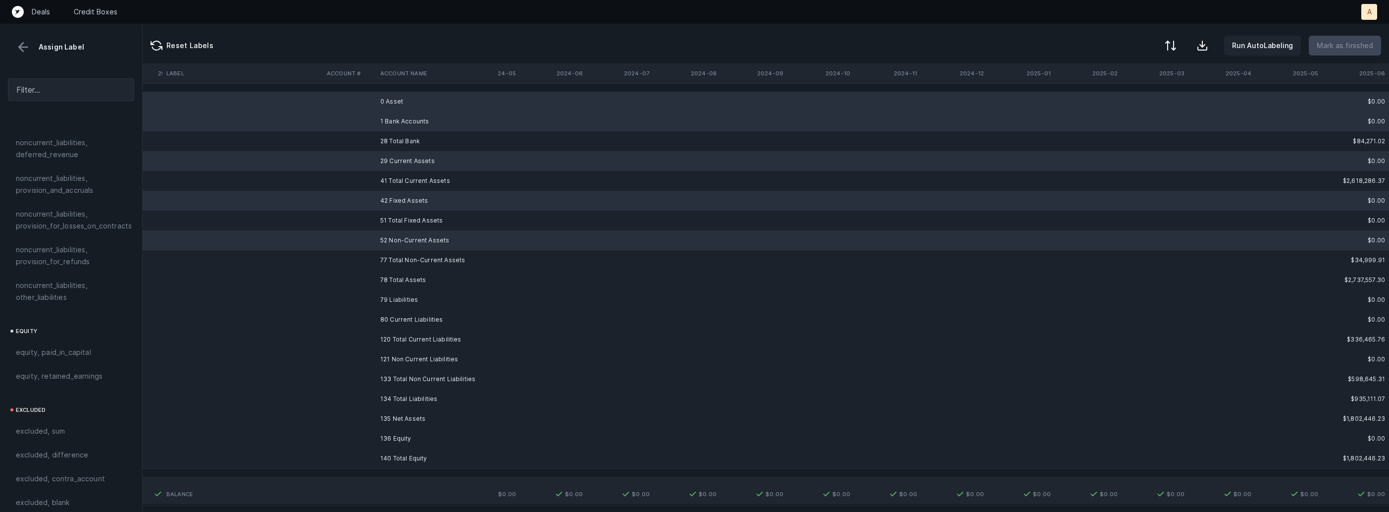
click at [399, 304] on td "79 Liabilities" at bounding box center [436, 300] width 121 height 20
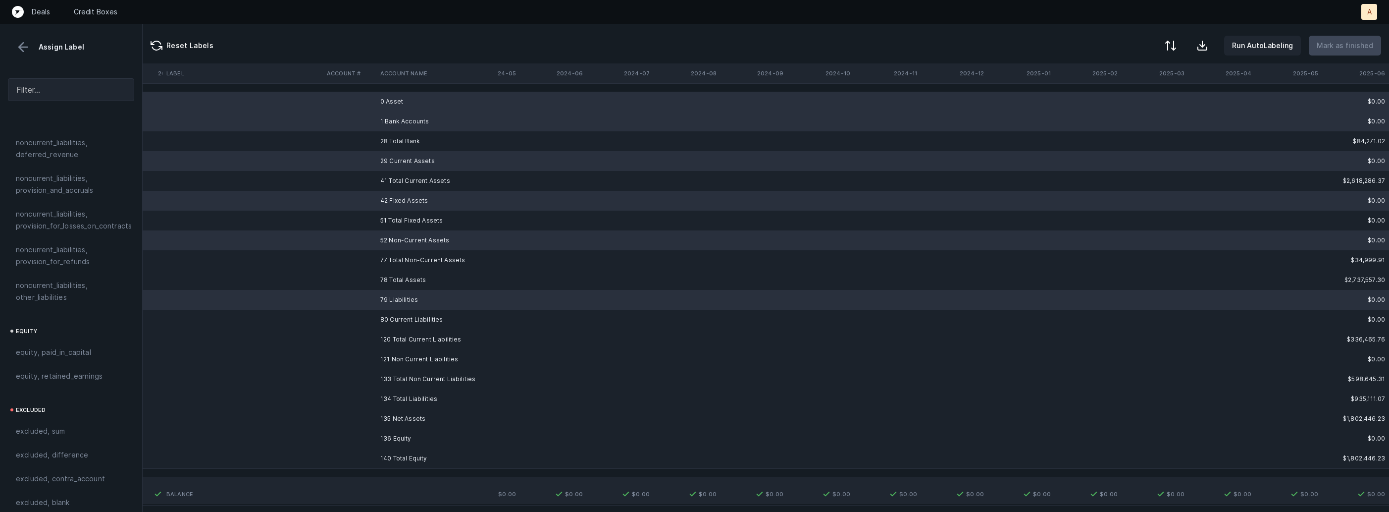
click at [393, 322] on td "80 Current Liabilities" at bounding box center [436, 320] width 121 height 20
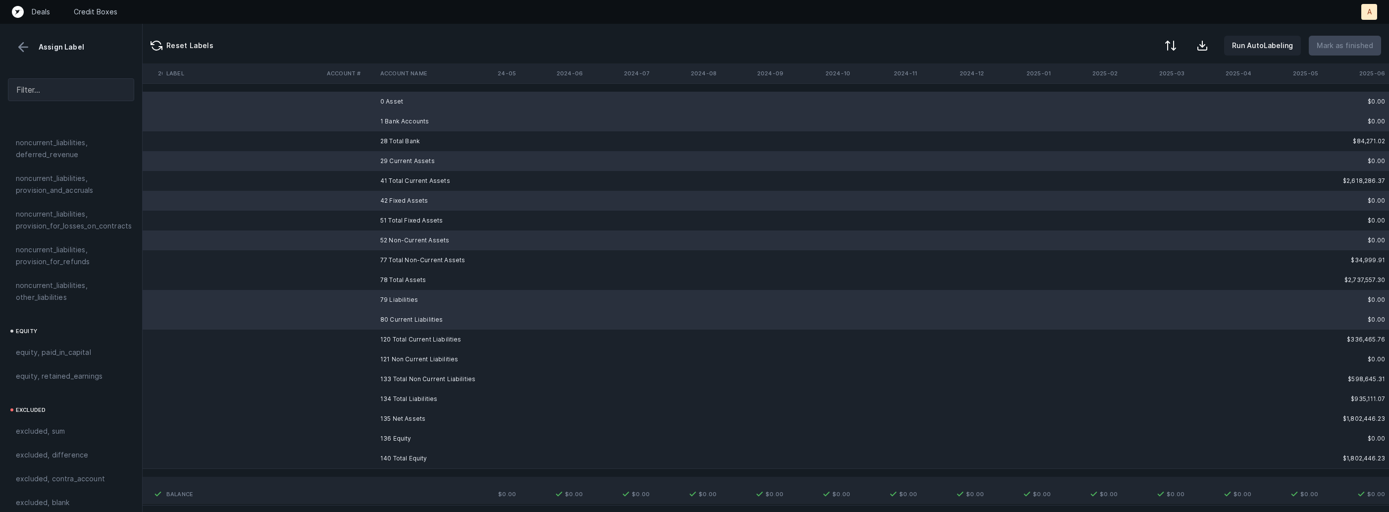
click at [394, 366] on td "121 Non Current Liabilities" at bounding box center [436, 359] width 121 height 20
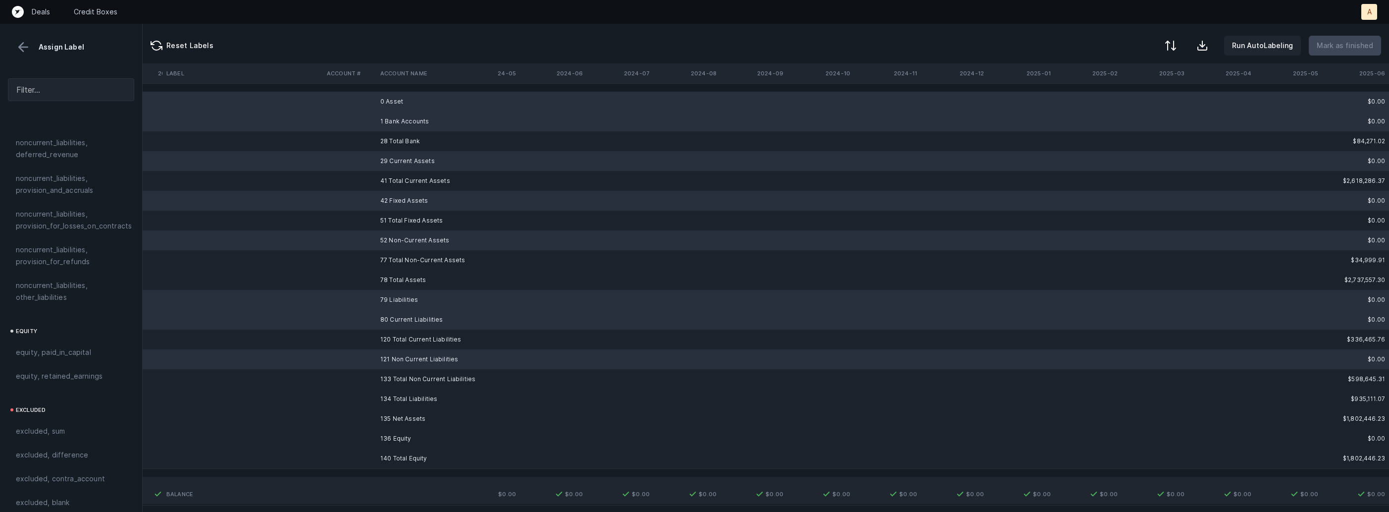
click at [382, 435] on td "136 Equity" at bounding box center [436, 438] width 121 height 20
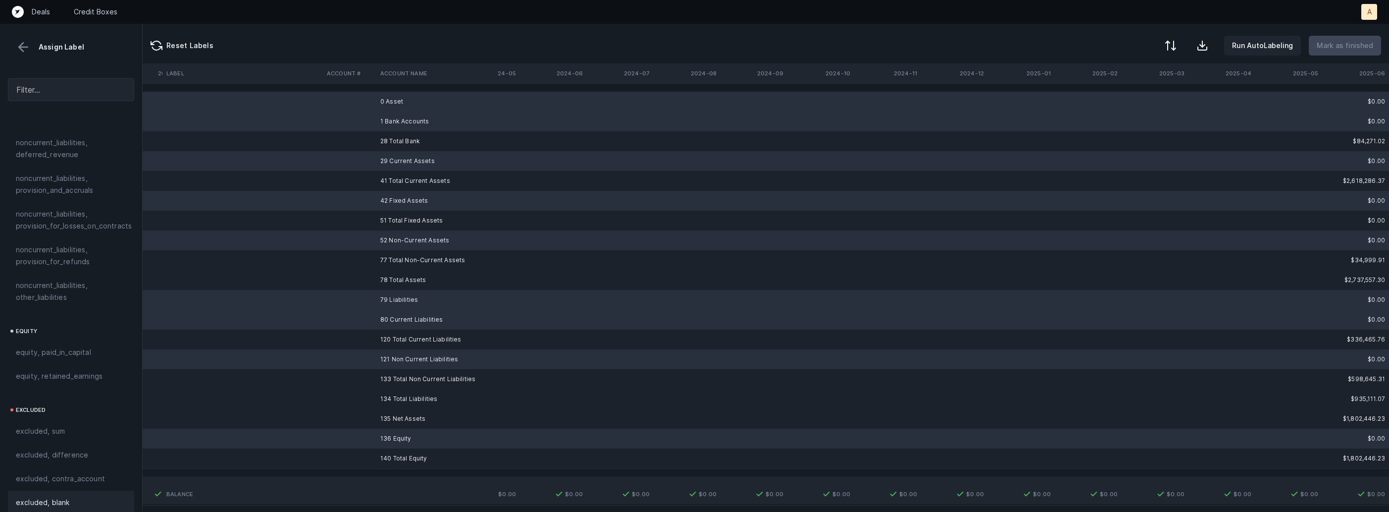
click at [54, 496] on span "excluded, blank" at bounding box center [42, 502] width 53 height 12
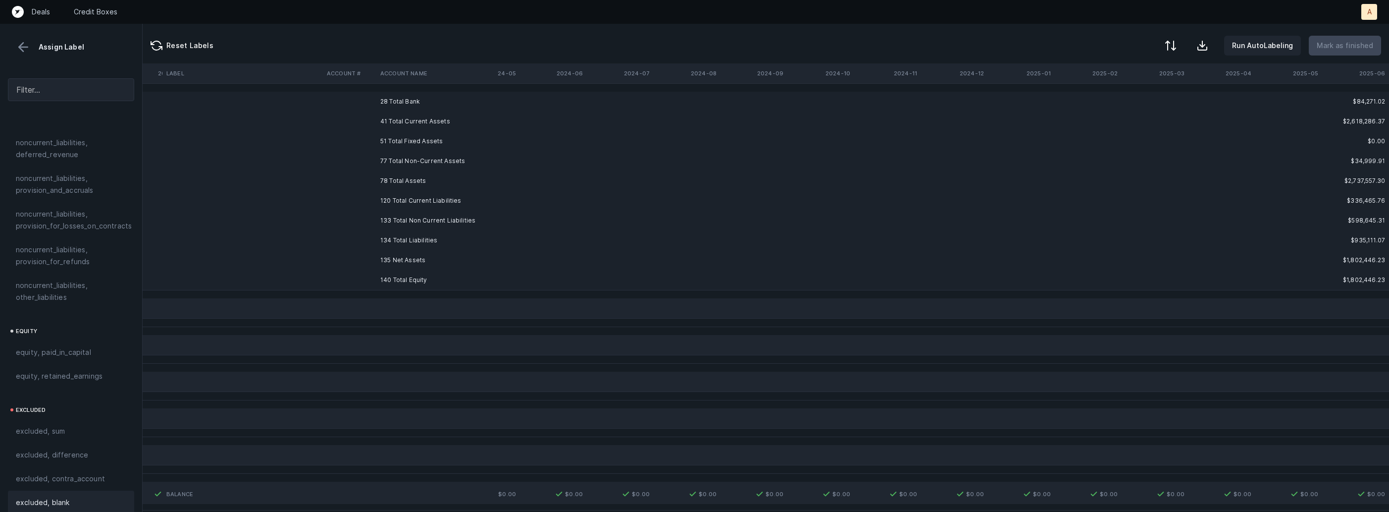
click at [380, 254] on td "135 Net Assets" at bounding box center [436, 260] width 121 height 20
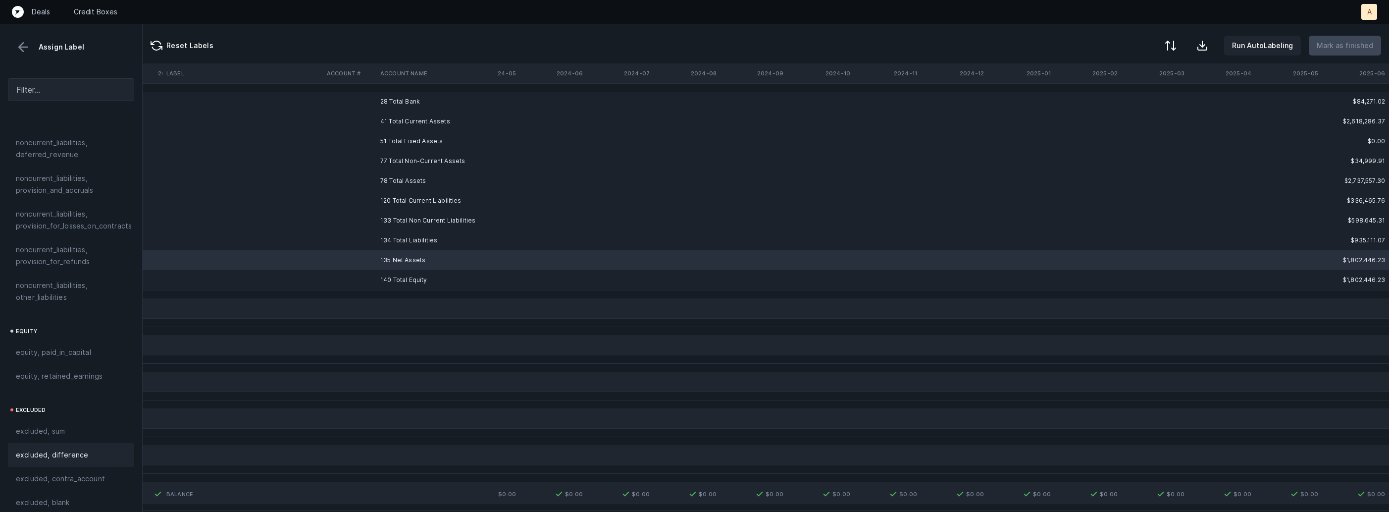
click at [94, 443] on div "excluded, difference" at bounding box center [71, 455] width 126 height 24
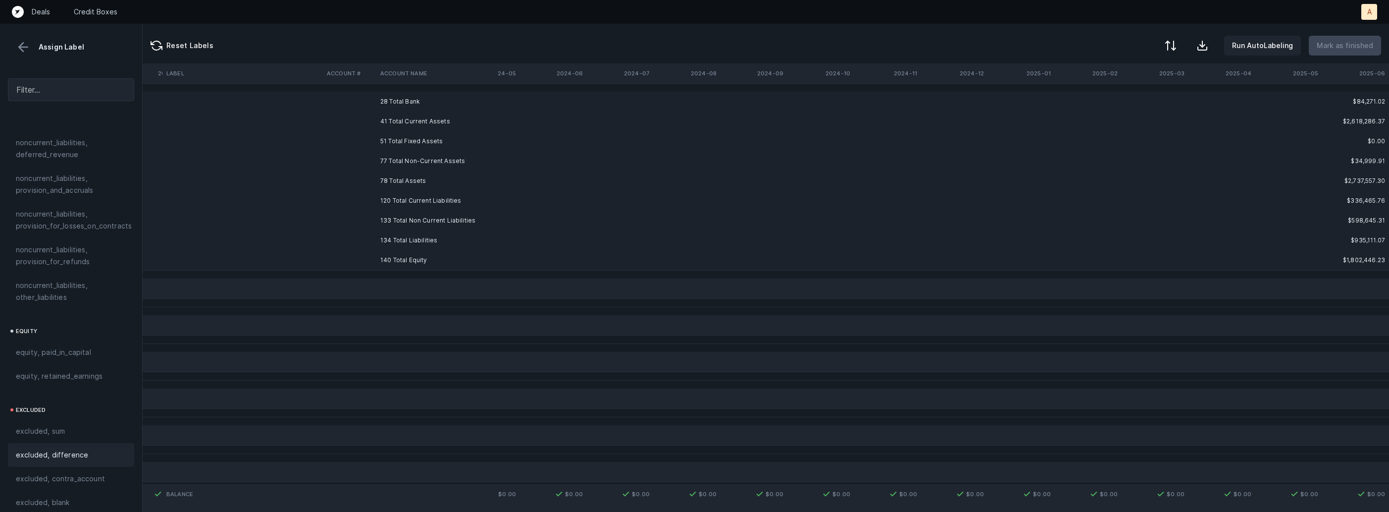
click at [396, 100] on td "28 Total Bank" at bounding box center [436, 102] width 121 height 20
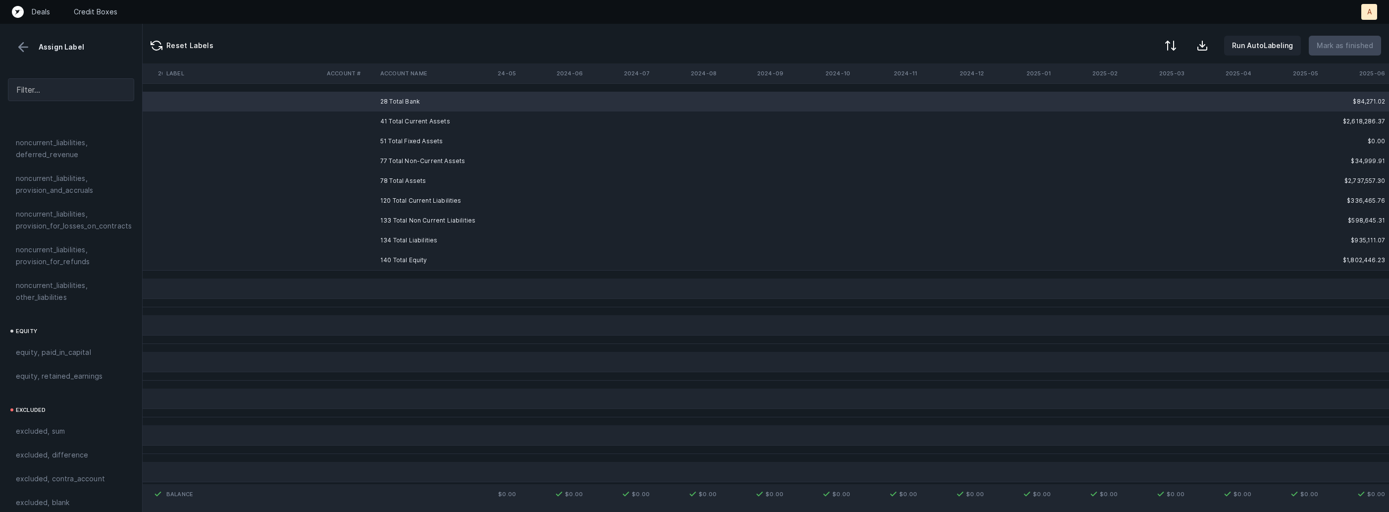
click at [394, 259] on td "140 Total Equity" at bounding box center [436, 260] width 121 height 20
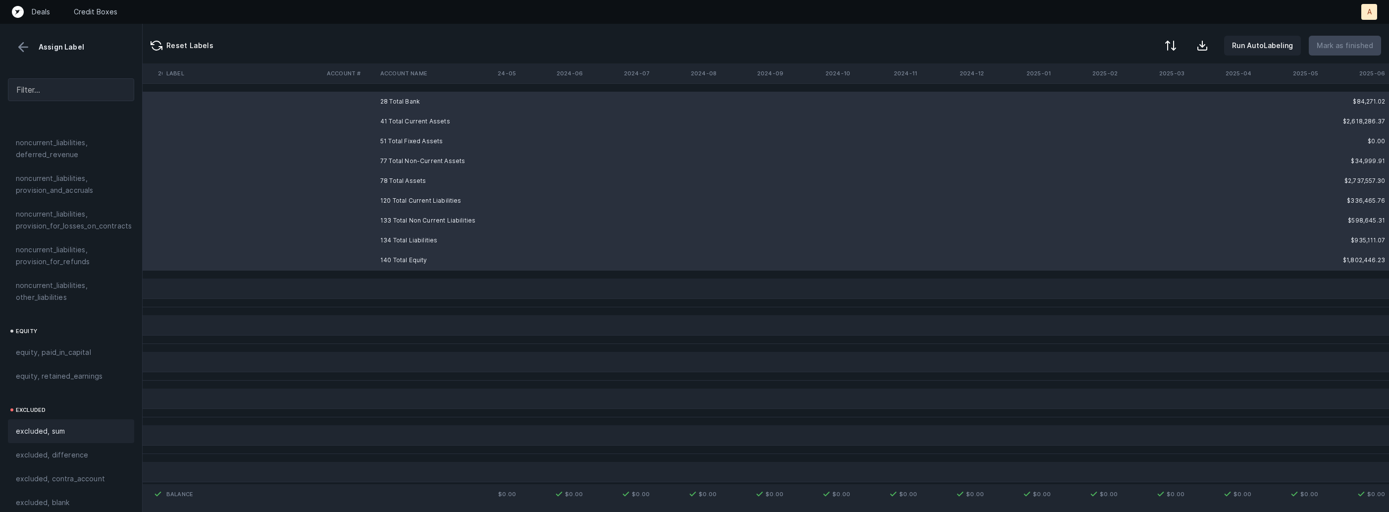
click at [68, 425] on div "excluded, sum" at bounding box center [71, 431] width 110 height 12
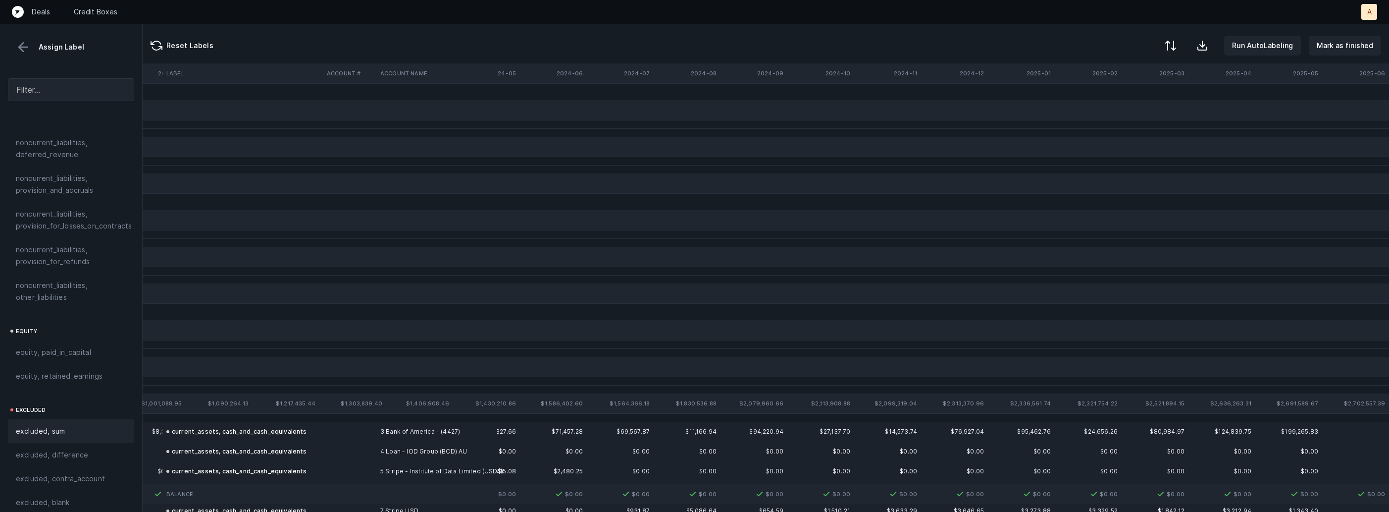
click at [19, 49] on button at bounding box center [23, 47] width 15 height 15
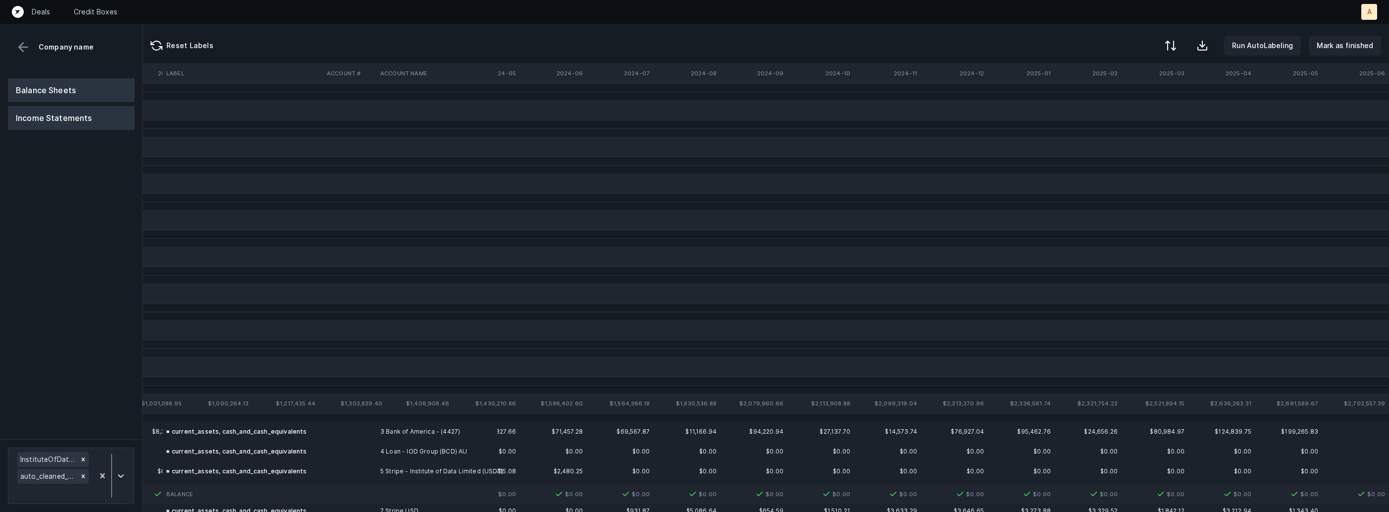
click at [51, 109] on button "Income Statements" at bounding box center [71, 118] width 127 height 24
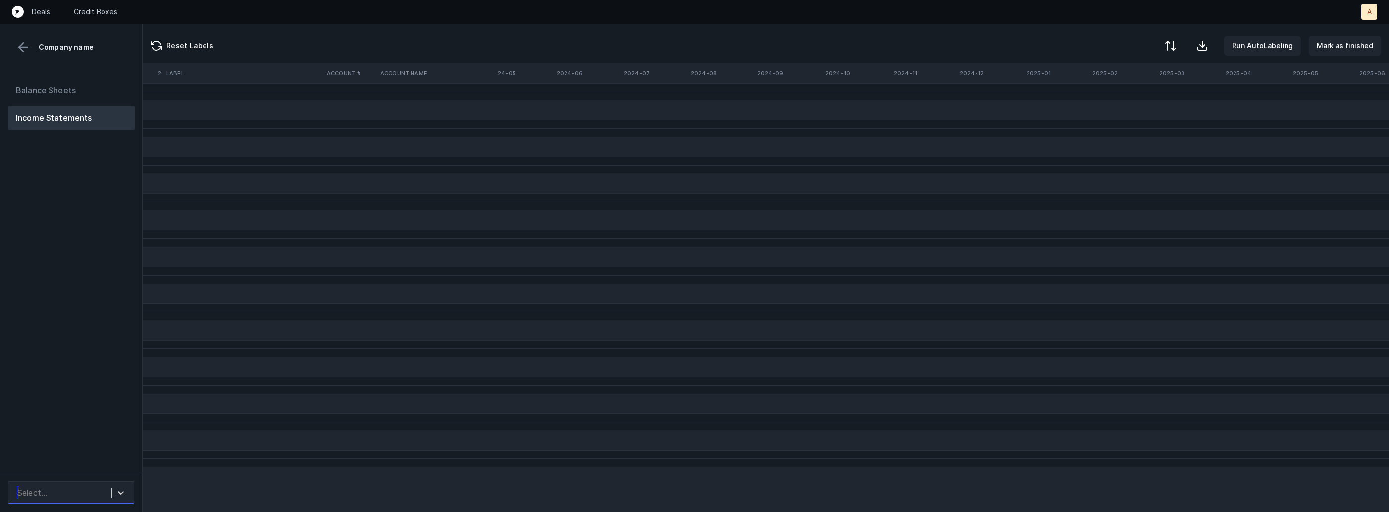
click at [95, 494] on div "Select..." at bounding box center [61, 492] width 99 height 18
click at [94, 429] on div "Balance Sheets Income Statements" at bounding box center [71, 271] width 143 height 402
